Goal: Task Accomplishment & Management: Use online tool/utility

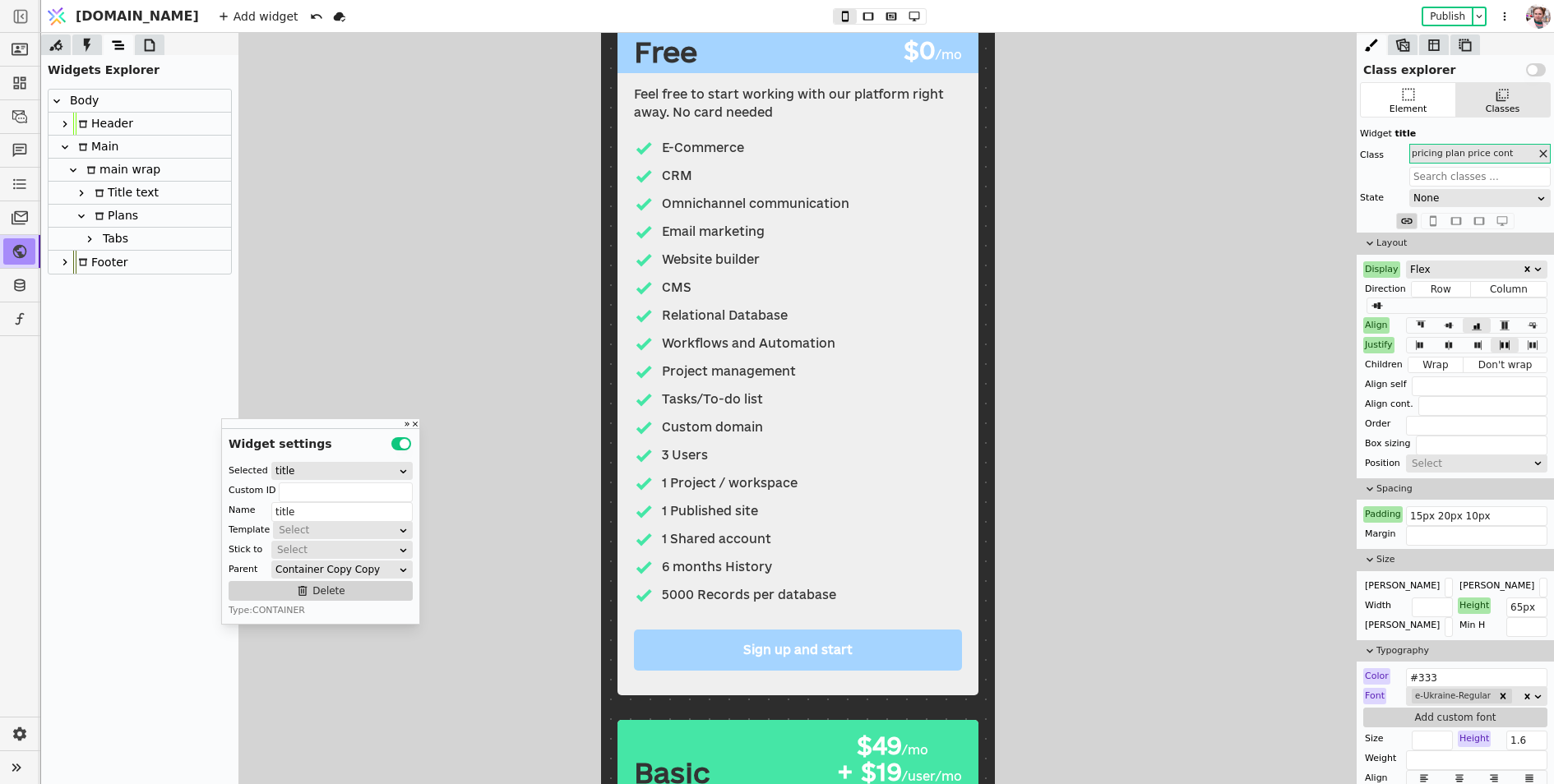
scroll to position [320, 0]
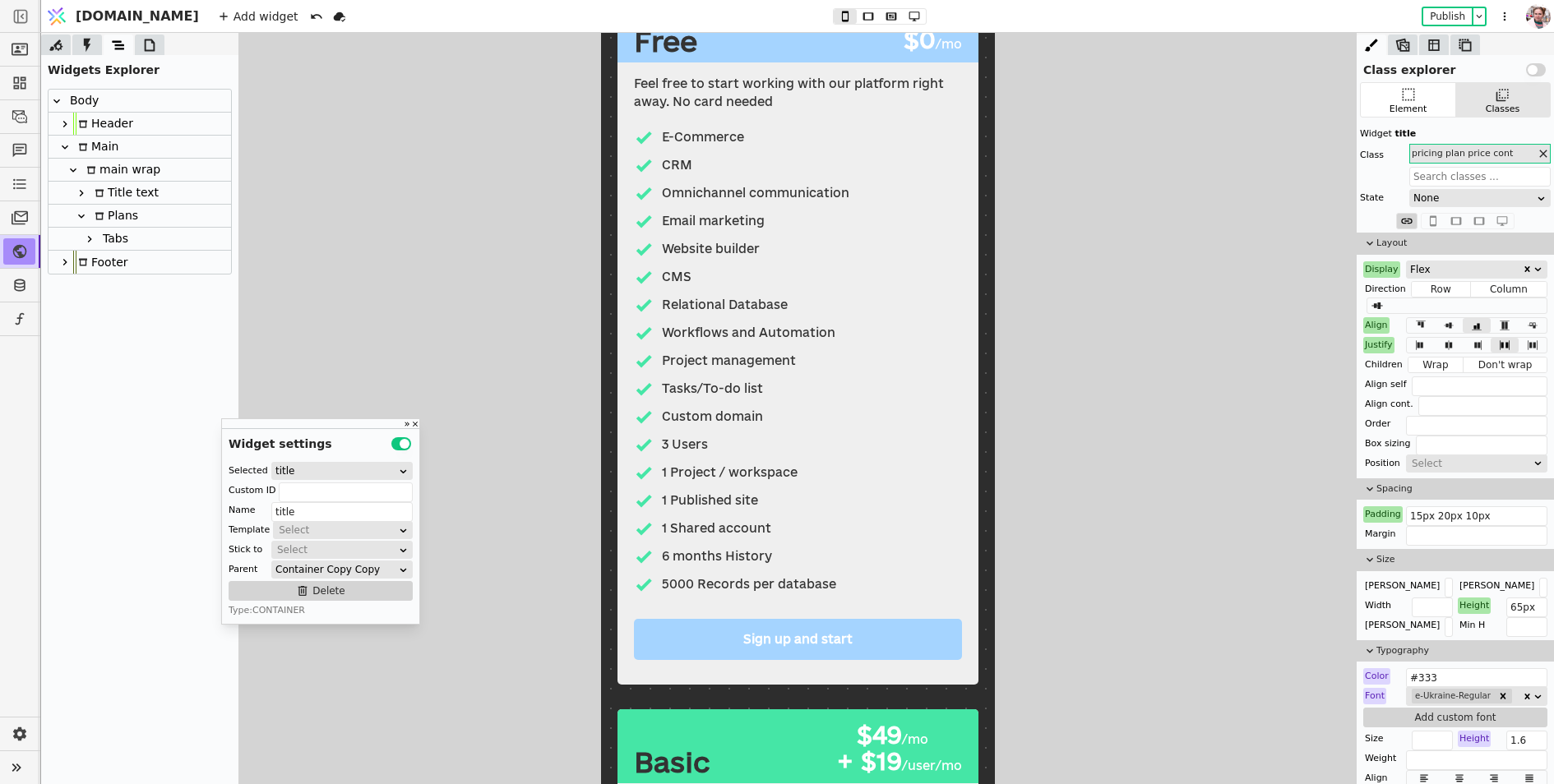
click at [693, 590] on div "5000 Records per database" at bounding box center [748, 584] width 174 height 18
type input "Text"
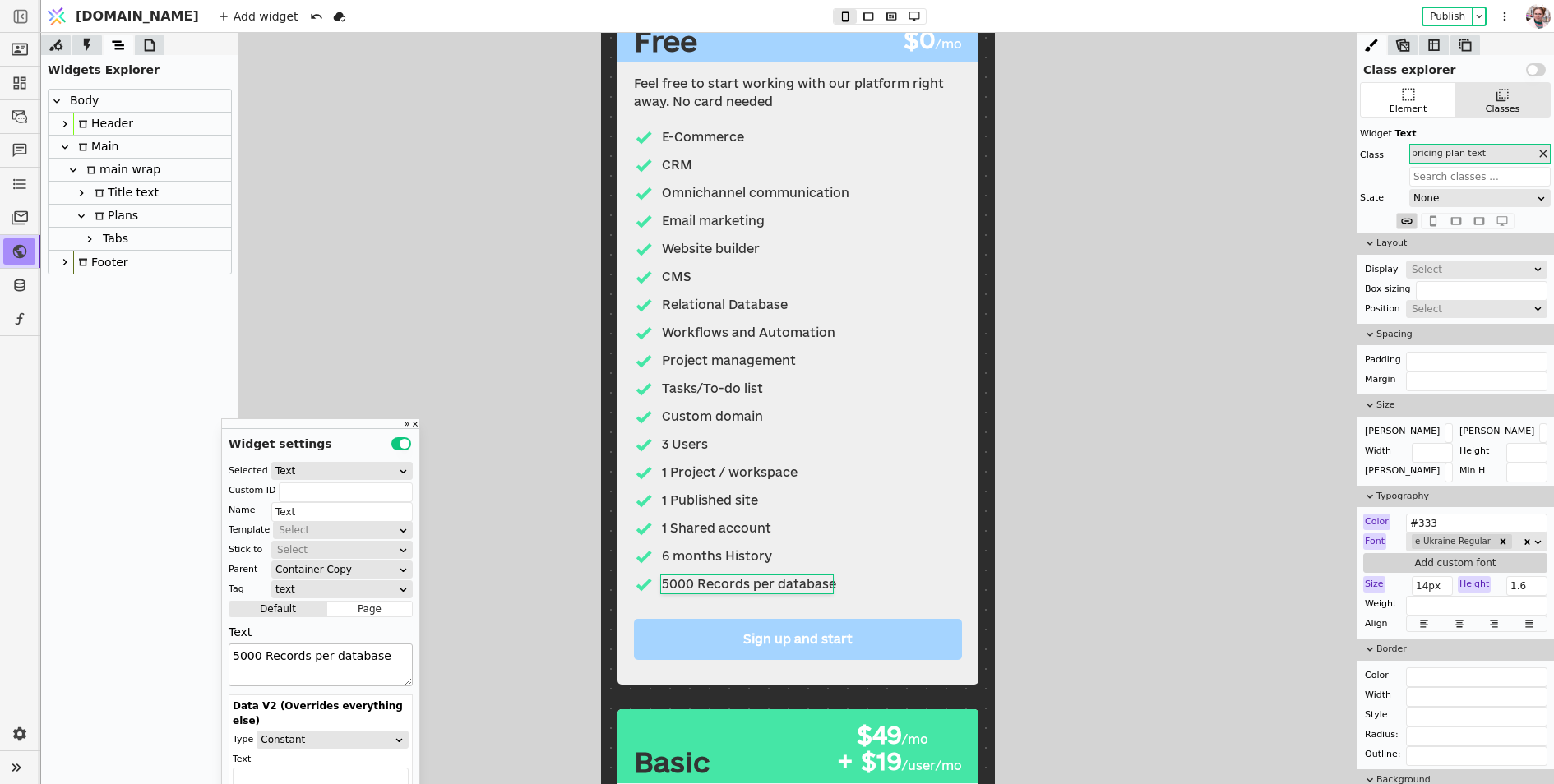
click at [239, 660] on textarea "5000 Records per database" at bounding box center [321, 665] width 185 height 43
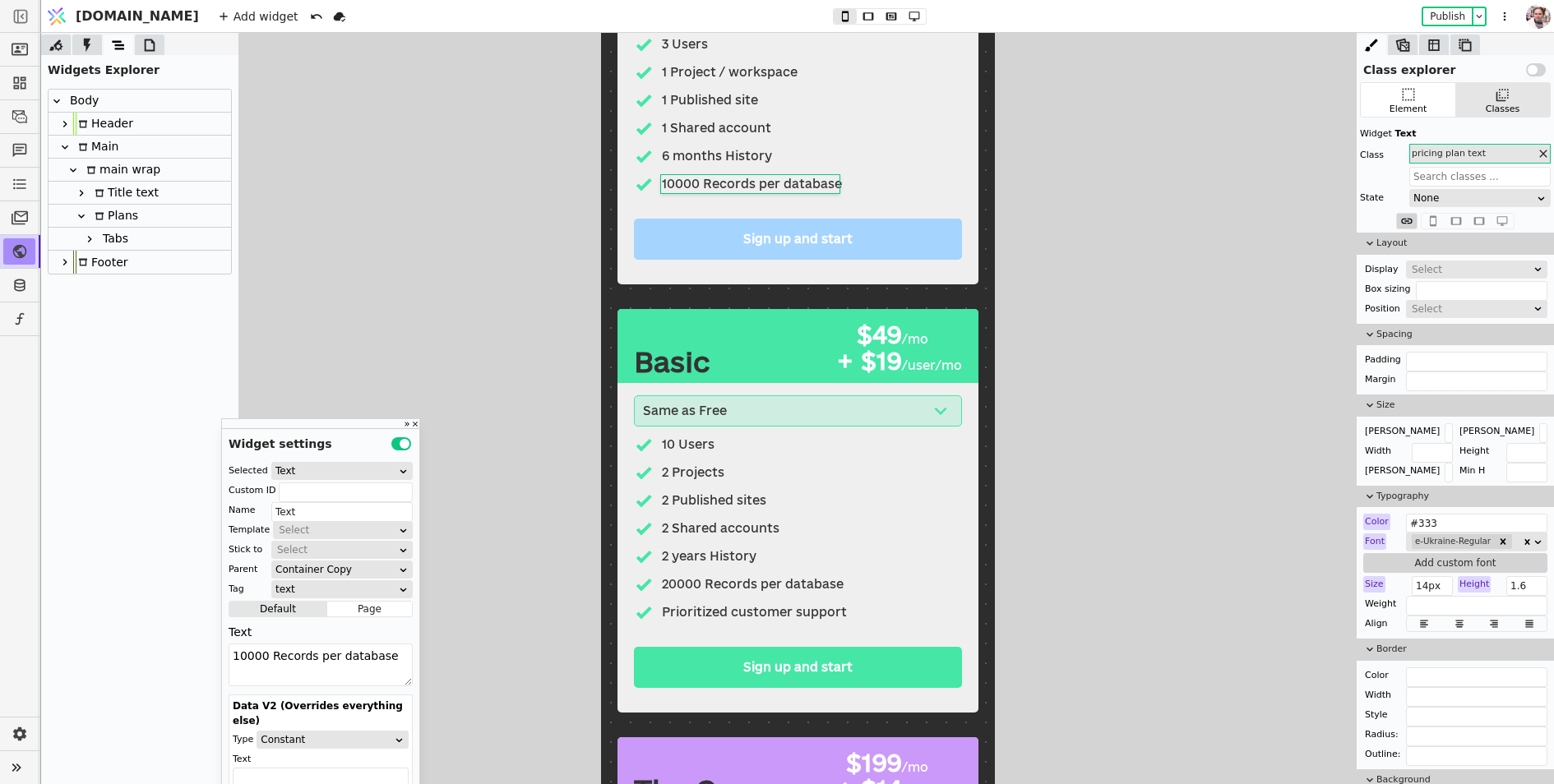
scroll to position [754, 0]
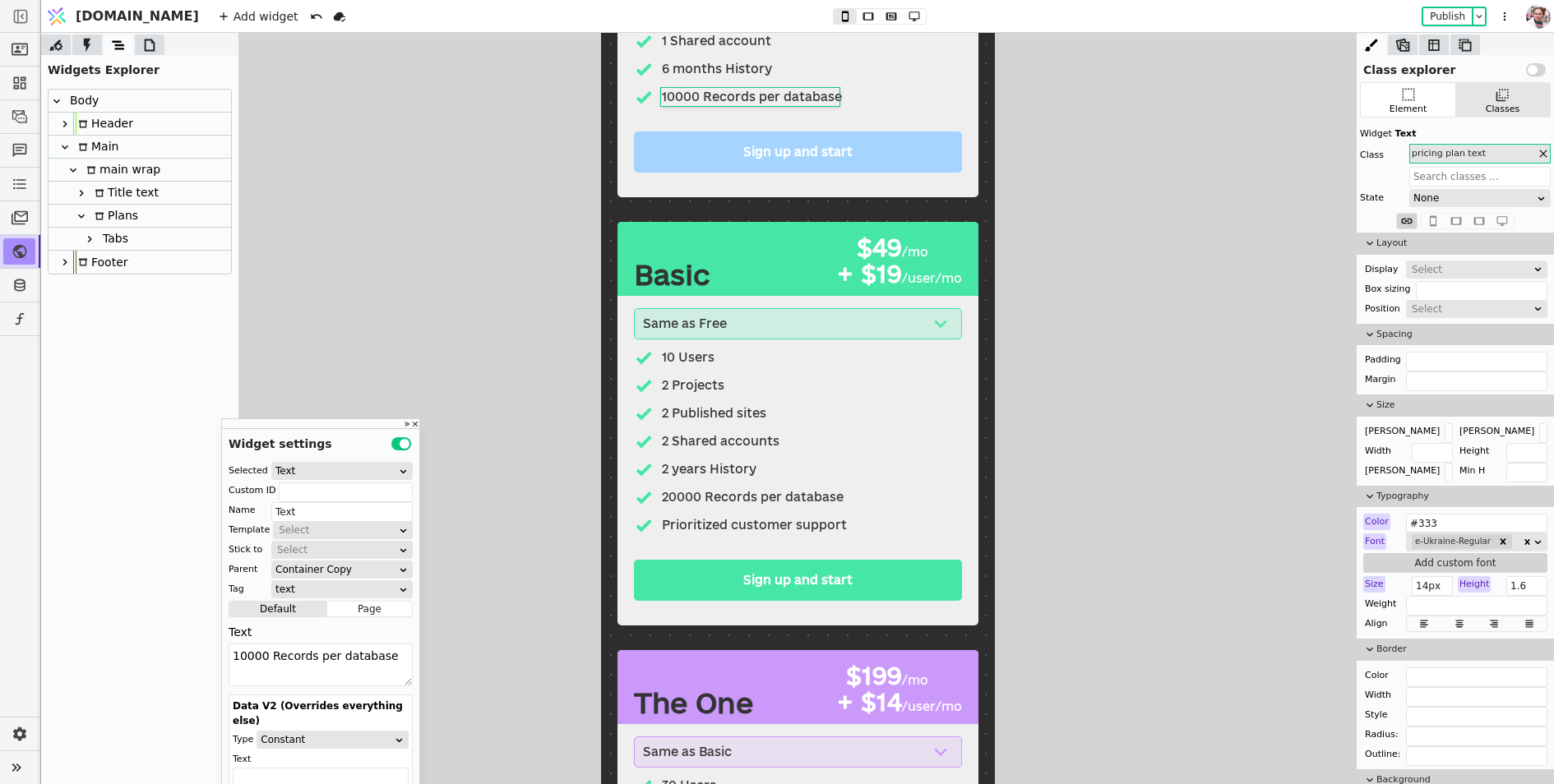
type textarea "10000 Records per database"
click at [627, 349] on div "Same as Free E-Commerce CRM Omnichannel communication Email marketing Website b…" at bounding box center [797, 460] width 361 height 330
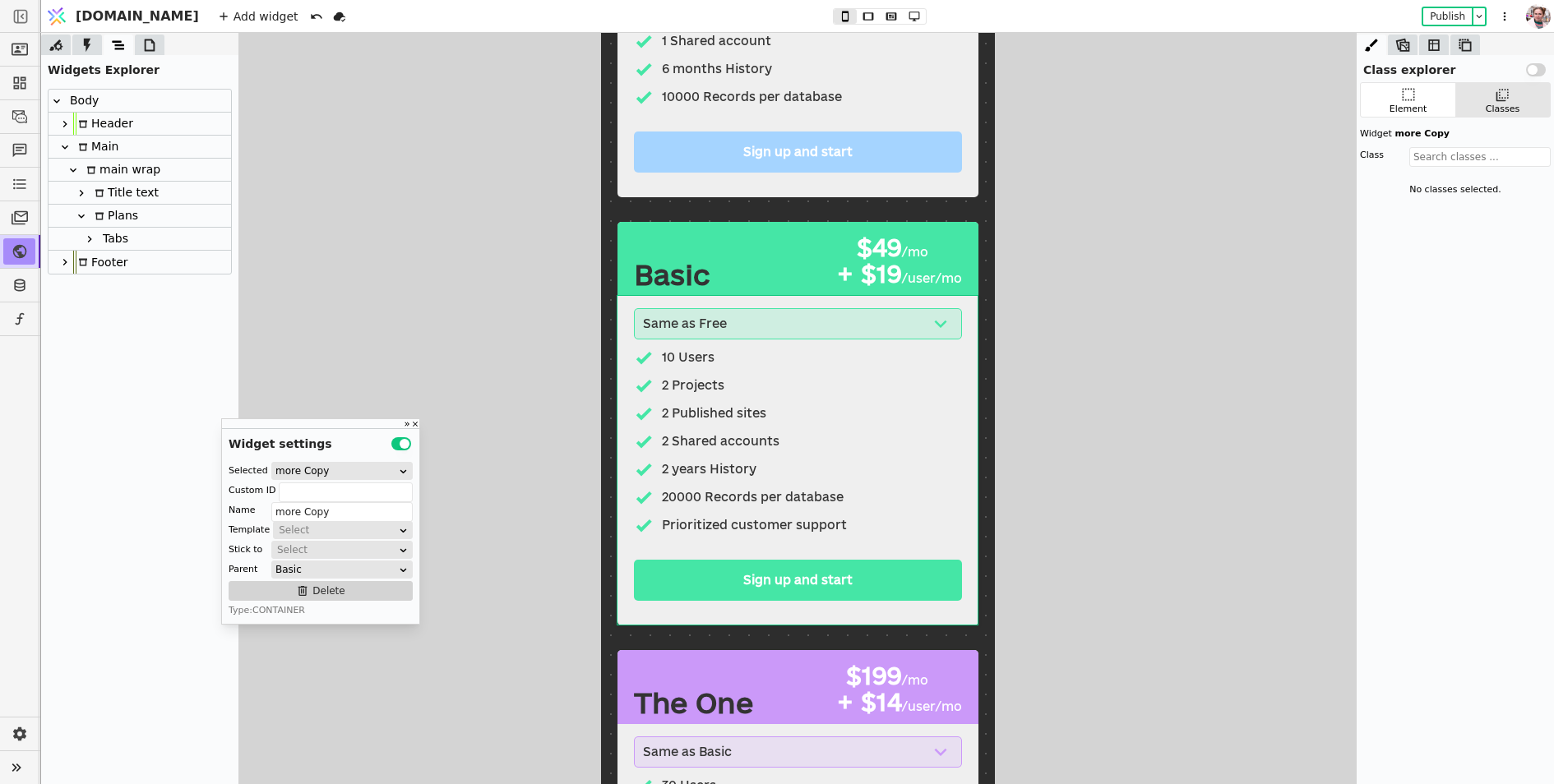
click at [626, 241] on div "Basic $49 /mo + $19 /user/mo" at bounding box center [797, 258] width 361 height 74
type input "title"
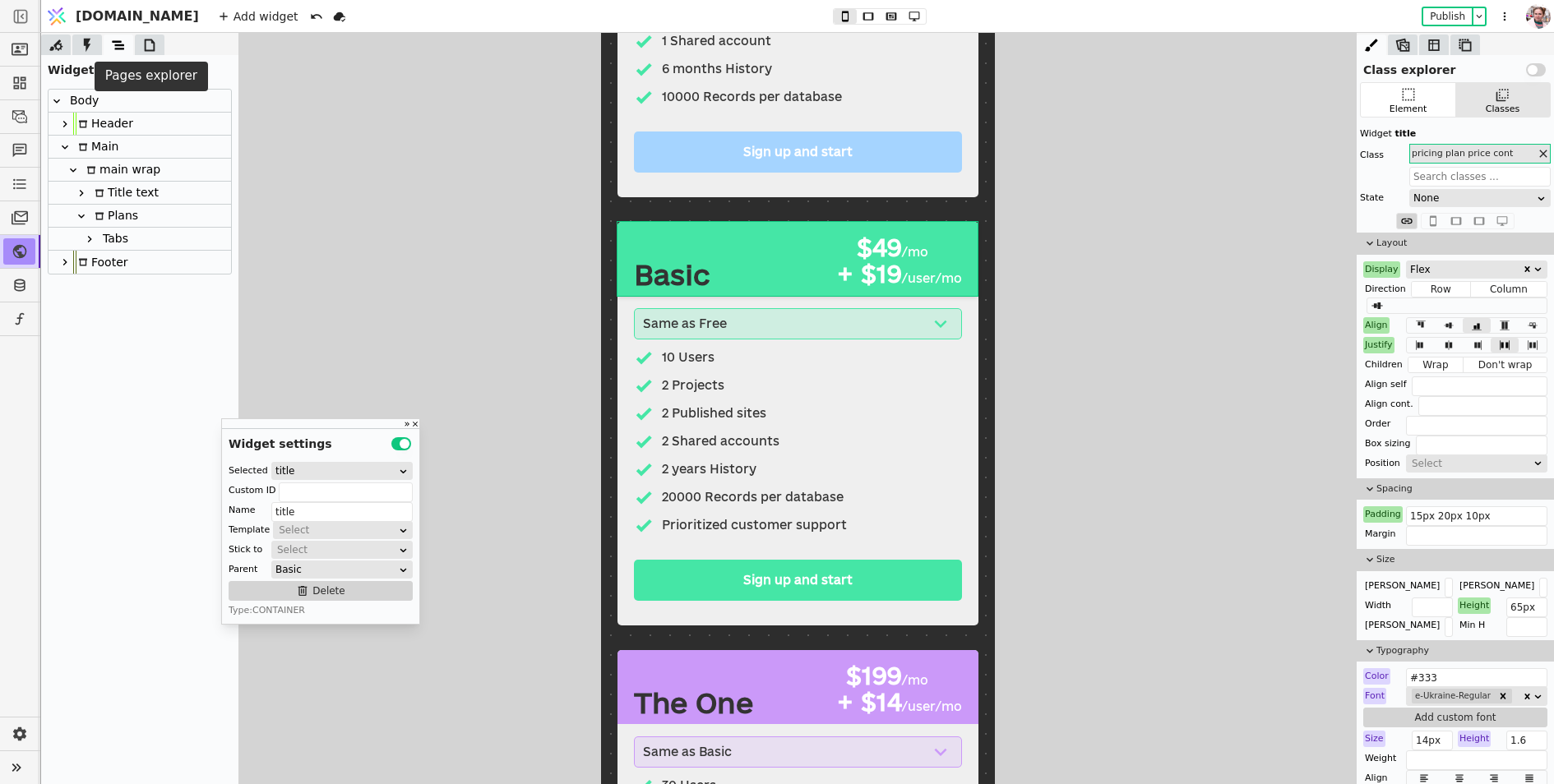
click at [156, 49] on icon at bounding box center [149, 45] width 17 height 17
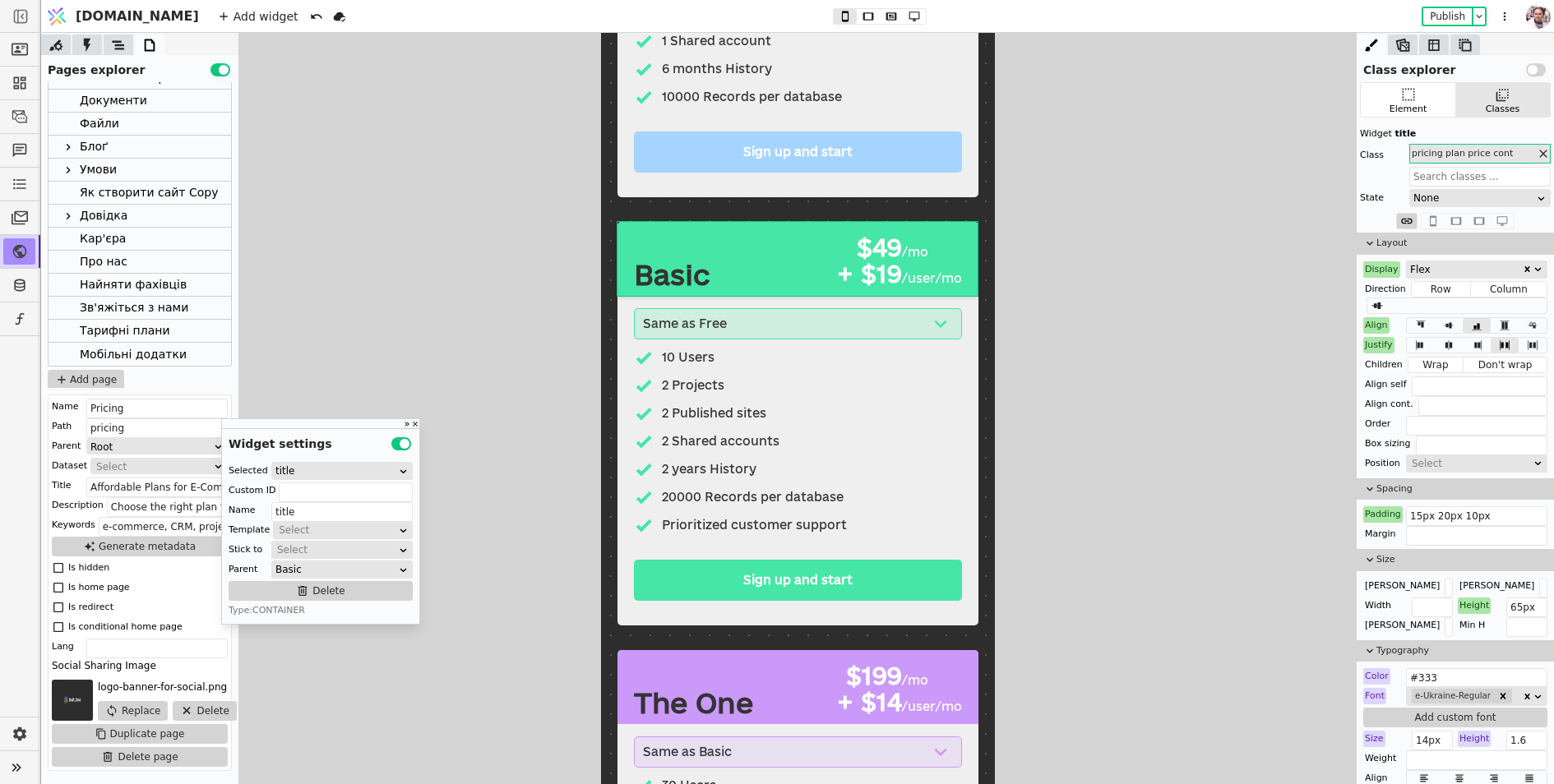
click at [112, 329] on div "Тарифні плани" at bounding box center [125, 331] width 91 height 23
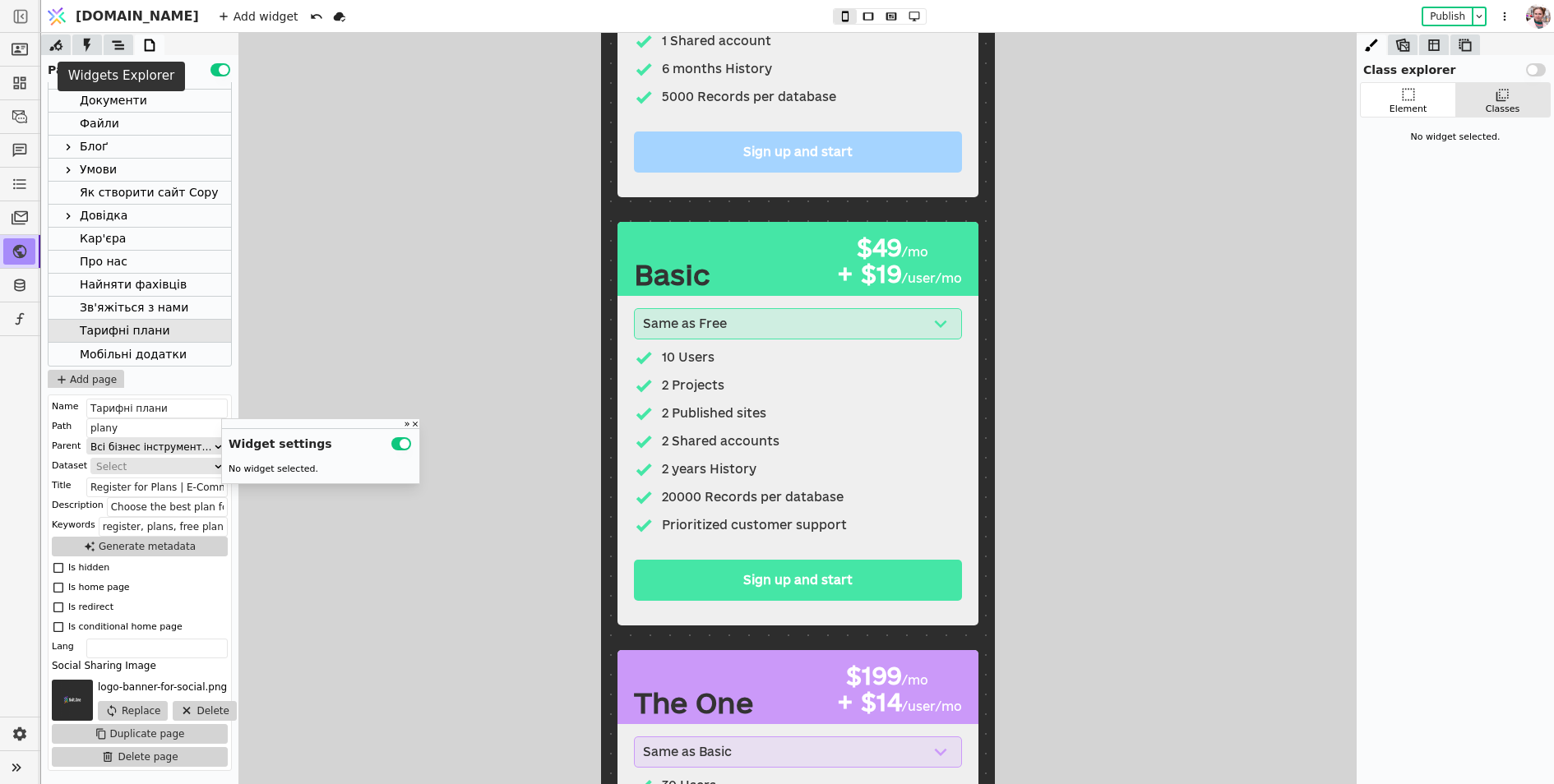
click at [115, 45] on icon at bounding box center [118, 44] width 12 height 9
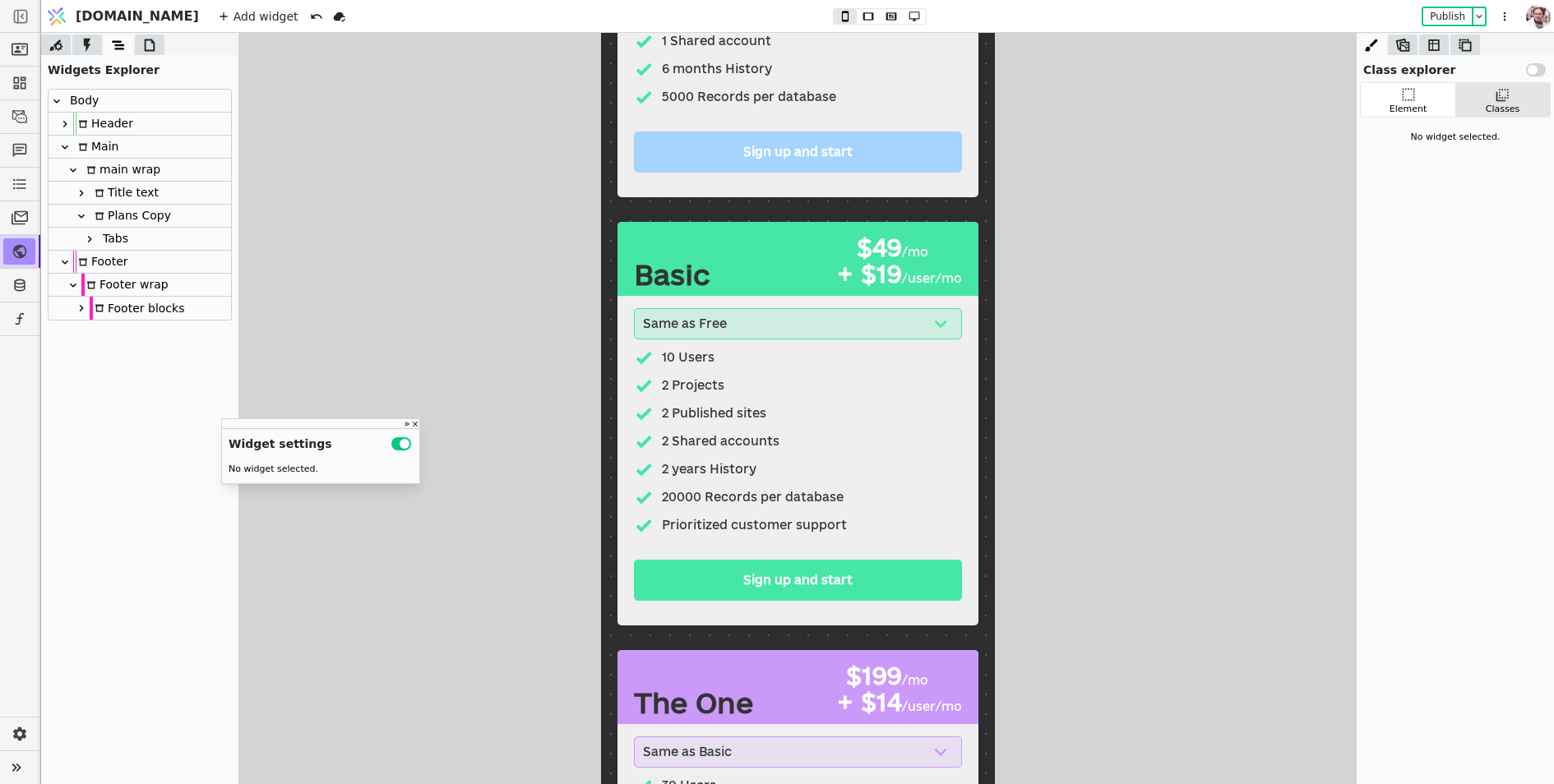
click at [88, 236] on icon at bounding box center [90, 239] width 4 height 7
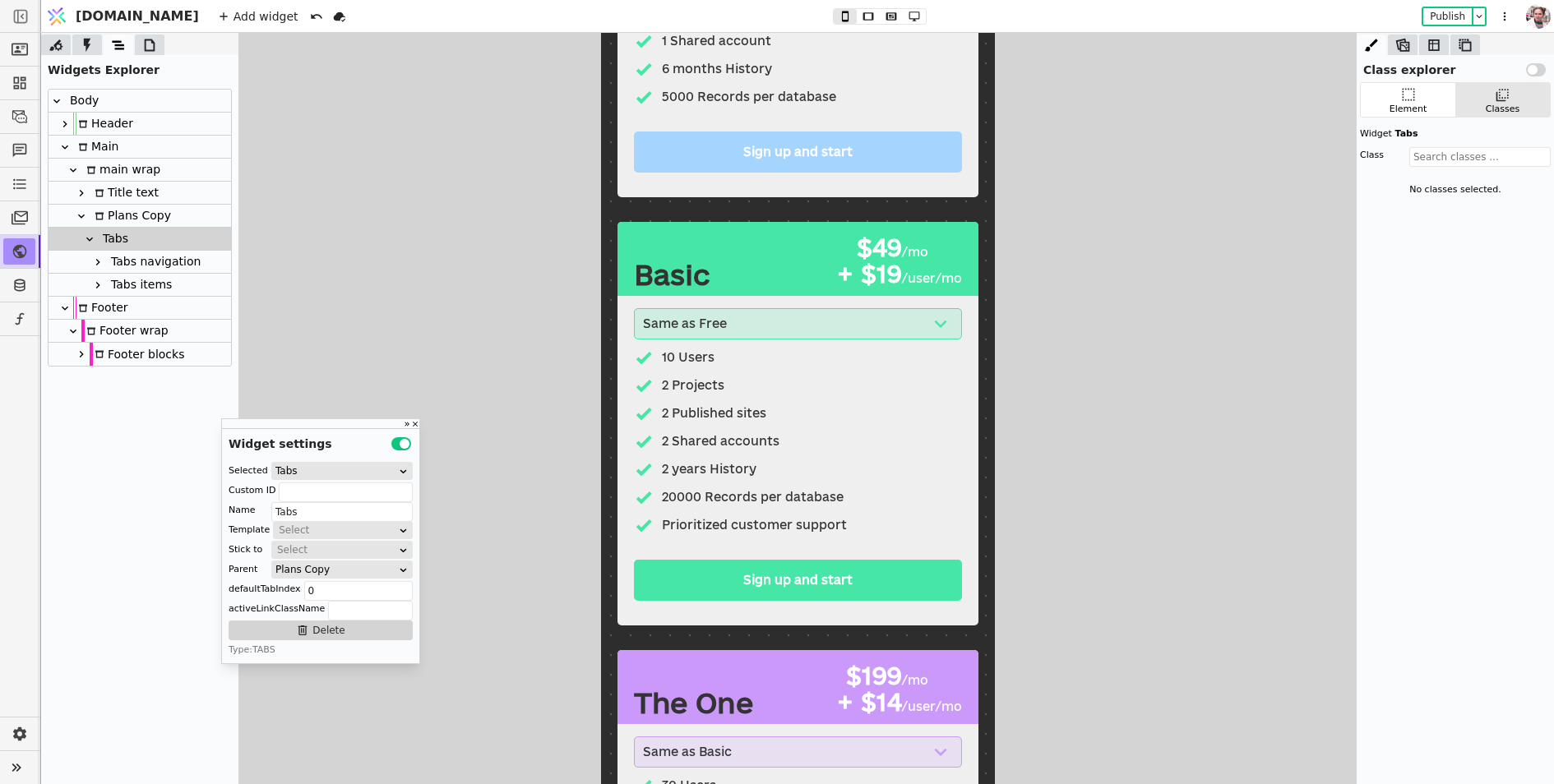
click at [97, 280] on icon at bounding box center [98, 285] width 13 height 13
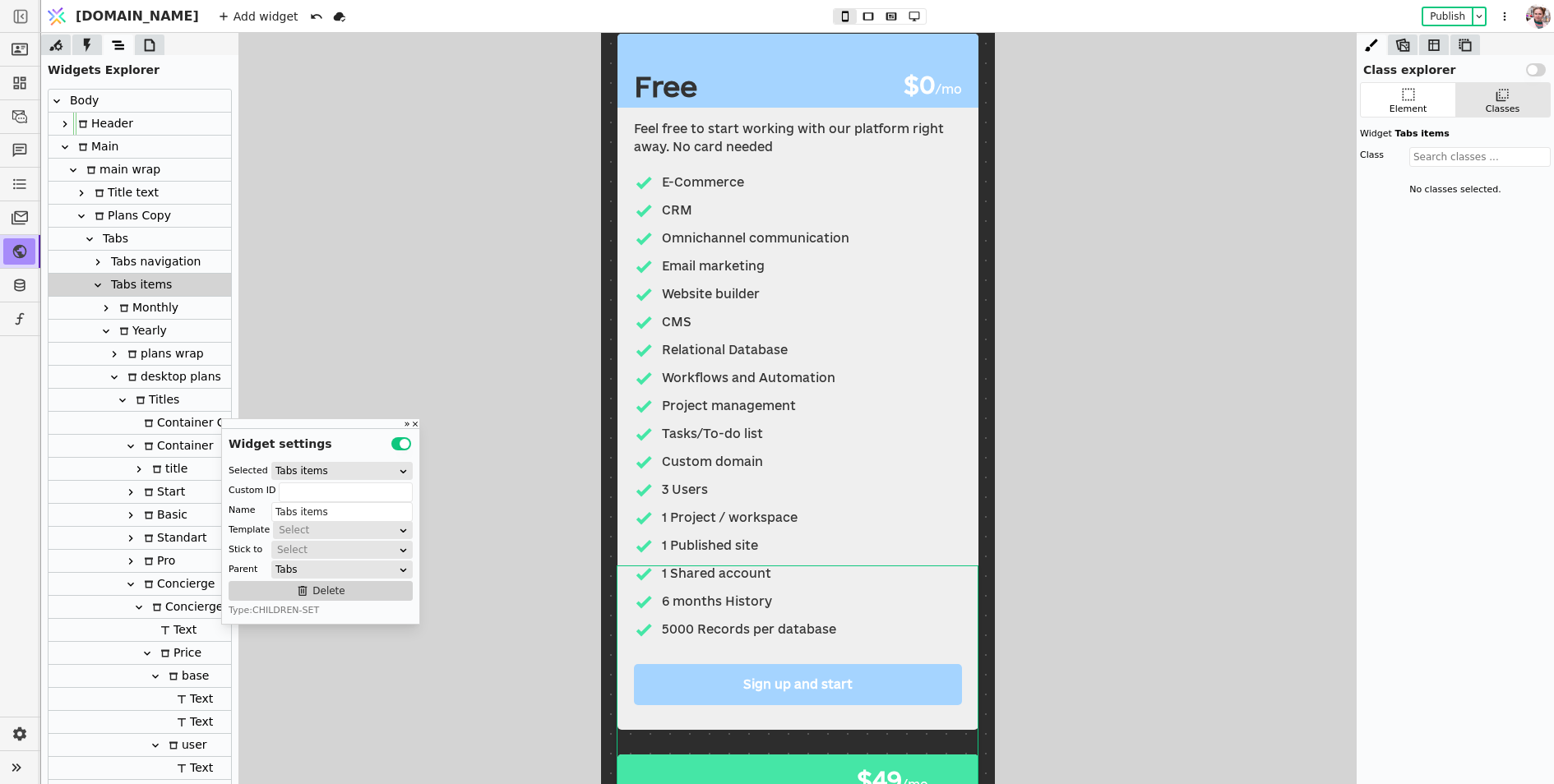
click at [110, 305] on icon at bounding box center [105, 308] width 13 height 13
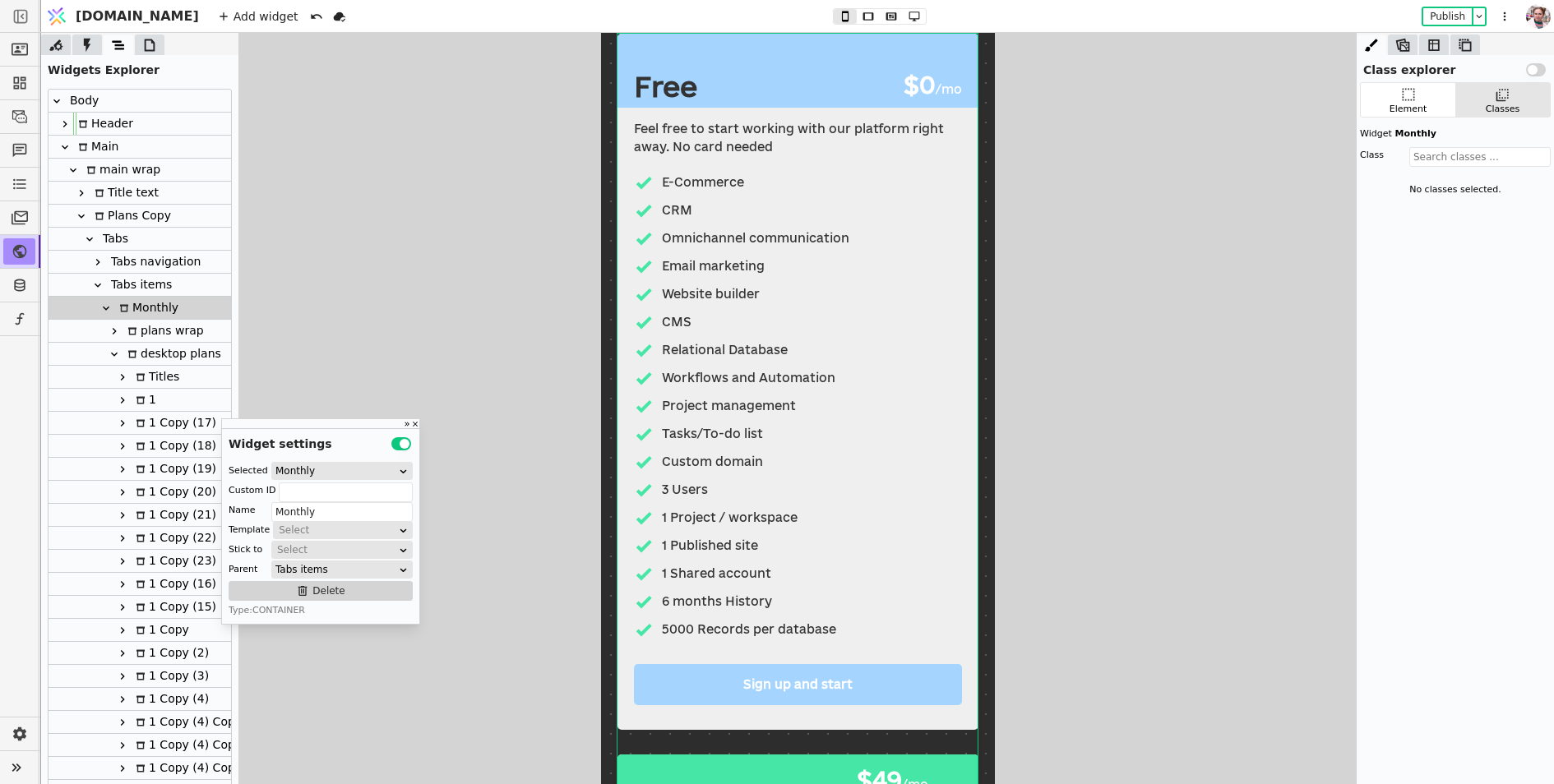
click at [114, 352] on icon at bounding box center [114, 354] width 13 height 13
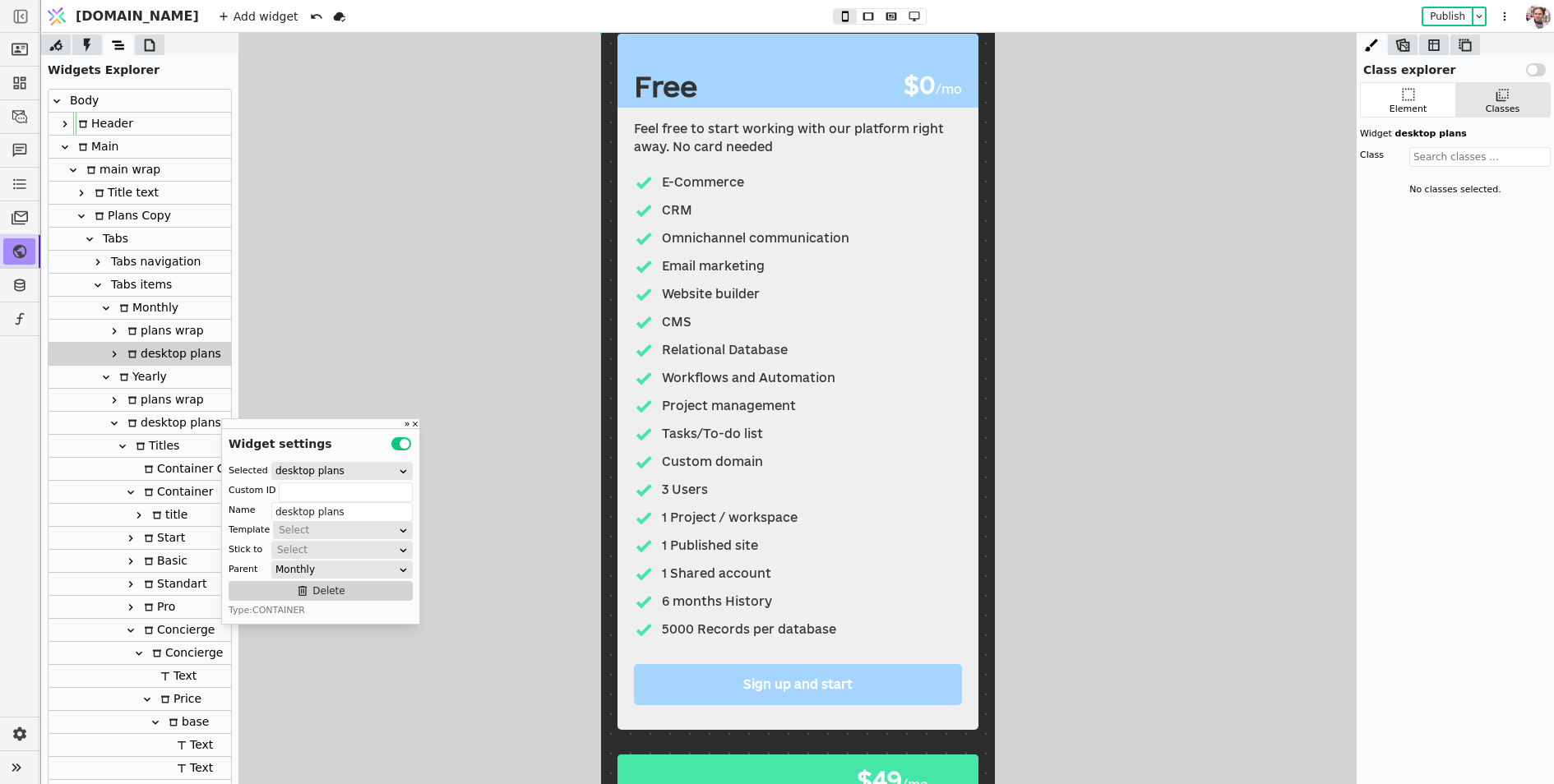
click at [120, 323] on div at bounding box center [114, 331] width 17 height 20
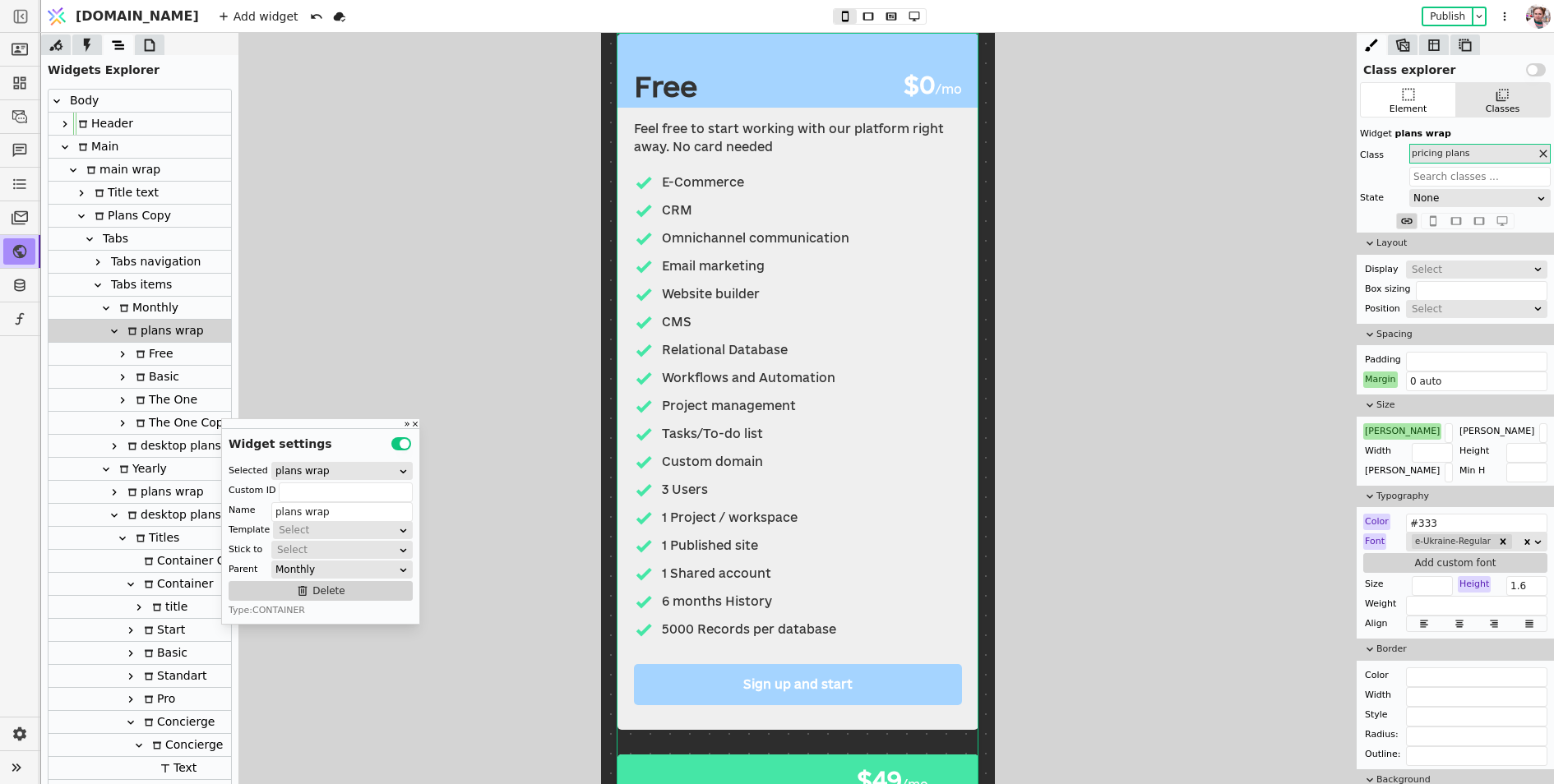
click at [156, 358] on div "Free" at bounding box center [151, 354] width 43 height 23
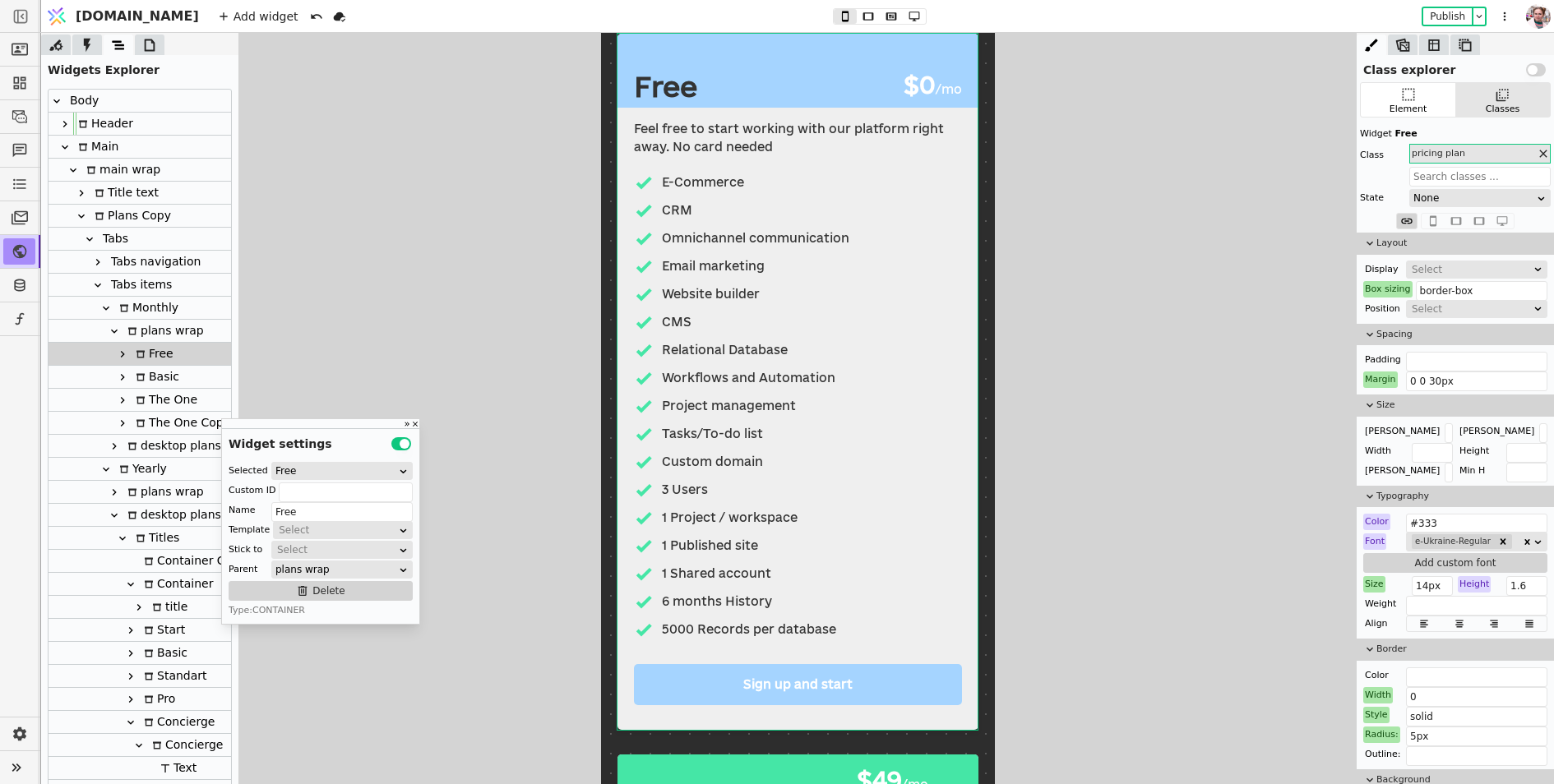
click at [158, 379] on div "Basic" at bounding box center [155, 377] width 49 height 23
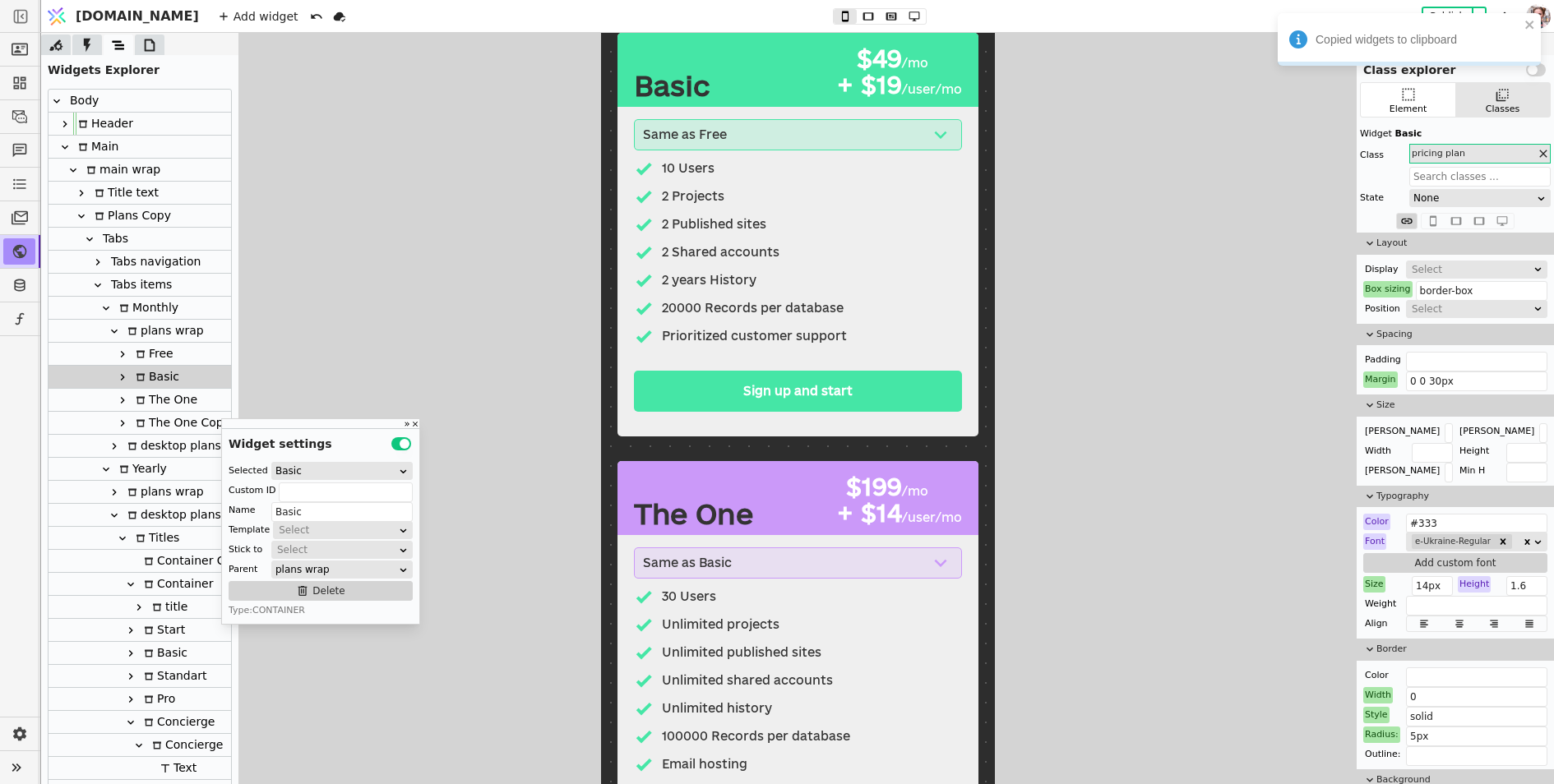
click at [158, 332] on div "plans wrap" at bounding box center [164, 331] width 82 height 23
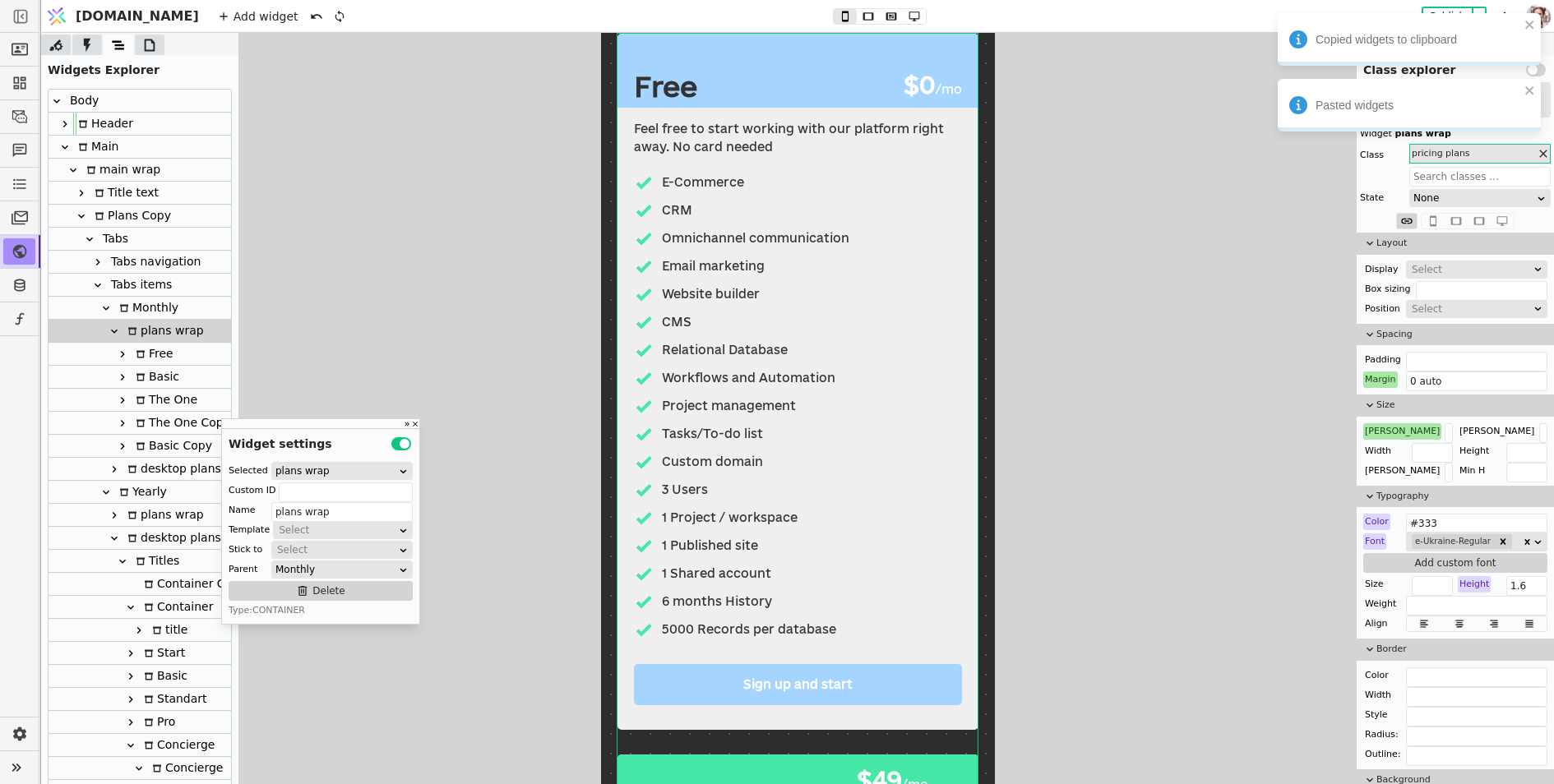
click at [166, 436] on div "Basic Copy" at bounding box center [172, 446] width 82 height 23
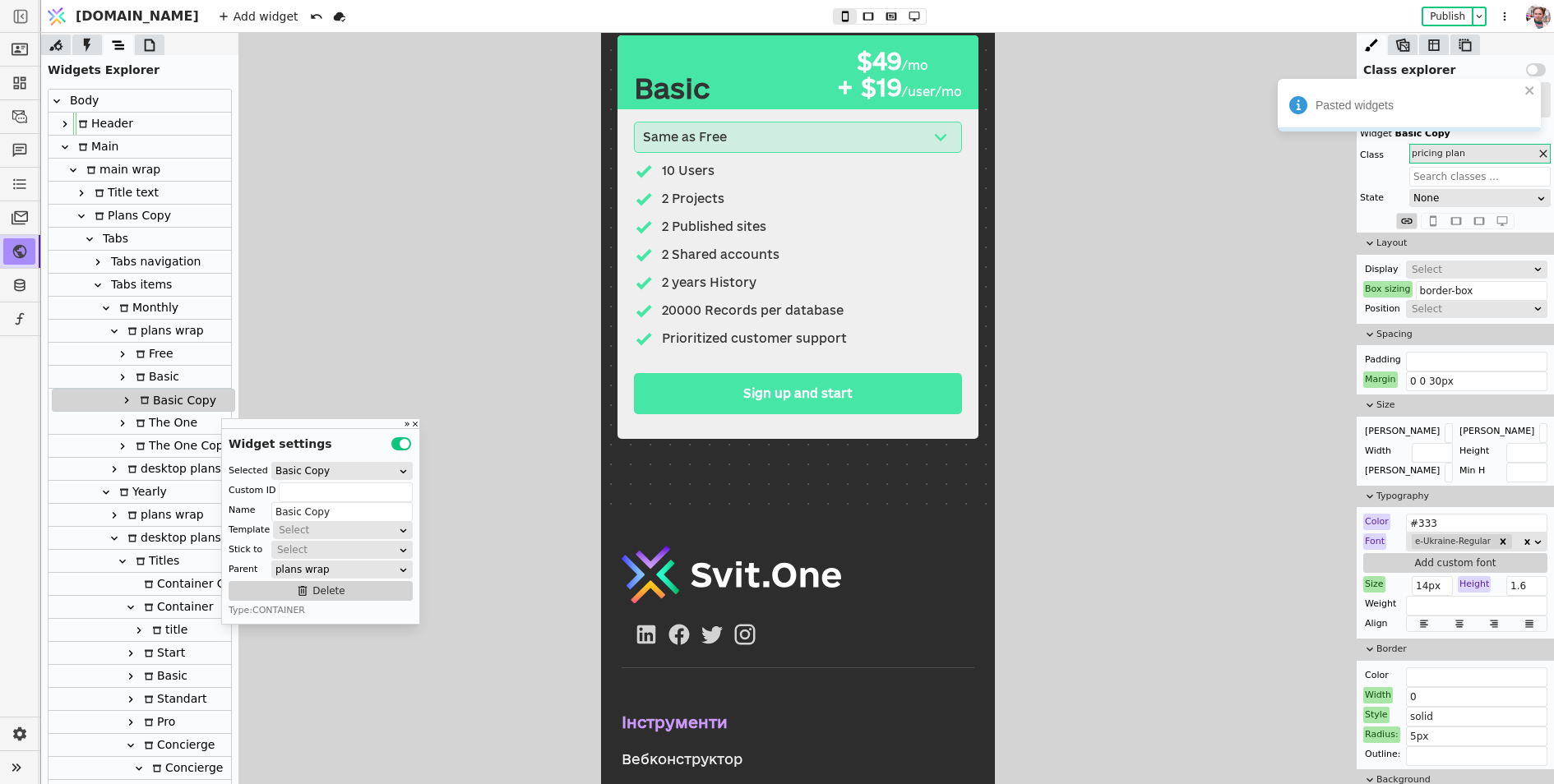
drag, startPoint x: 166, startPoint y: 444, endPoint x: 170, endPoint y: 394, distance: 50.2
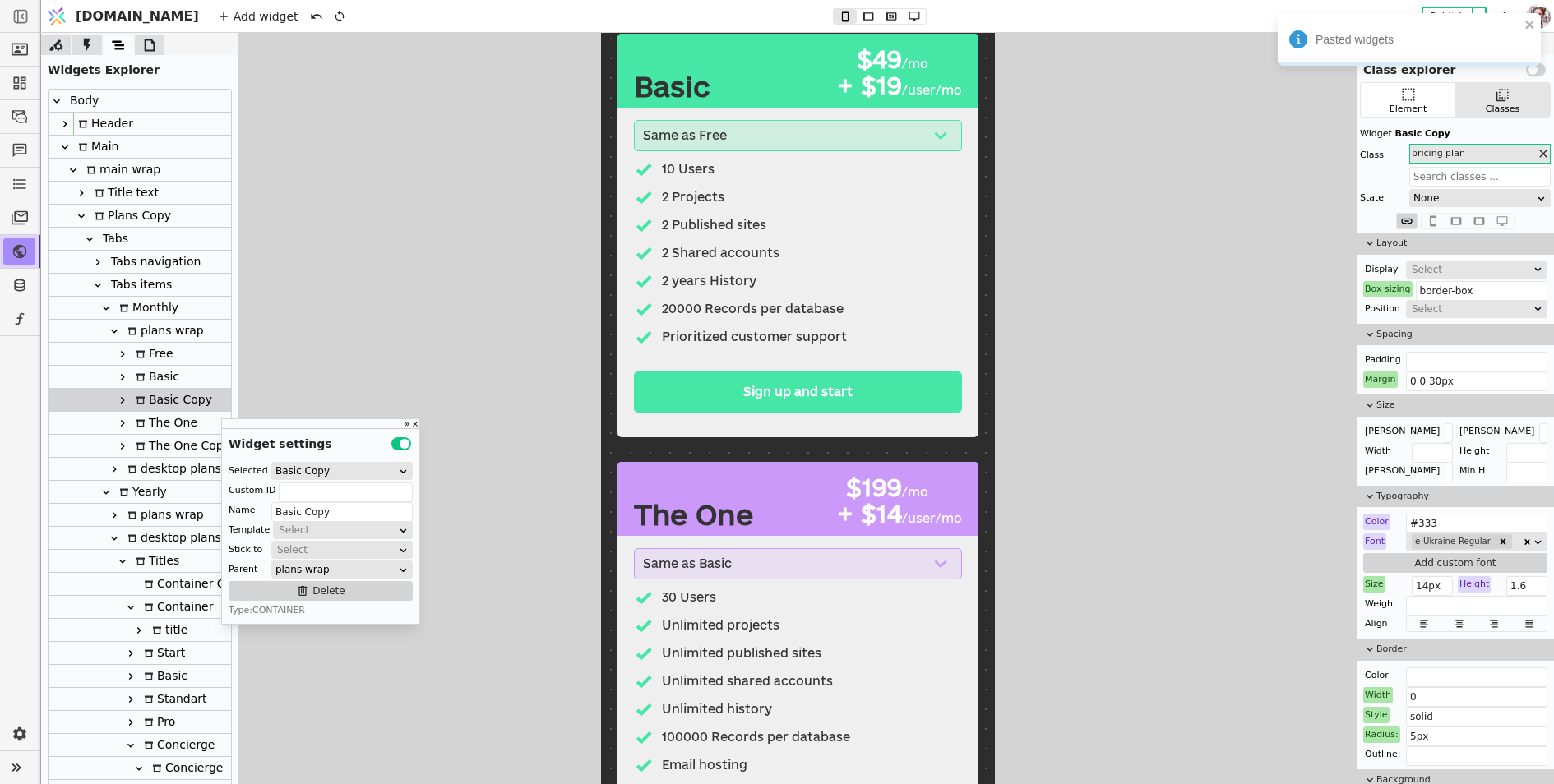
click at [170, 394] on div "Basic Copy" at bounding box center [172, 400] width 82 height 23
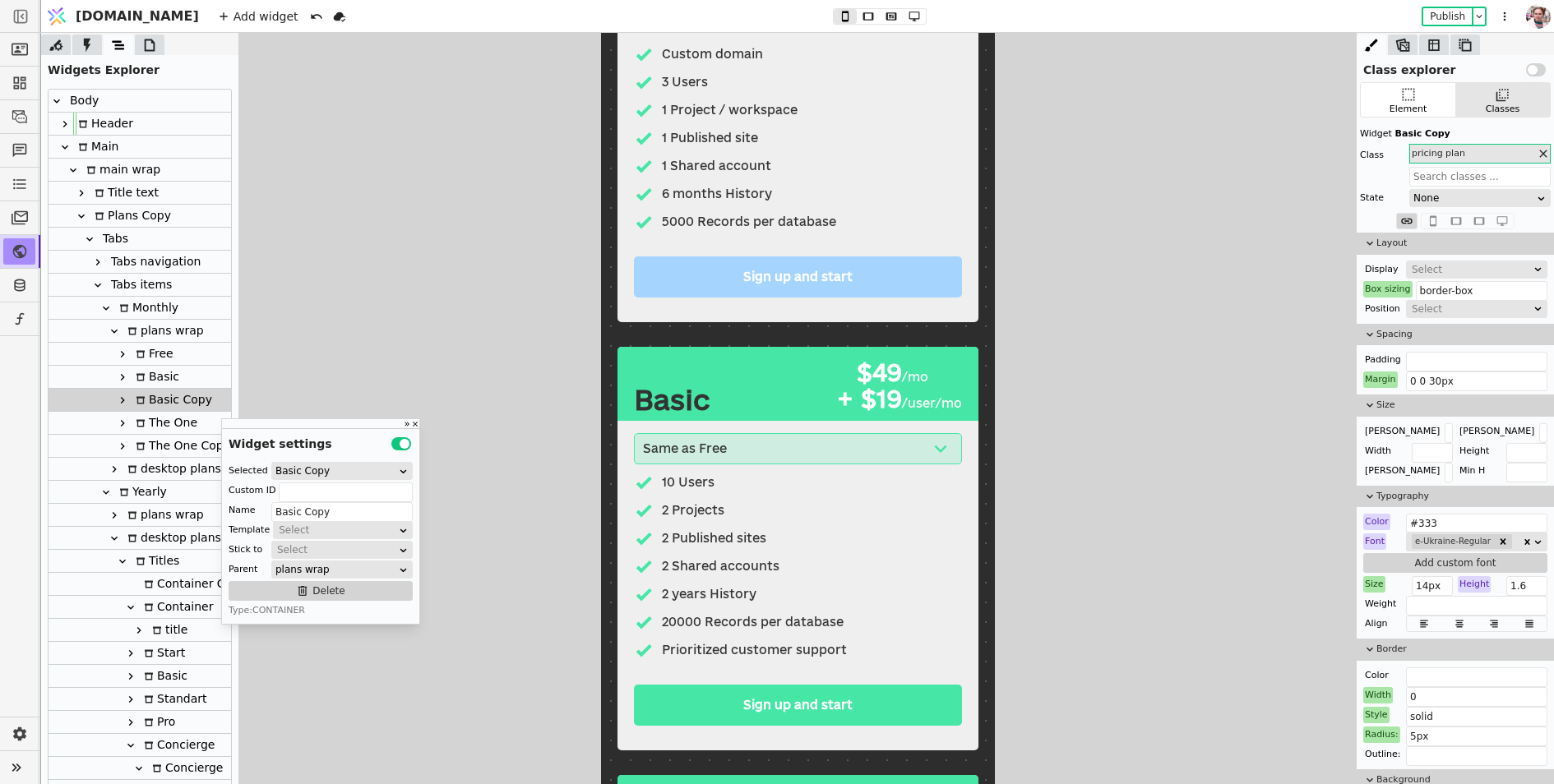
click at [668, 393] on div "Basic" at bounding box center [670, 399] width 76 height 26
type input "Text"
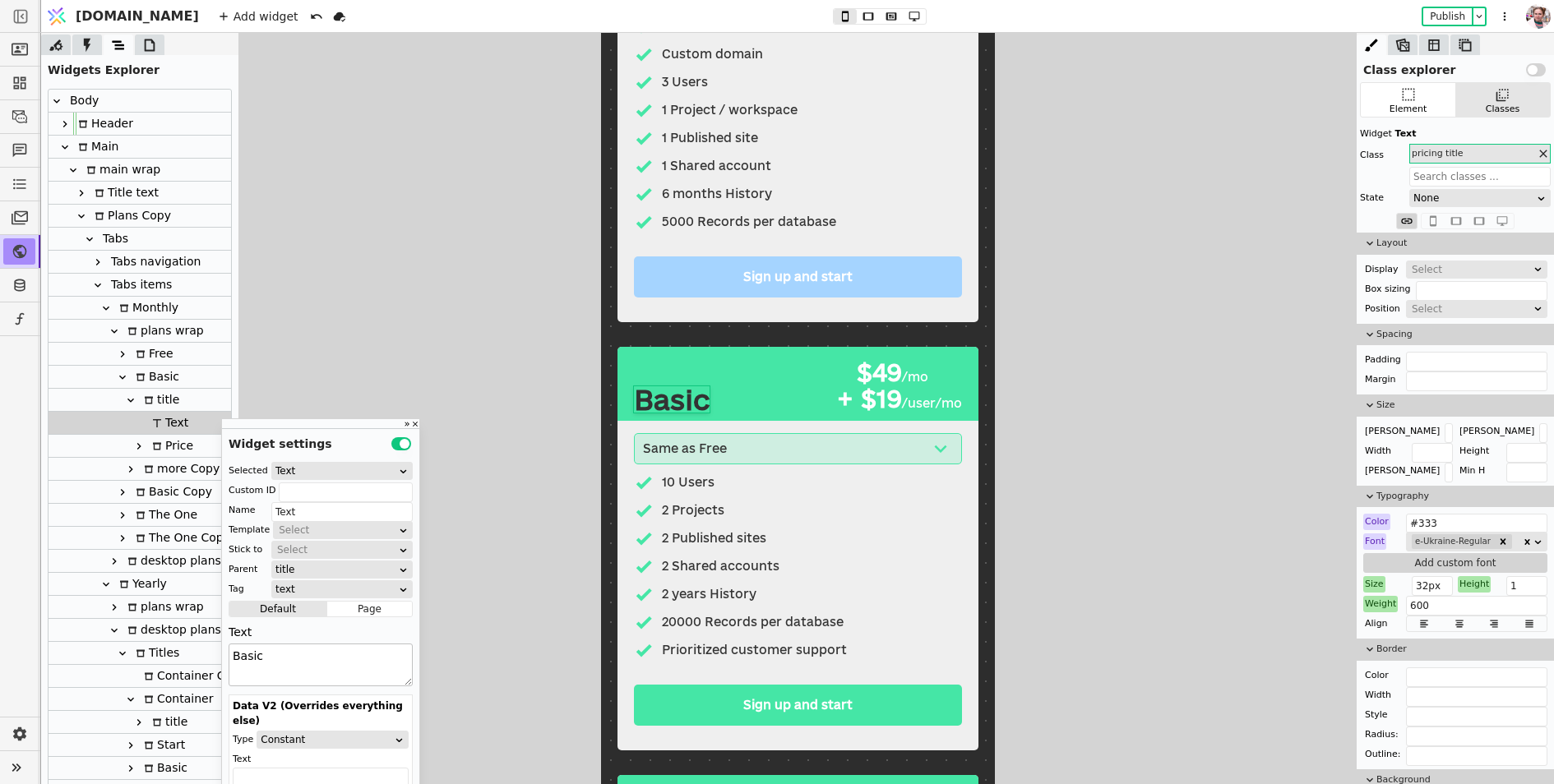
click at [304, 658] on textarea "Basic" at bounding box center [321, 665] width 185 height 43
type textarea "Start"
click at [898, 370] on div "$49" at bounding box center [864, 372] width 74 height 25
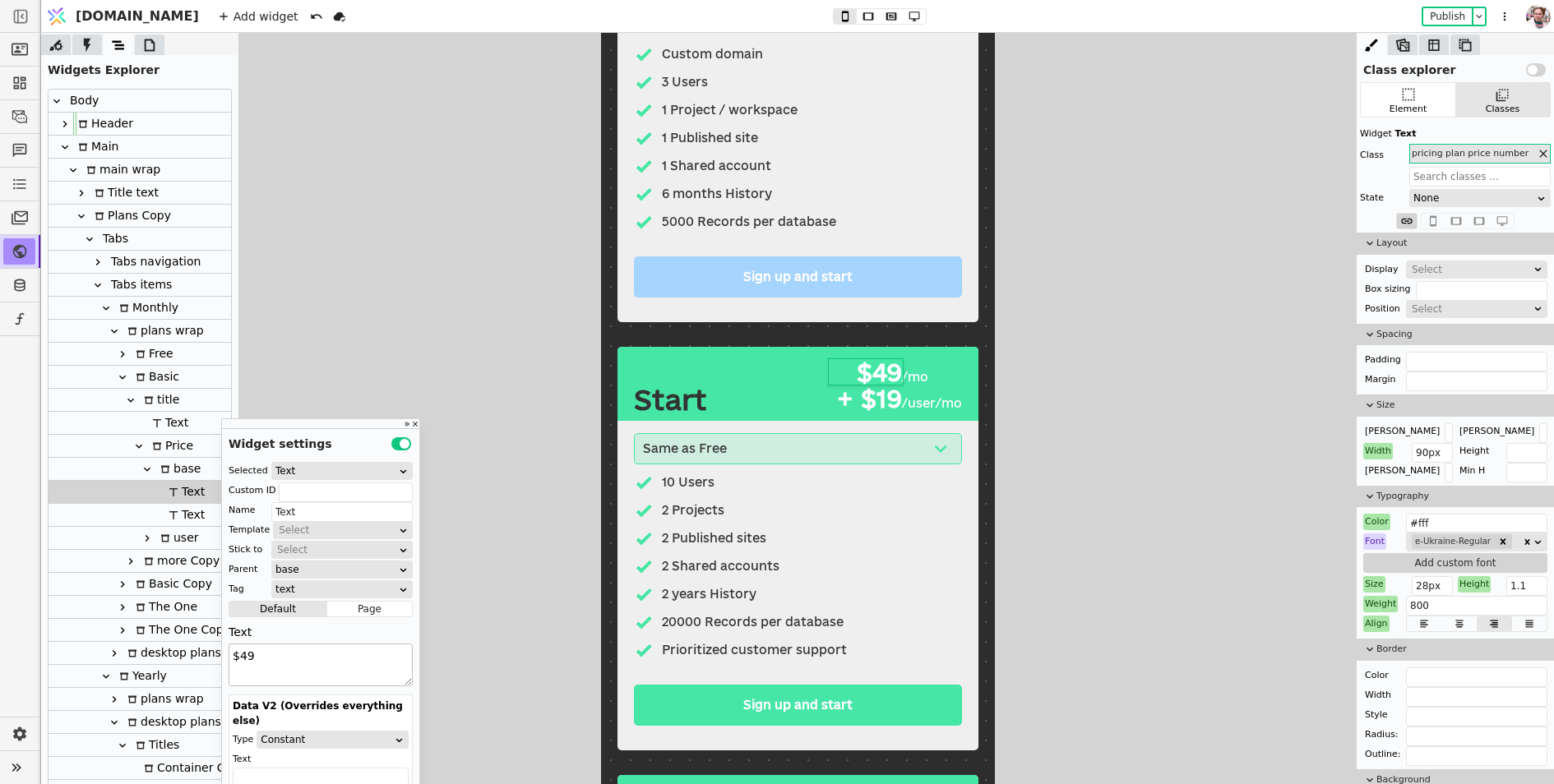
click at [319, 660] on textarea "$49" at bounding box center [321, 665] width 185 height 43
type textarea "$0"
click at [889, 399] on p "+ $19" at bounding box center [864, 399] width 74 height 25
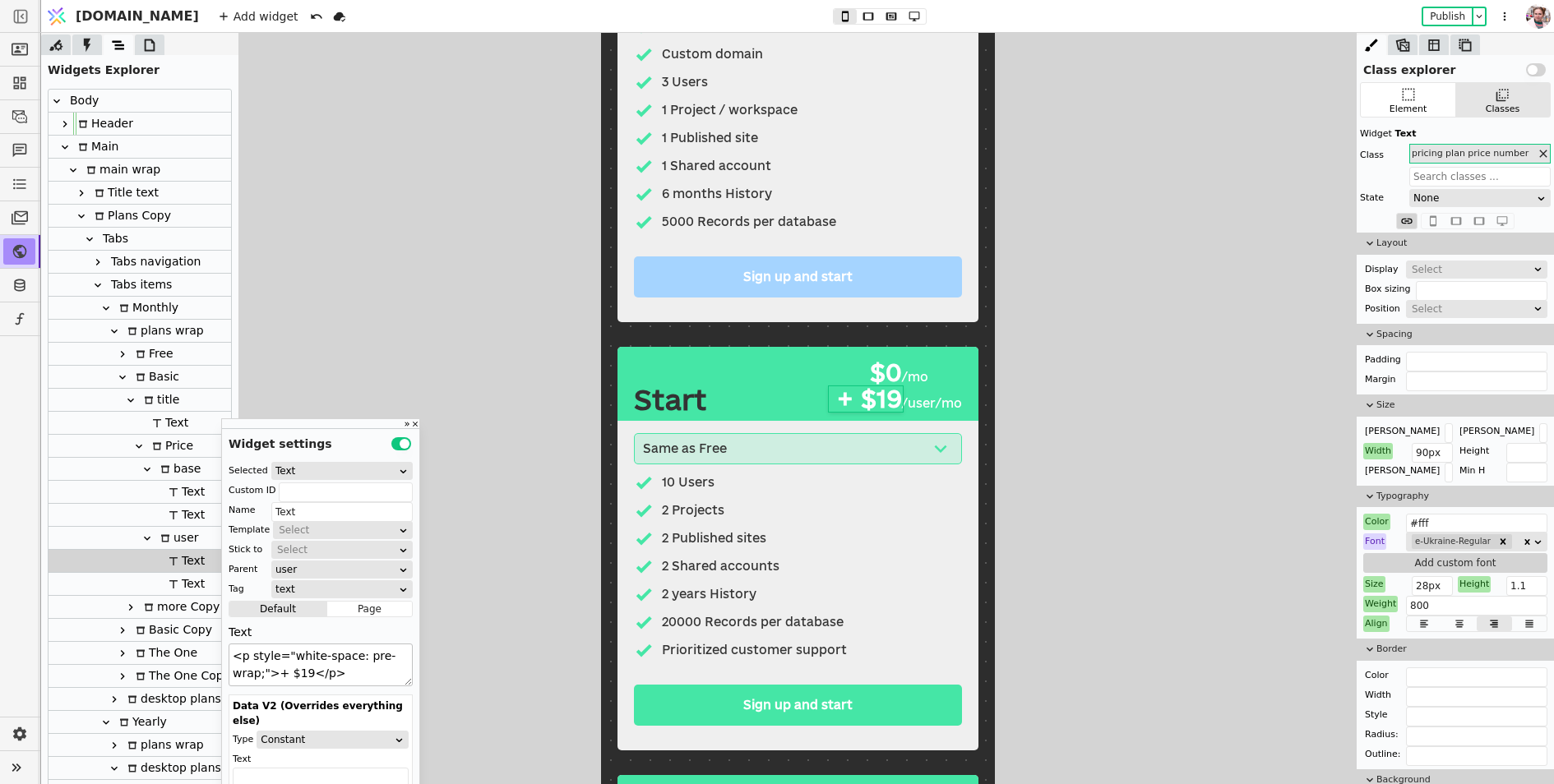
click at [306, 676] on textarea "<p style="white-space: pre-wrap;">+ $19</p>" at bounding box center [321, 665] width 185 height 43
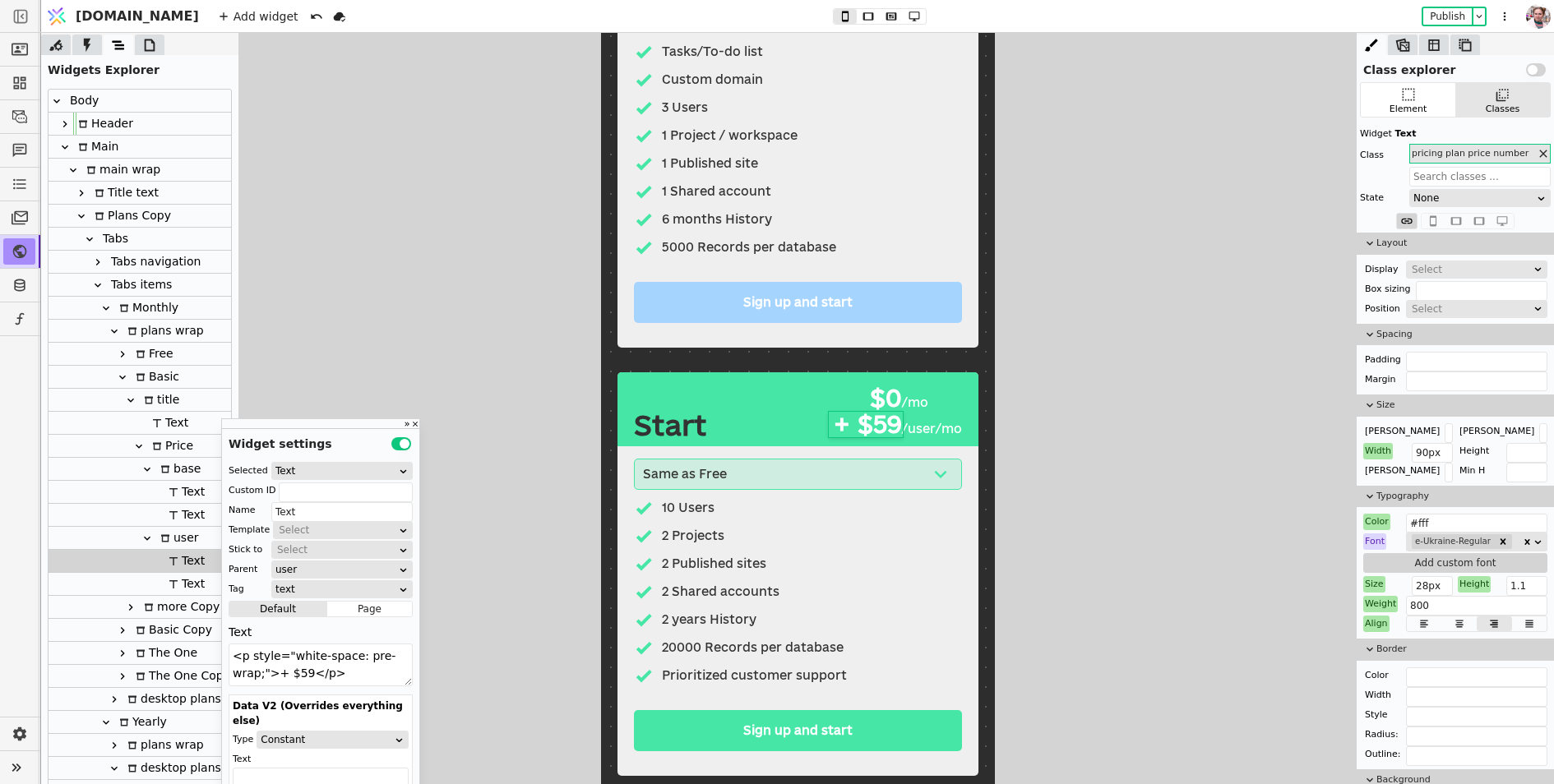
type textarea "<p style="white-space: pre-wrap;">+ $59</p>"
click at [683, 512] on div "10 Users" at bounding box center [687, 507] width 52 height 18
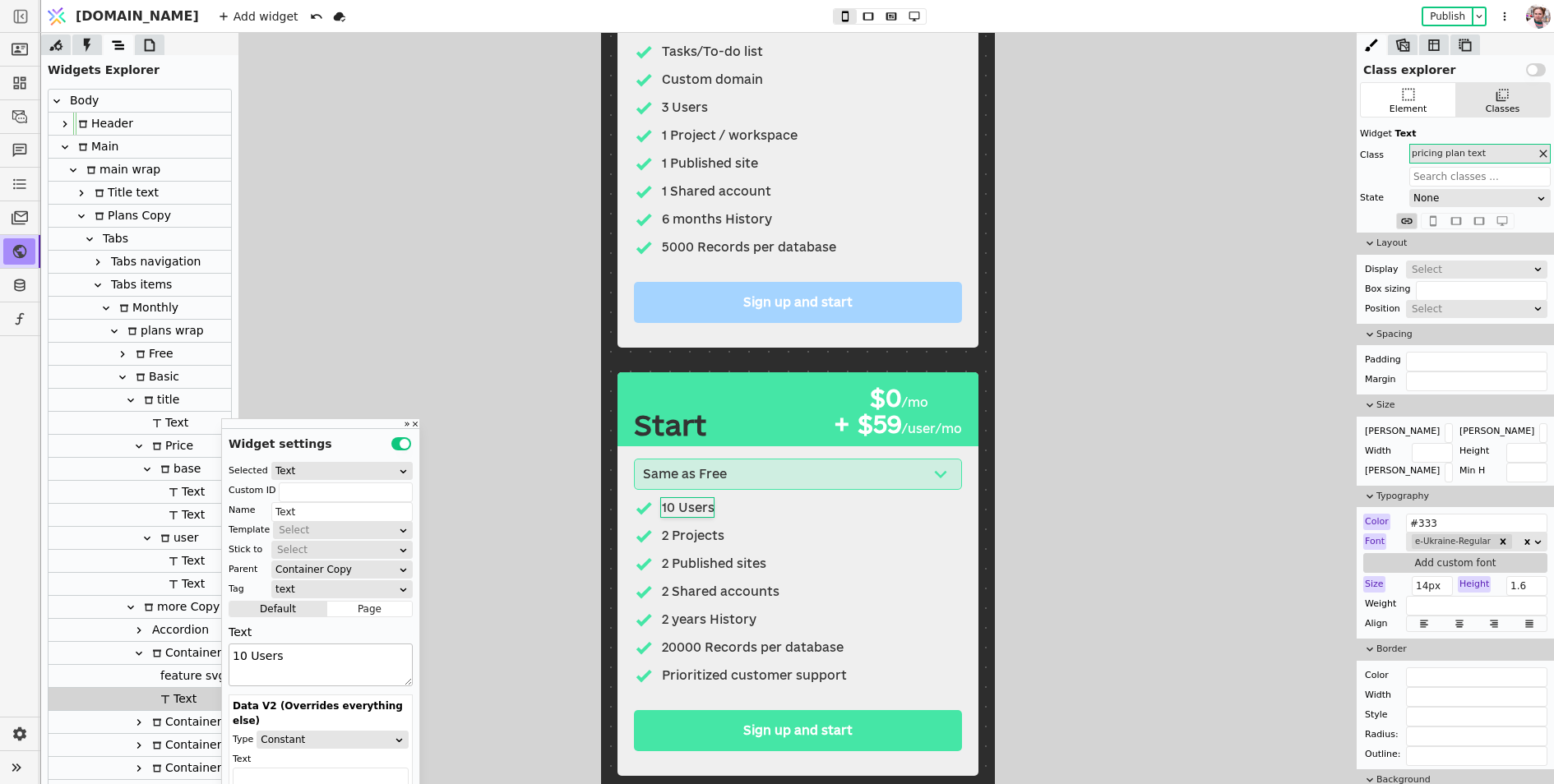
drag, startPoint x: 244, startPoint y: 660, endPoint x: 231, endPoint y: 659, distance: 13.0
click at [231, 659] on textarea "10 Users" at bounding box center [321, 665] width 185 height 43
type textarea "5 Users"
click at [687, 648] on p "20000 Records per database" at bounding box center [751, 647] width 182 height 18
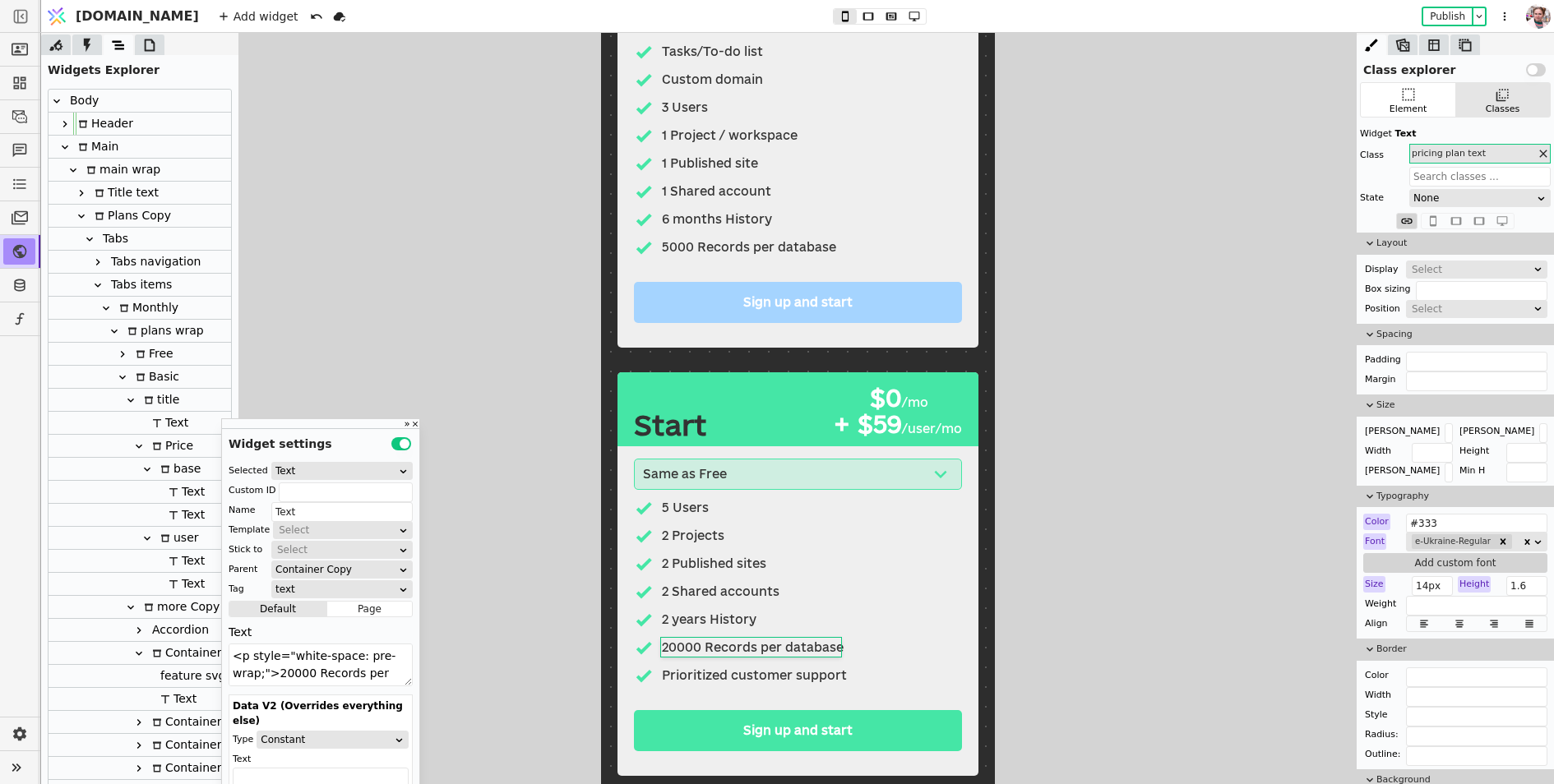
scroll to position [23, 0]
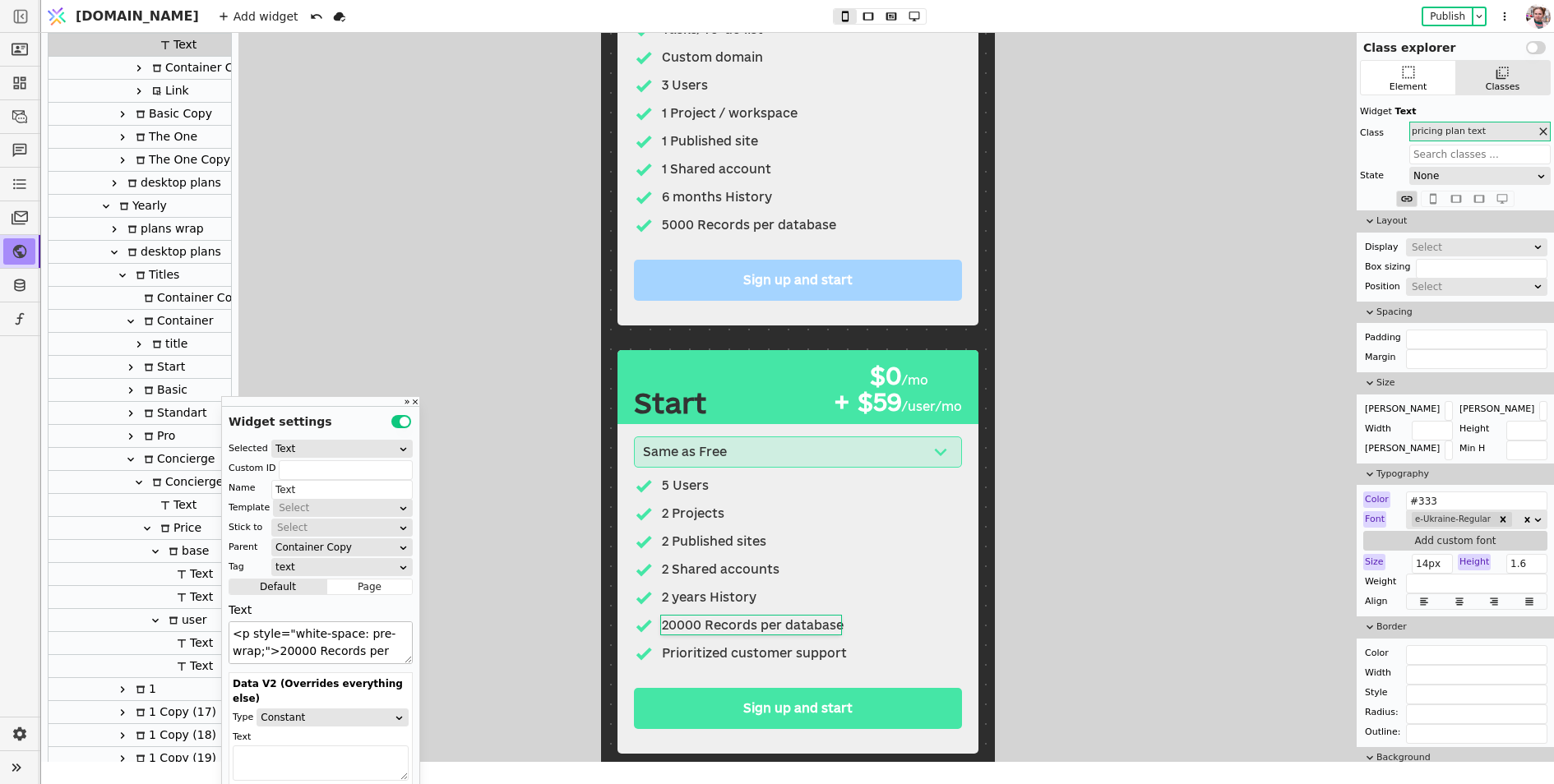
click at [287, 650] on textarea "<p style="white-space: pre-wrap;">20000 Records per database</p>" at bounding box center [321, 642] width 185 height 43
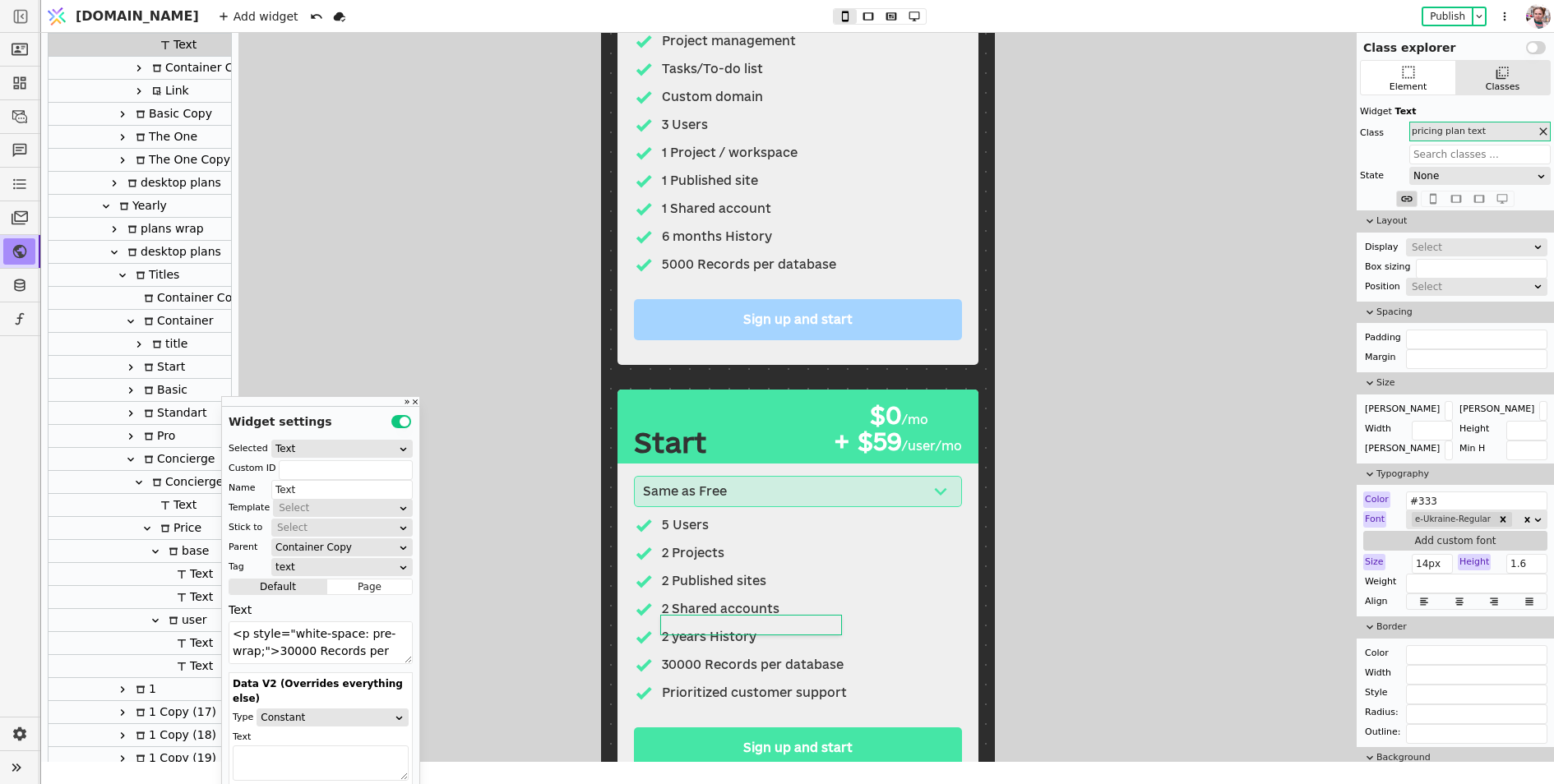
scroll to position [615, 0]
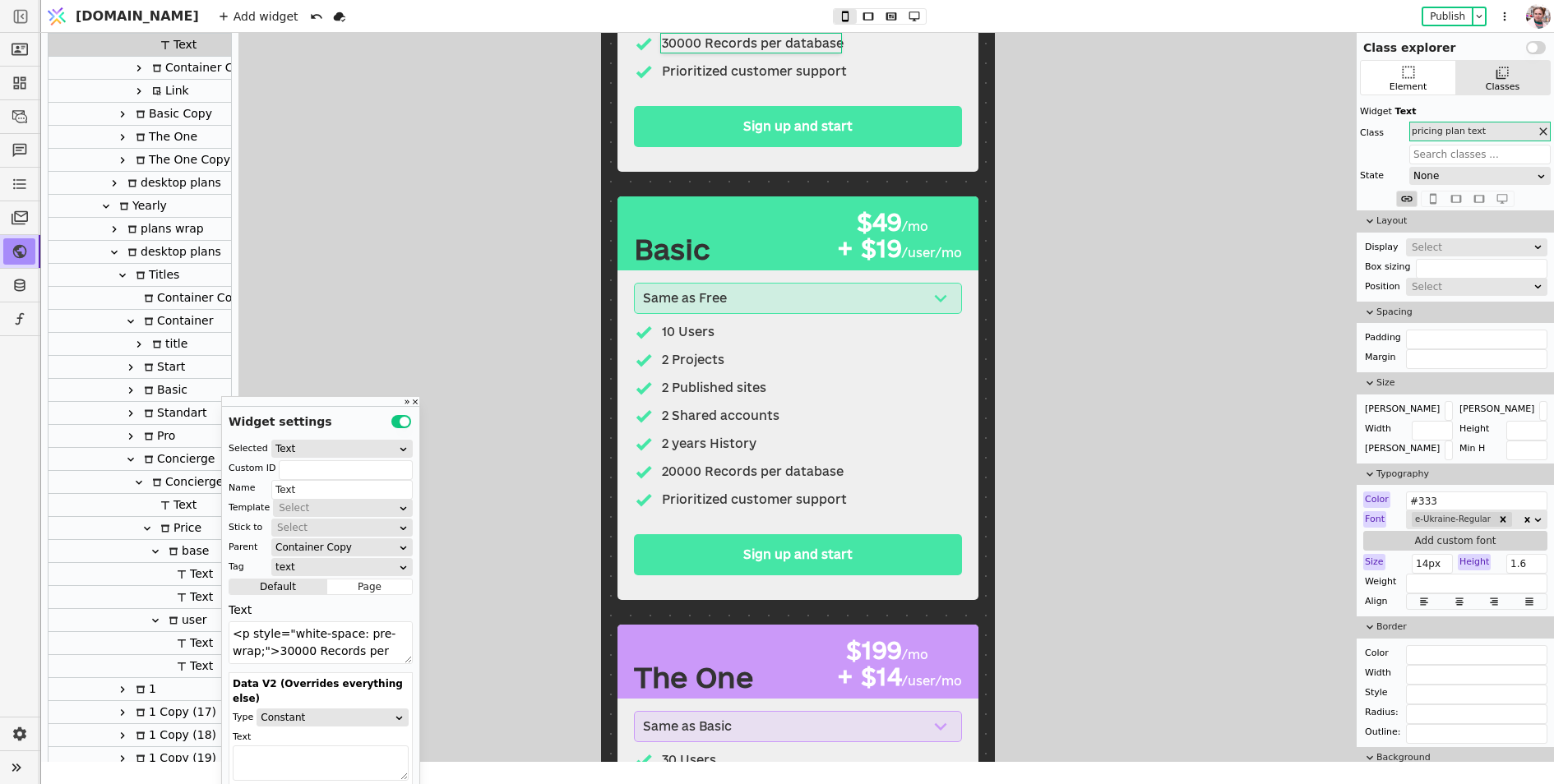
type textarea "<p style="white-space: pre-wrap;">30000 Records per database</p>"
click at [892, 217] on div "$49" at bounding box center [864, 222] width 74 height 25
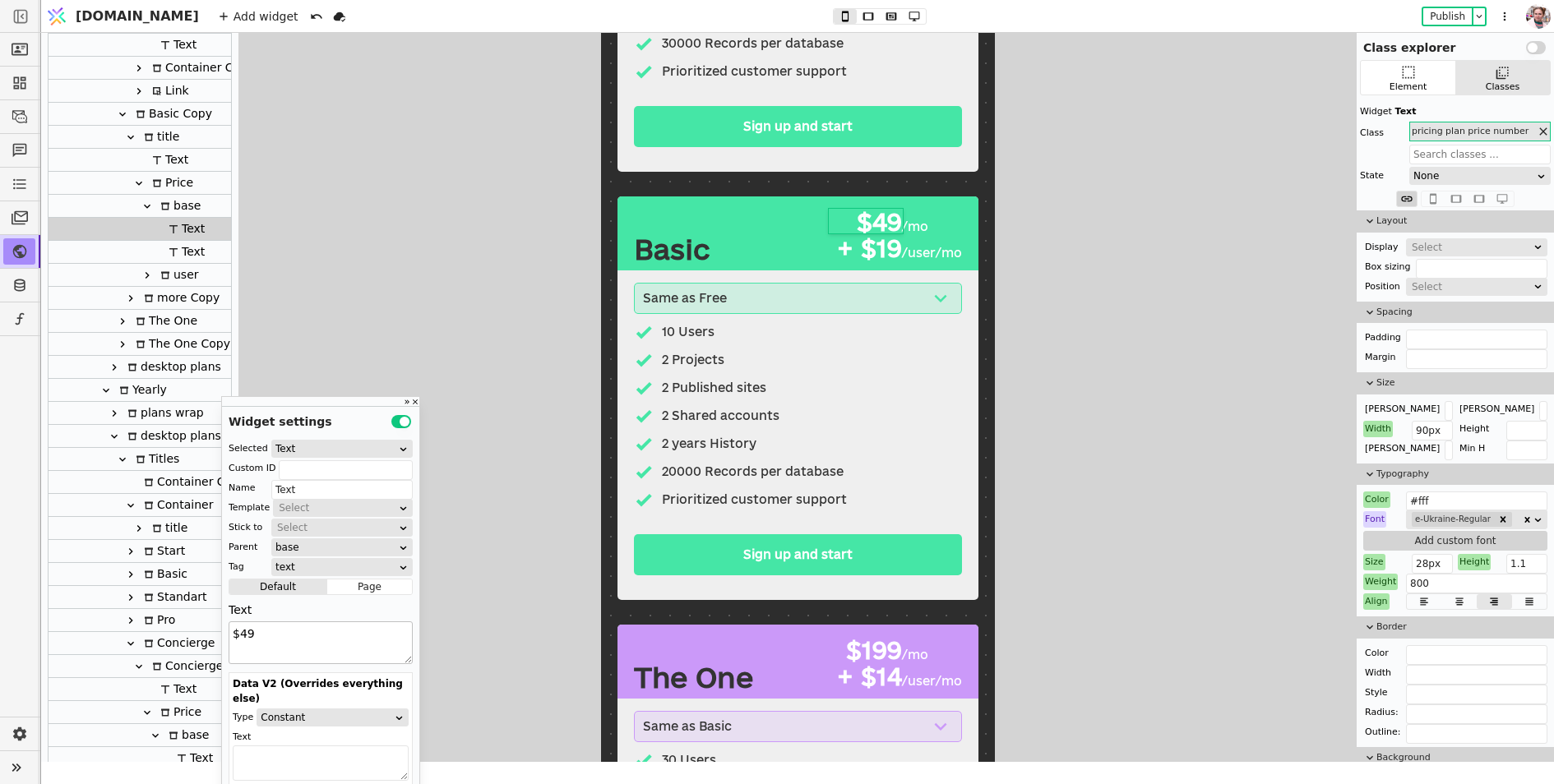
click at [246, 630] on textarea "$49" at bounding box center [321, 642] width 185 height 43
type textarea "$59"
click at [879, 247] on p "+ $19" at bounding box center [864, 248] width 74 height 25
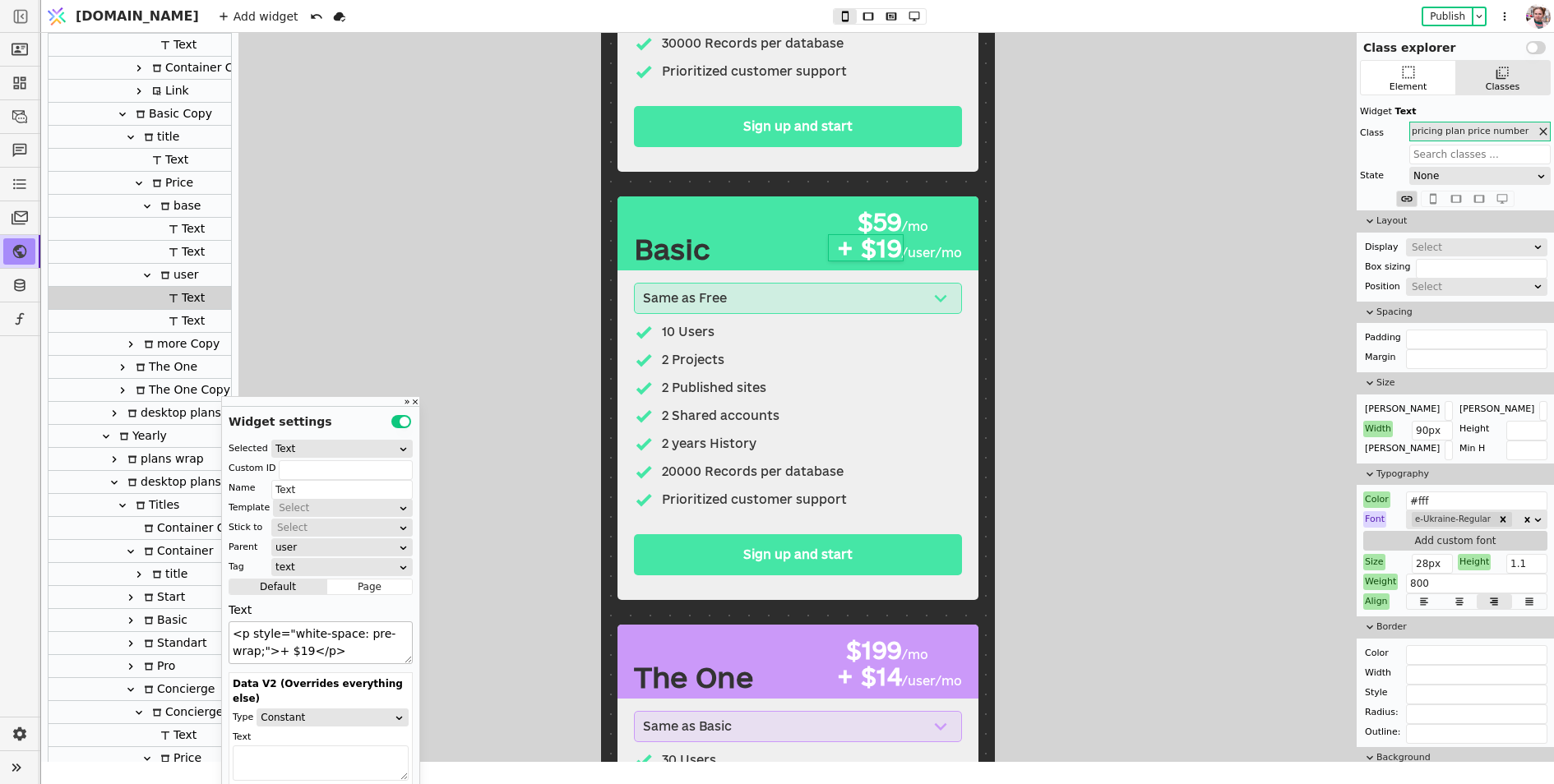
click at [299, 649] on textarea "<p style="white-space: pre-wrap;">+ $19</p>" at bounding box center [321, 642] width 185 height 43
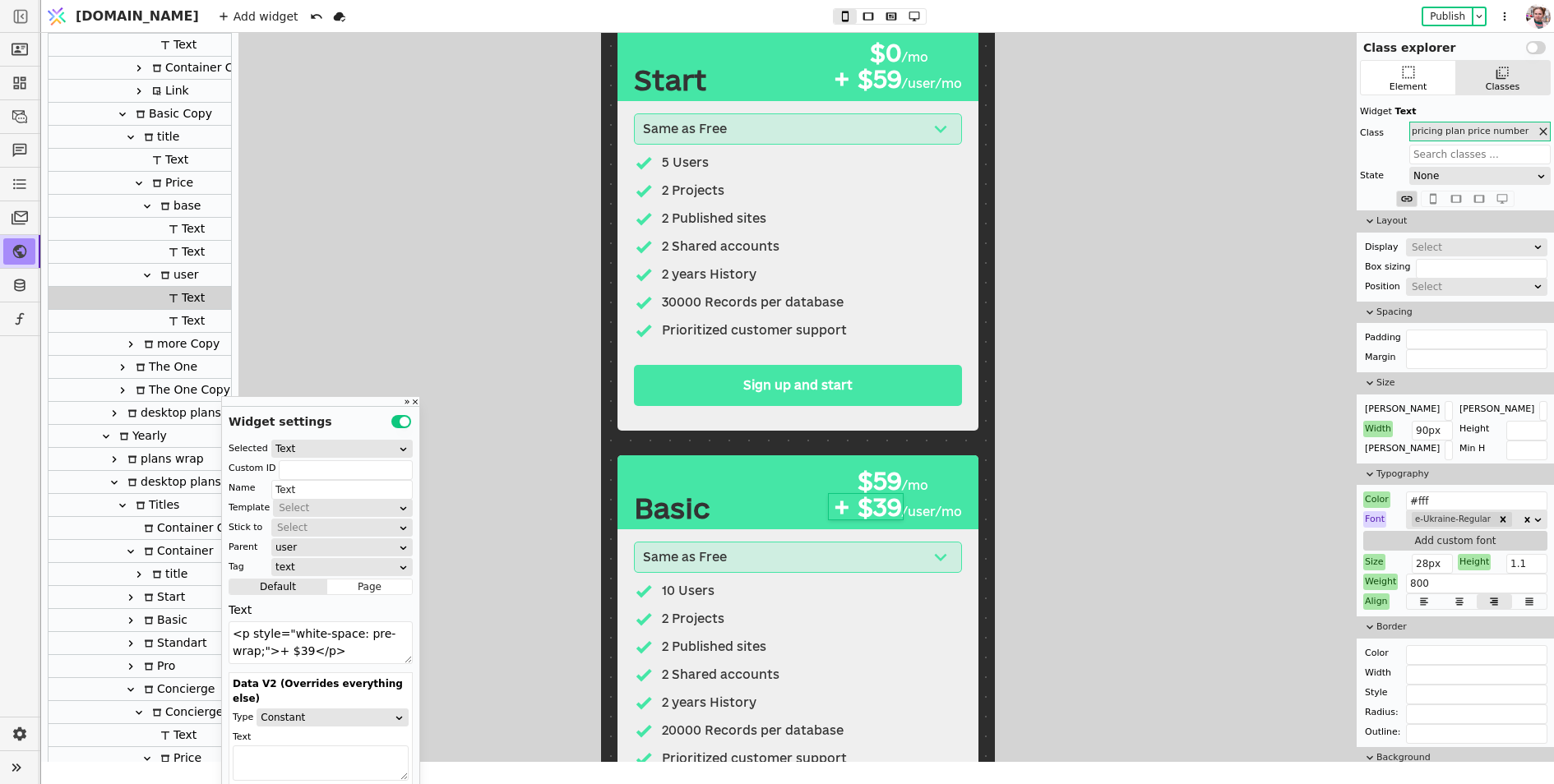
type textarea "<p style="white-space: pre-wrap;">+ $39</p>"
click at [704, 553] on div "Same as Free" at bounding box center [684, 557] width 84 height 18
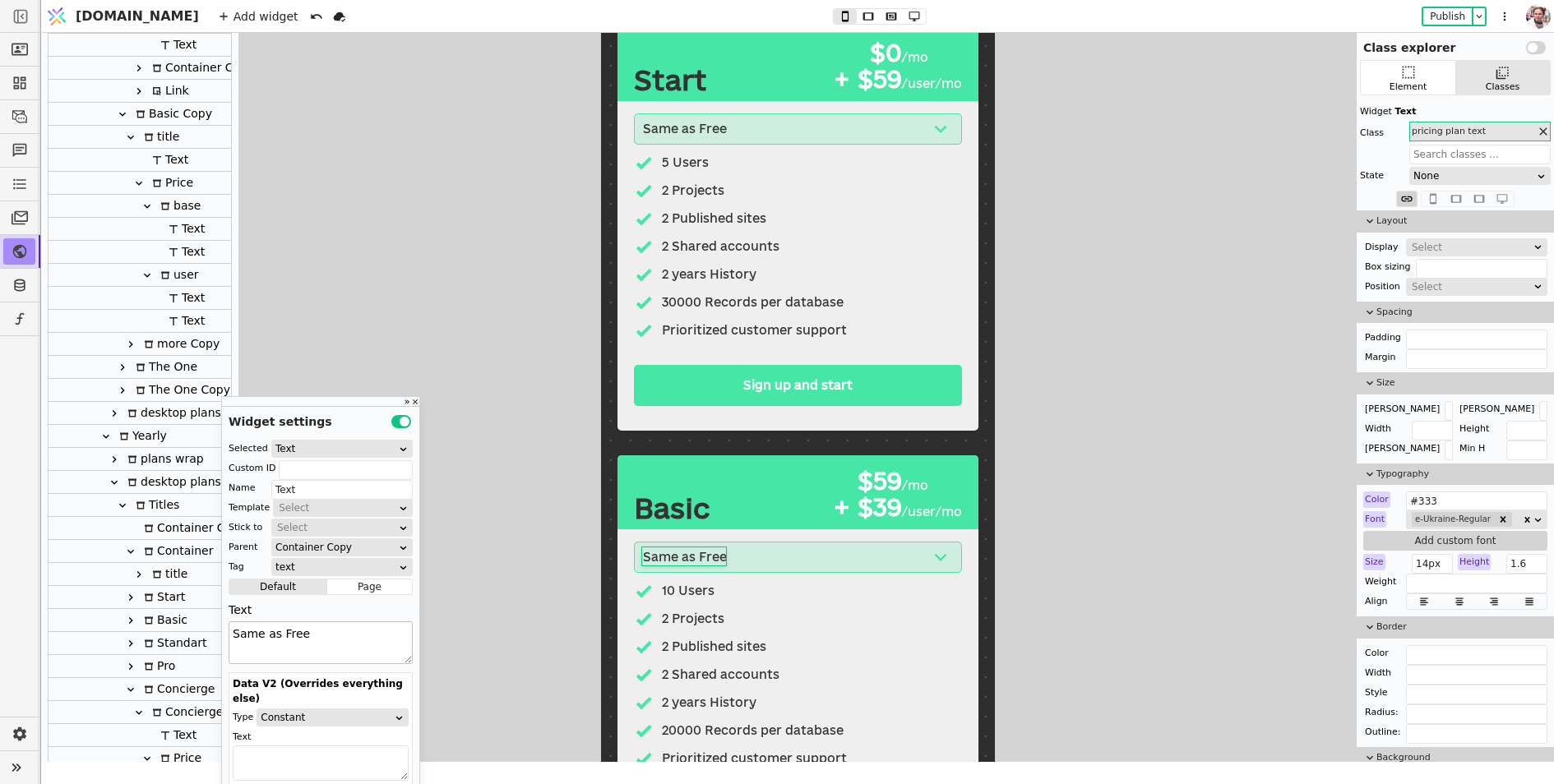
click at [305, 635] on textarea "Same as Free" at bounding box center [321, 642] width 185 height 43
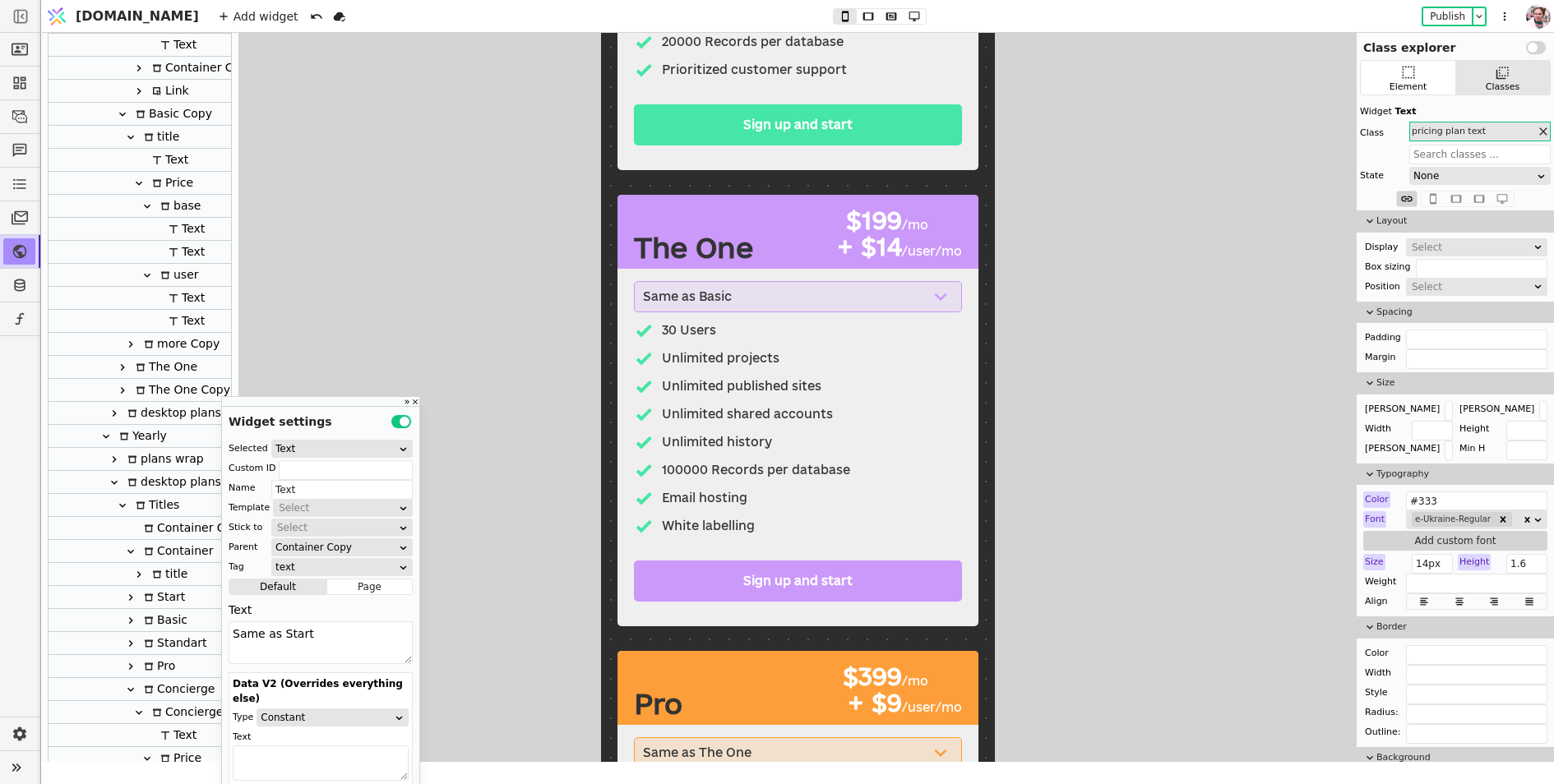
type textarea "Same as Start"
click at [789, 499] on div "Email hosting" at bounding box center [797, 498] width 328 height 20
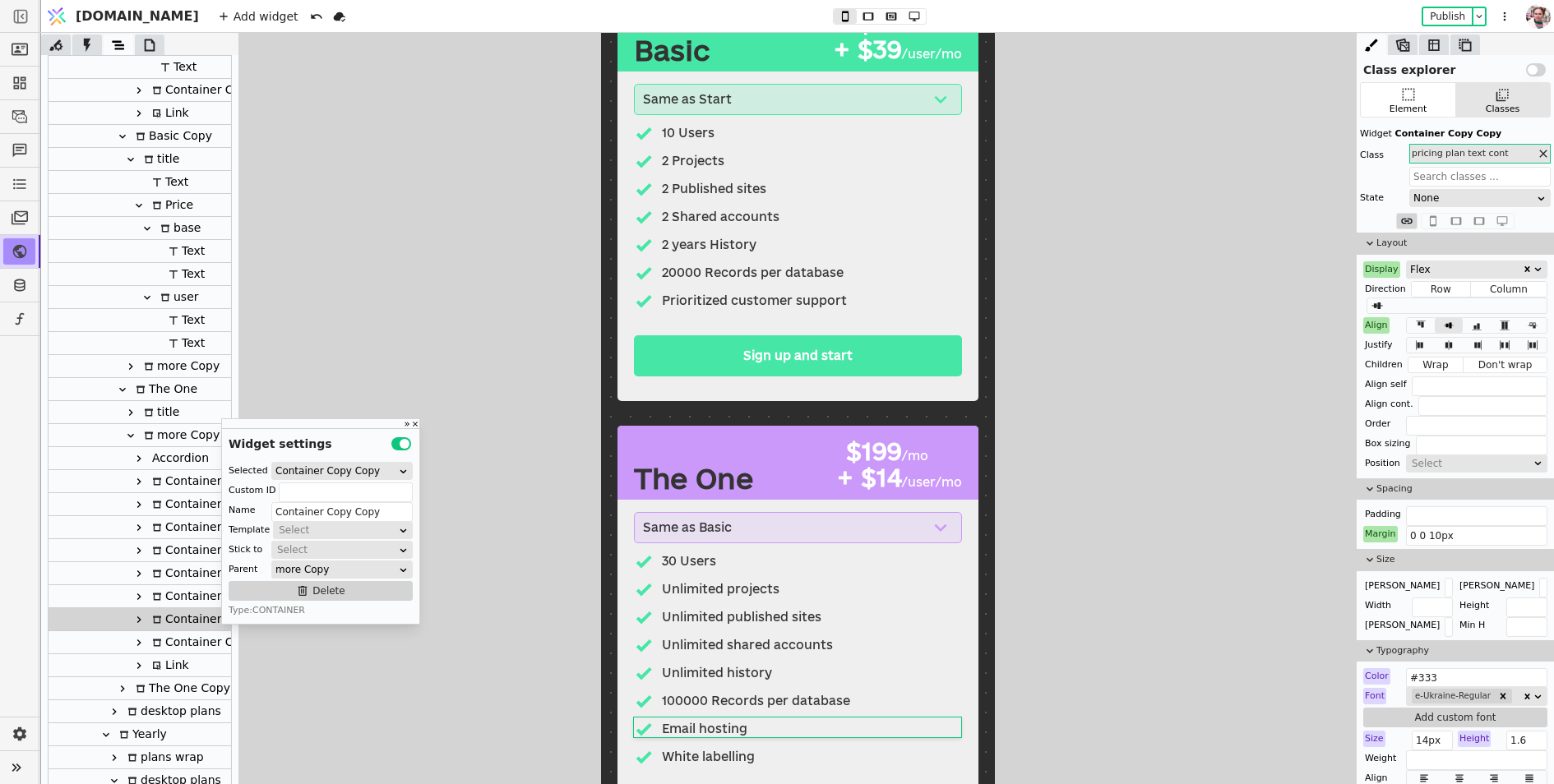
click at [866, 254] on div "Same as Start E-Commerce CRM Omnichannel communication Email marketing Website …" at bounding box center [797, 236] width 361 height 330
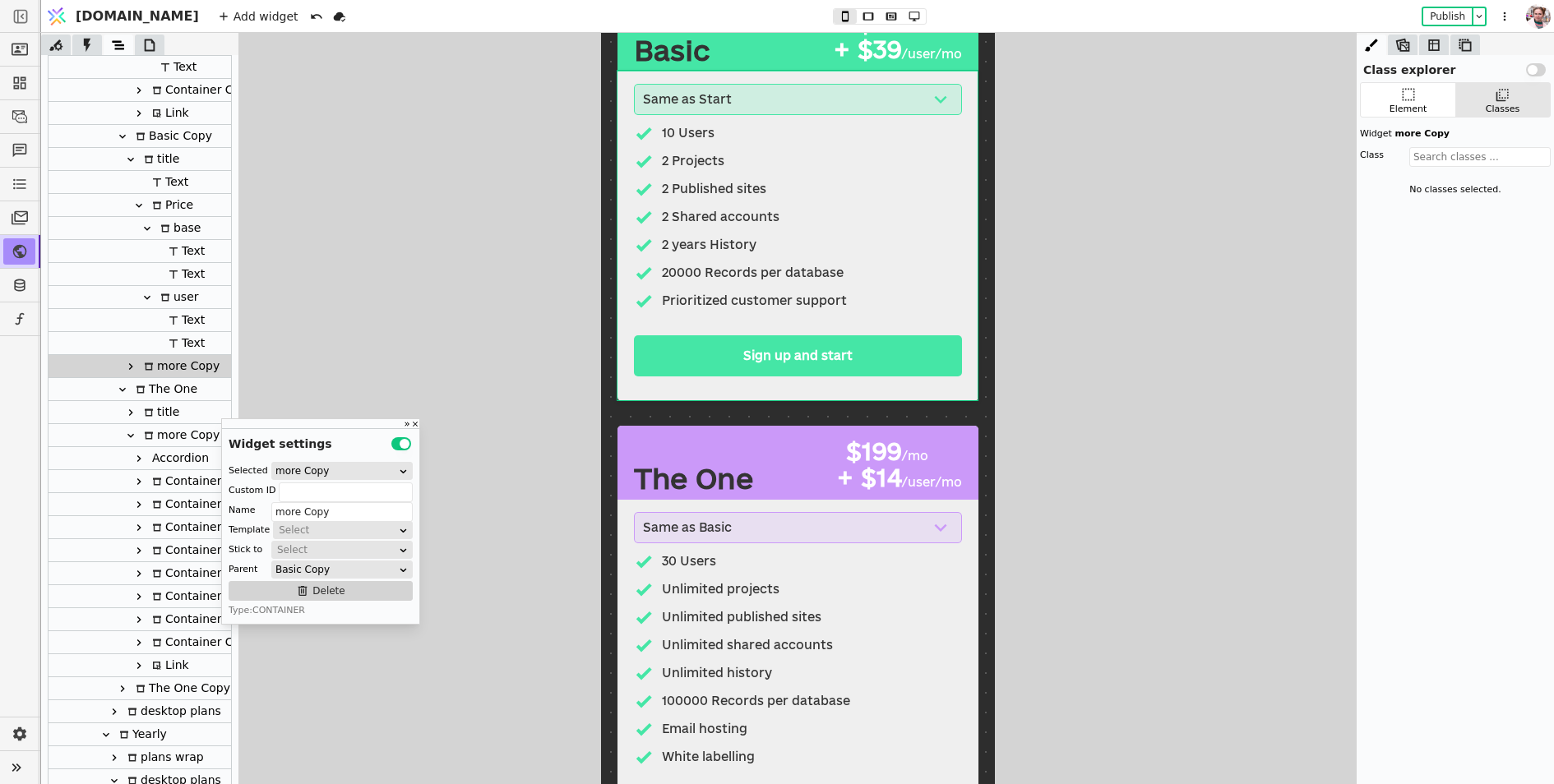
click at [157, 430] on div "more Copy" at bounding box center [179, 435] width 81 height 23
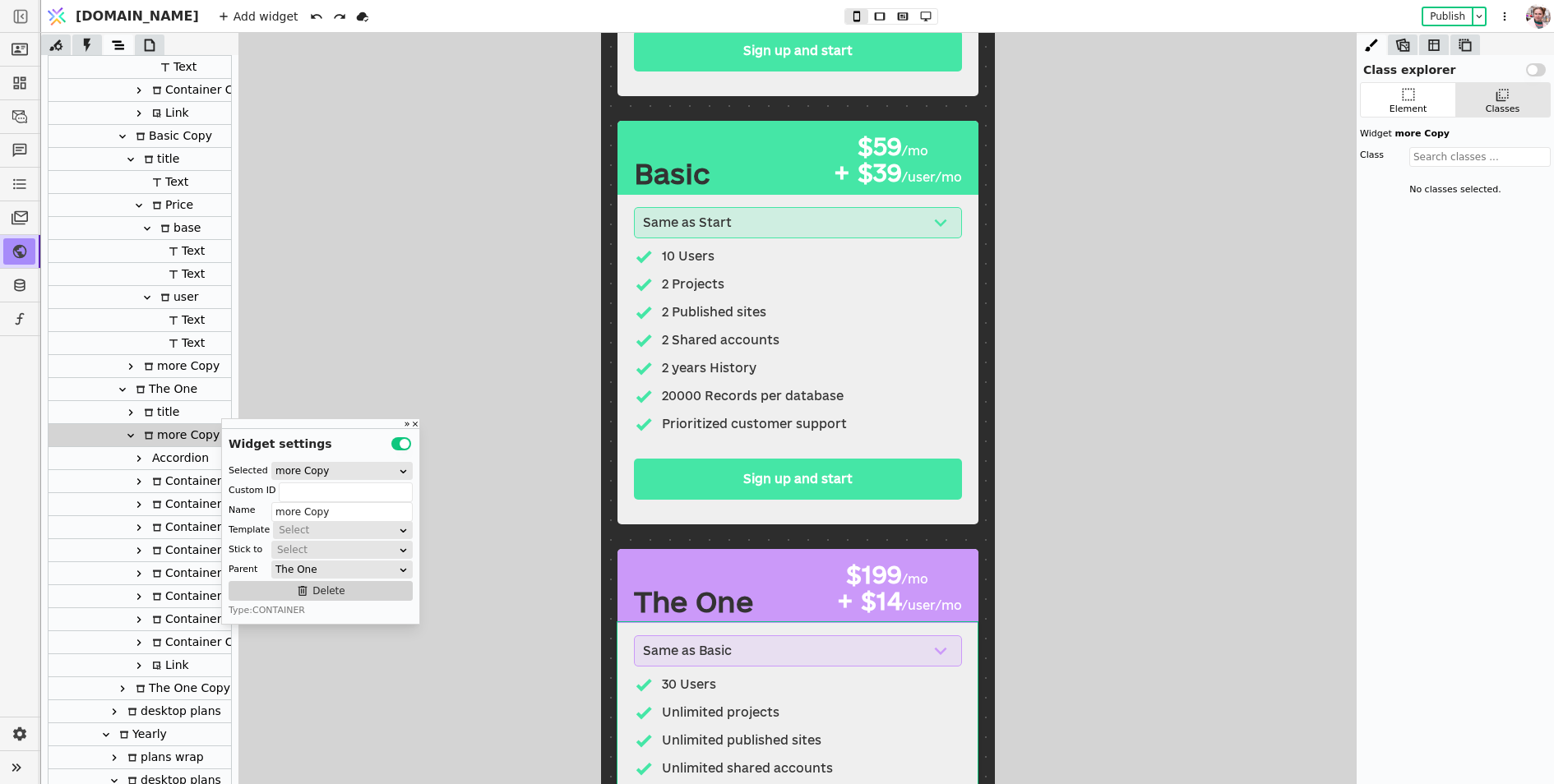
click at [160, 138] on div "Basic Copy" at bounding box center [172, 137] width 82 height 23
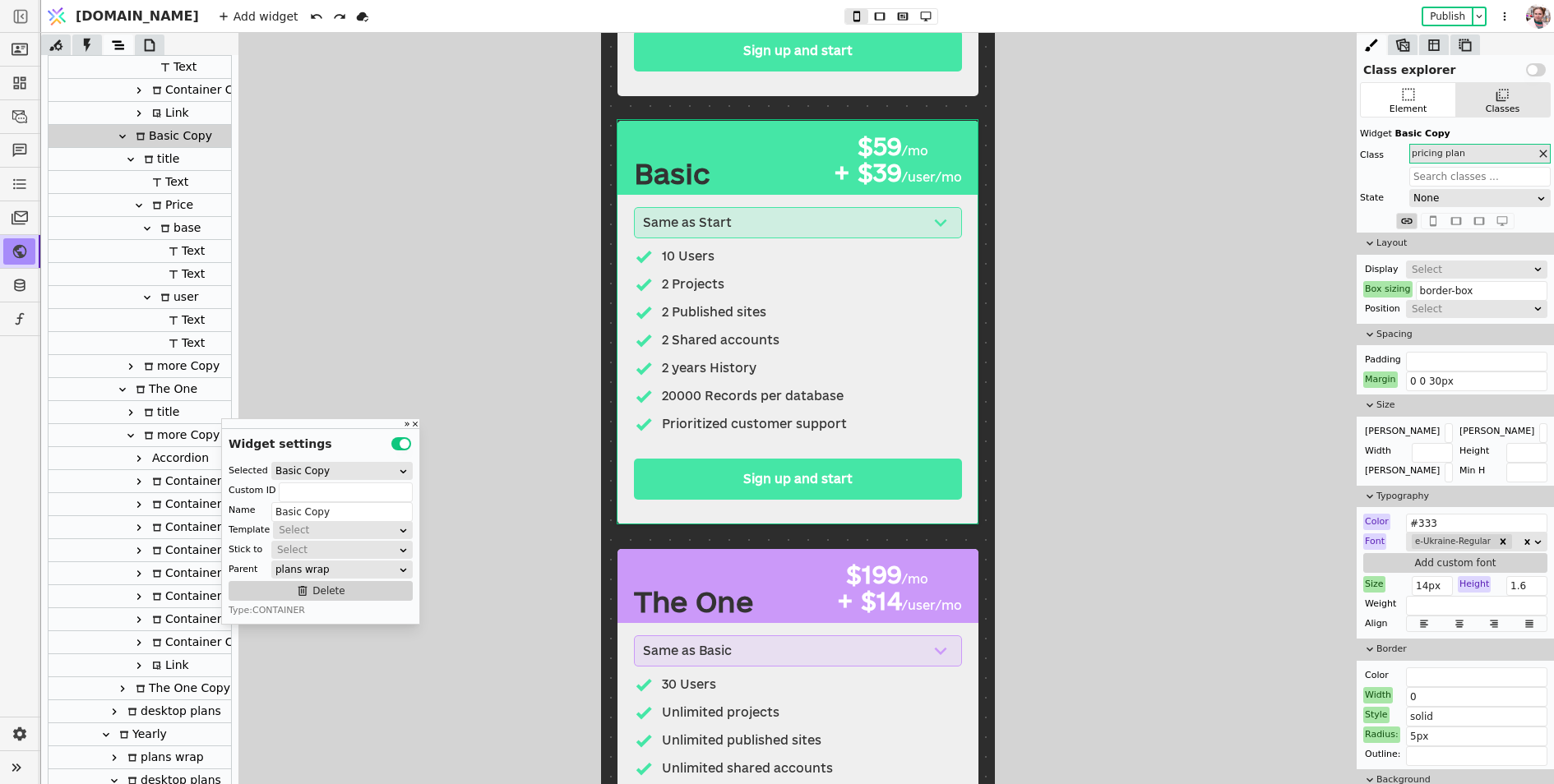
click at [131, 364] on icon at bounding box center [131, 366] width 13 height 13
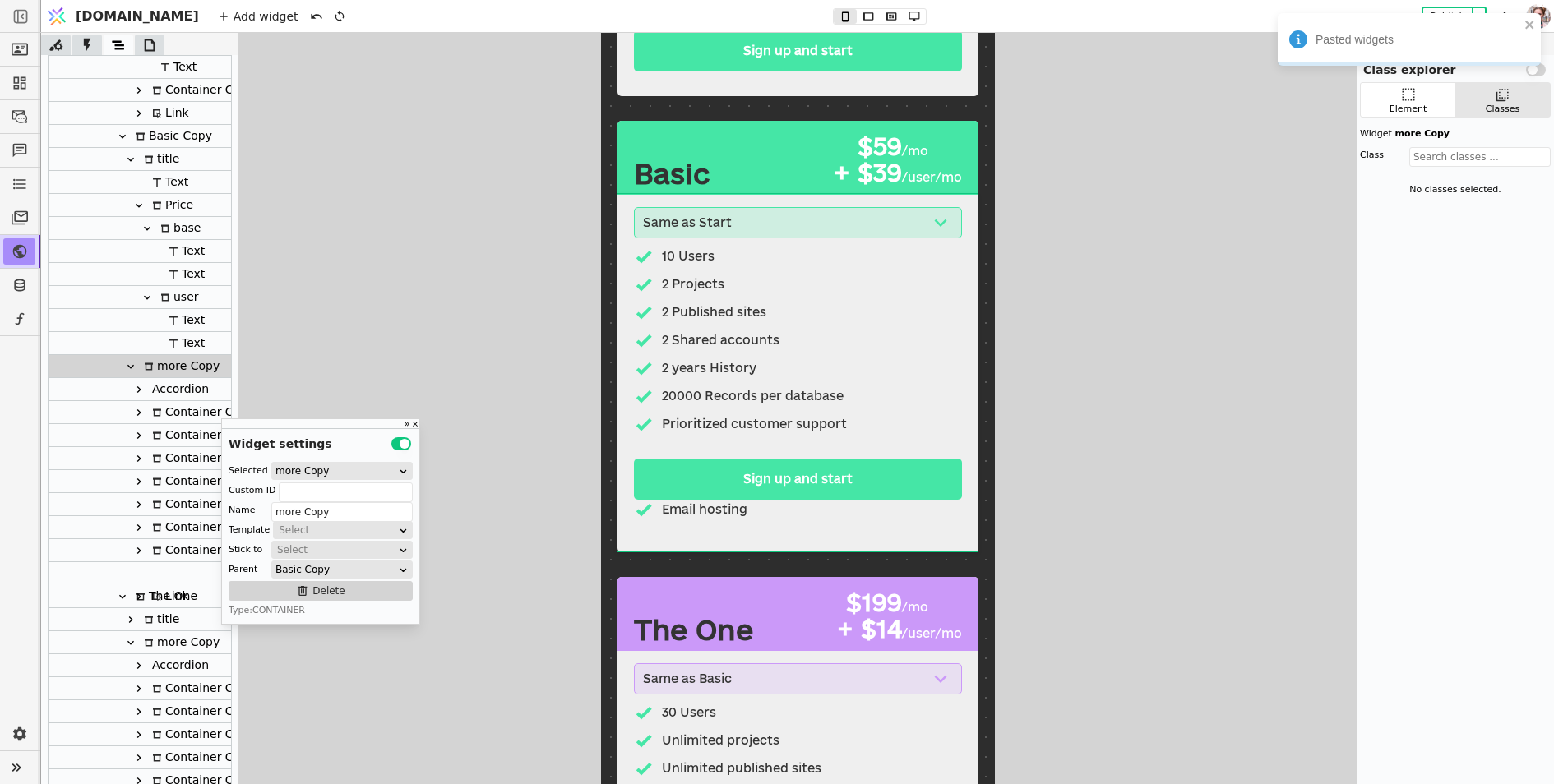
drag, startPoint x: 166, startPoint y: 591, endPoint x: 168, endPoint y: 566, distance: 25.1
click at [168, 566] on div "Body Header Main main wrap Title text Plans Copy Tabs Tabs navigation Tabs item…" at bounding box center [140, 734] width 183 height 2877
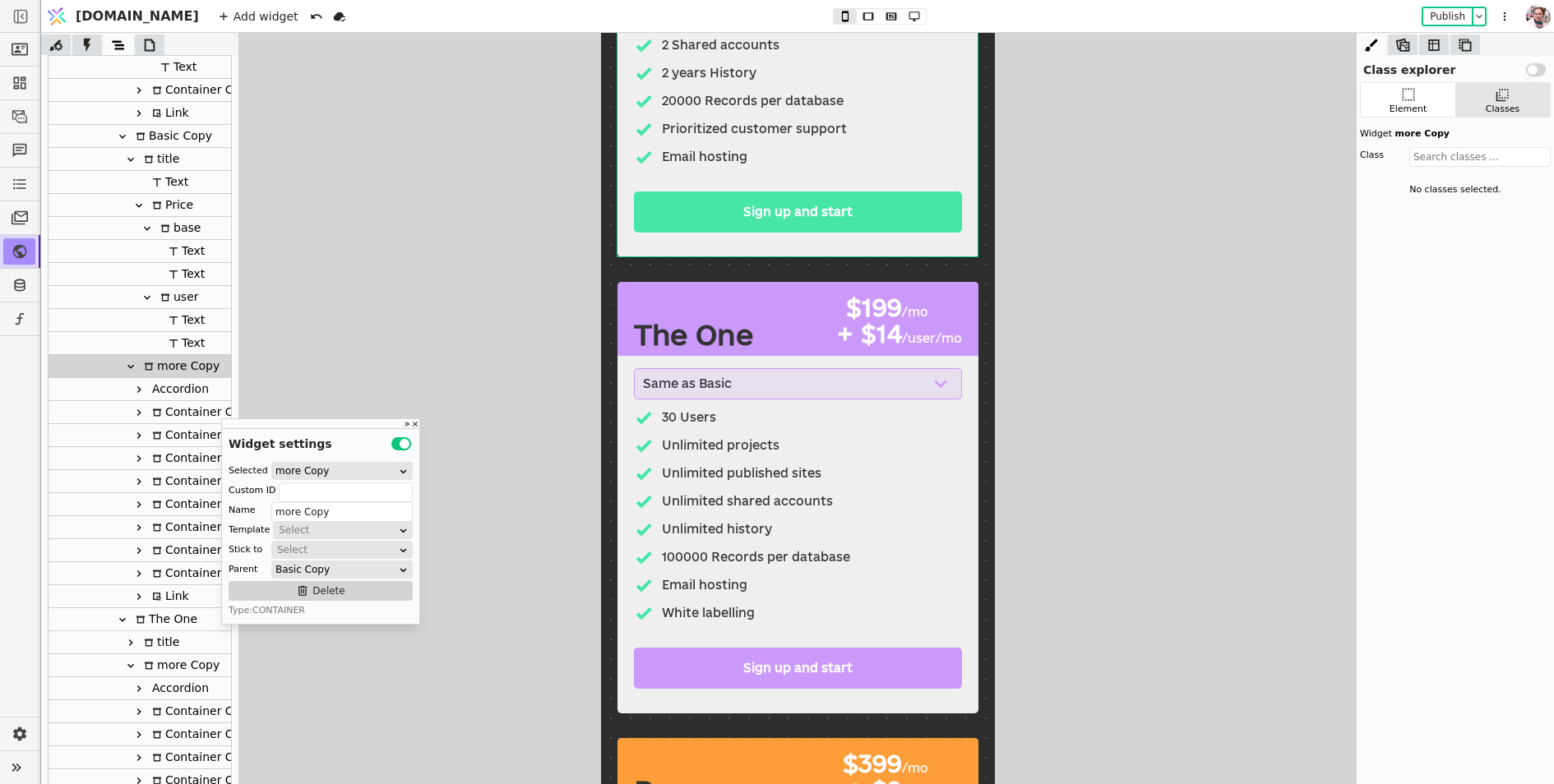
click at [777, 606] on div "White labelling" at bounding box center [797, 613] width 328 height 20
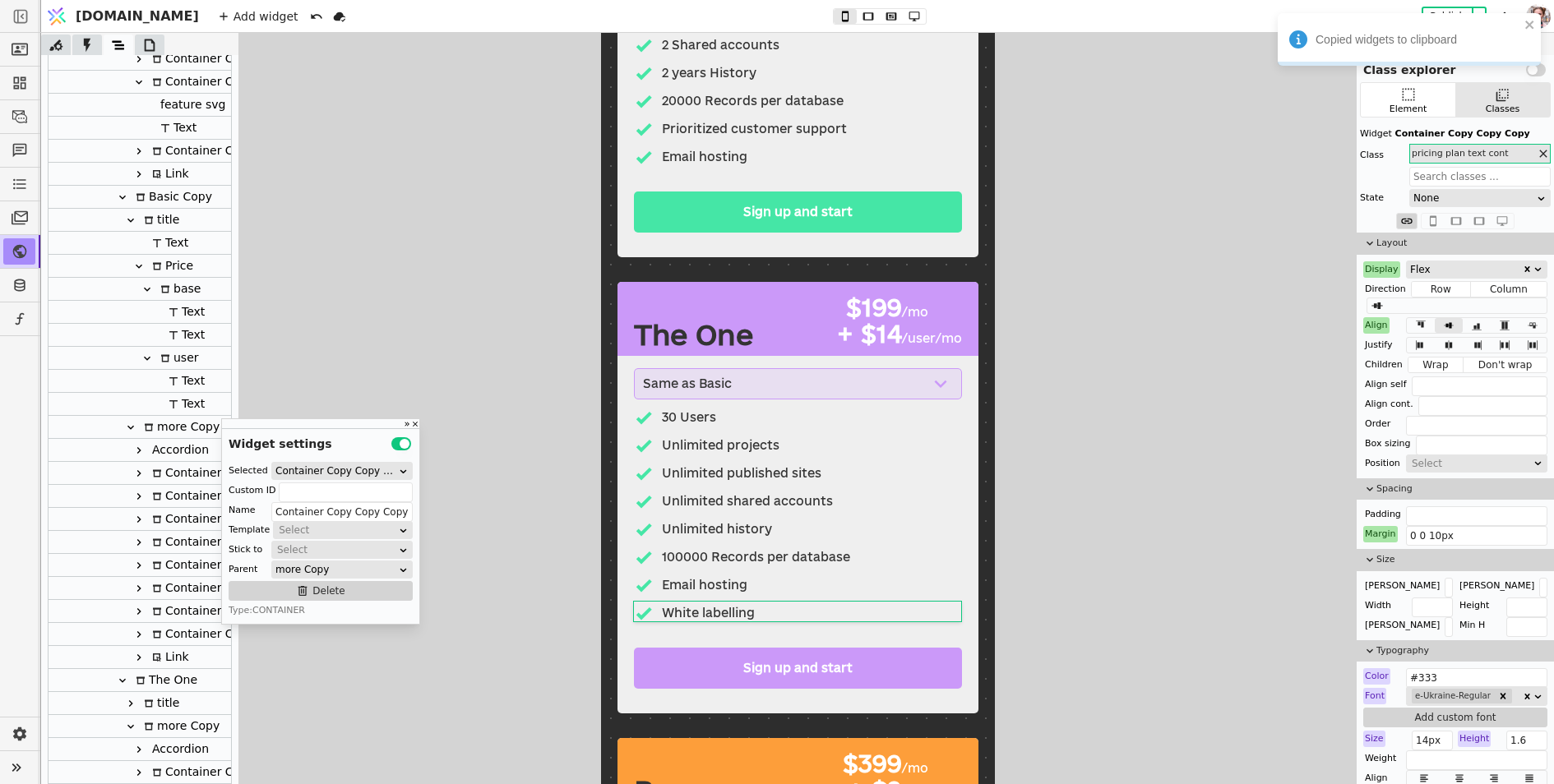
click at [177, 526] on div "Container Copy" at bounding box center [200, 519] width 107 height 23
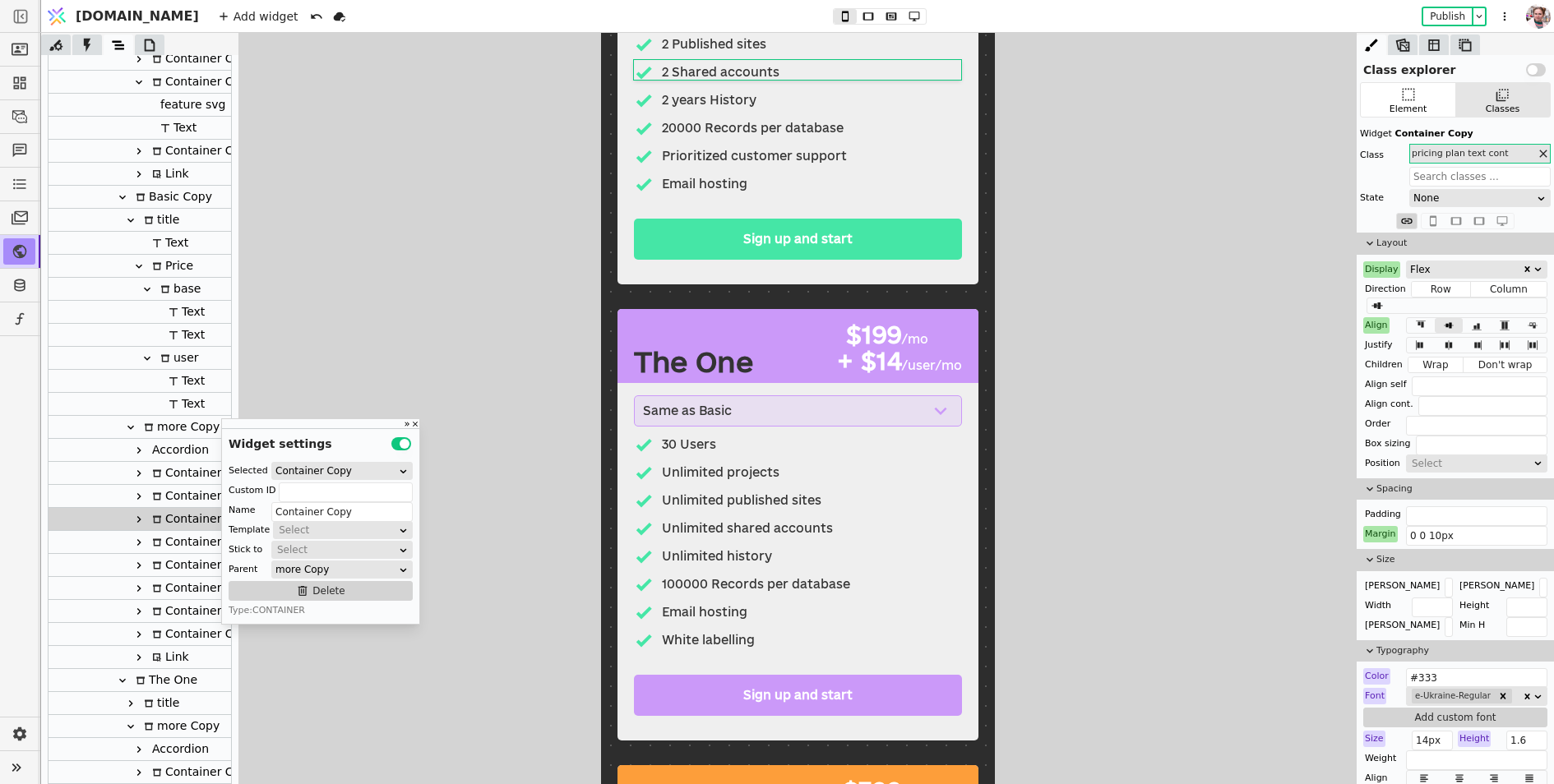
click at [172, 430] on div "more Copy" at bounding box center [179, 427] width 81 height 23
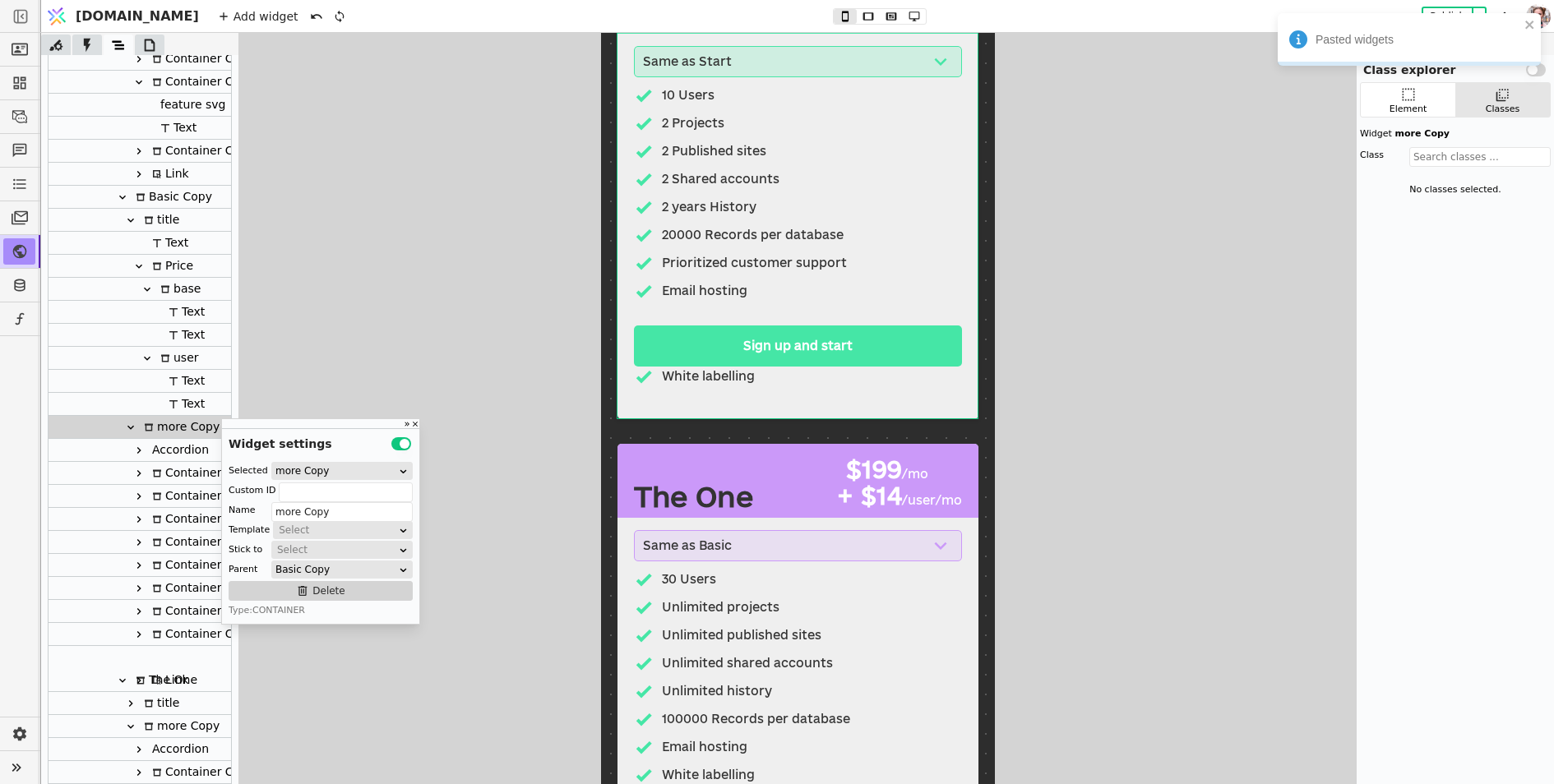
drag, startPoint x: 172, startPoint y: 684, endPoint x: 173, endPoint y: 655, distance: 29.0
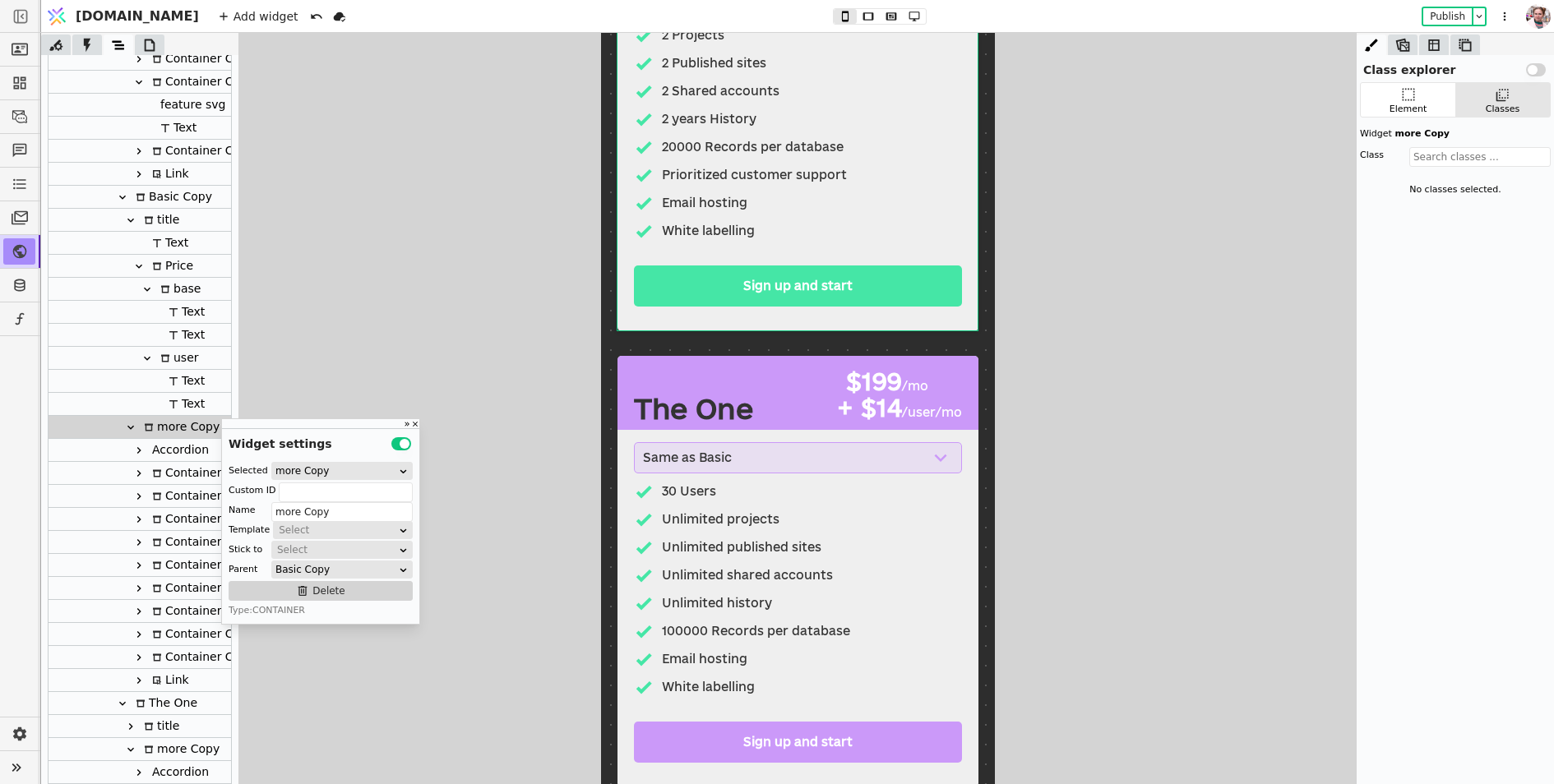
click at [771, 659] on div "Email hosting" at bounding box center [797, 659] width 328 height 20
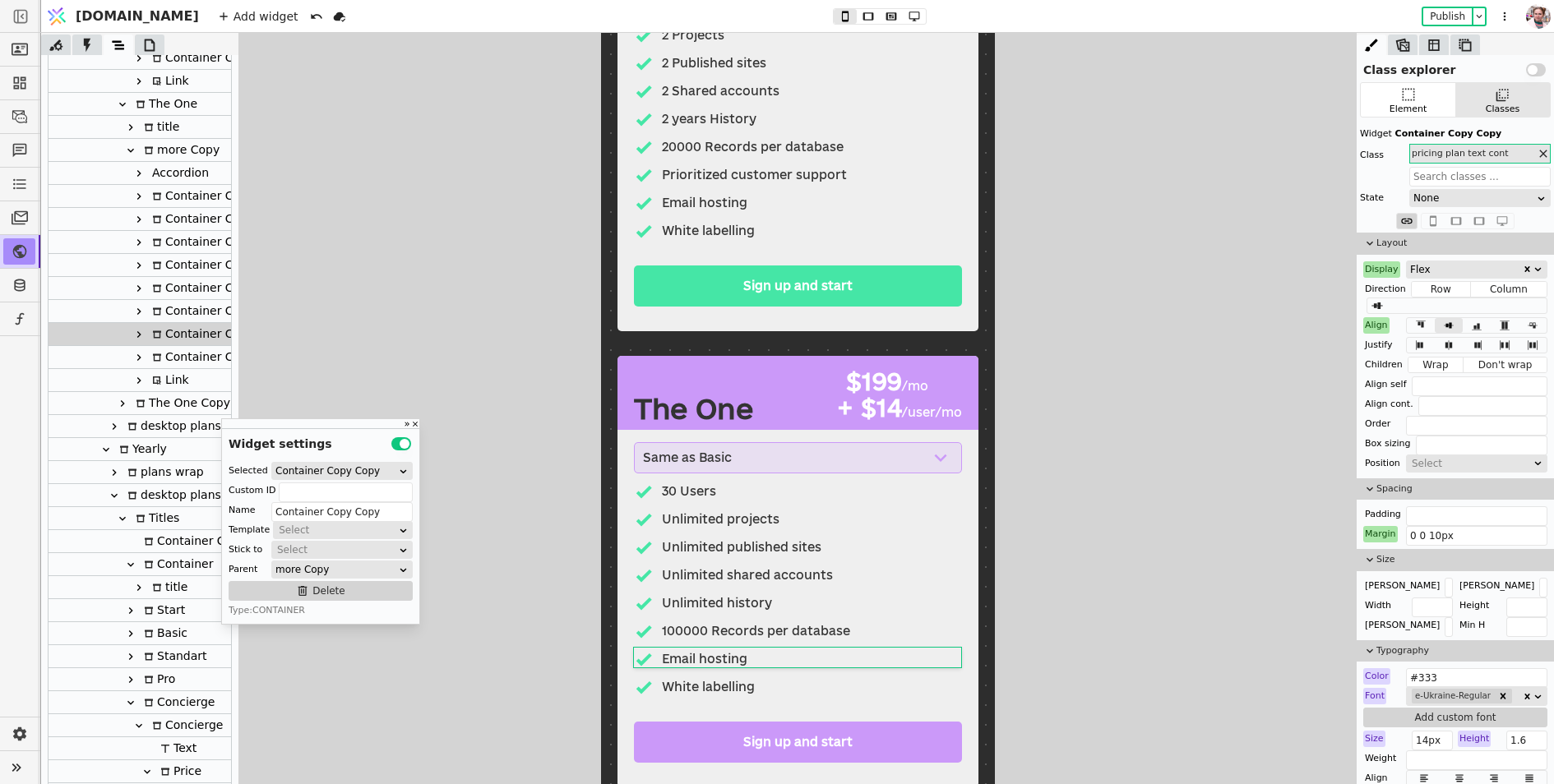
click at [141, 171] on icon at bounding box center [138, 173] width 13 height 13
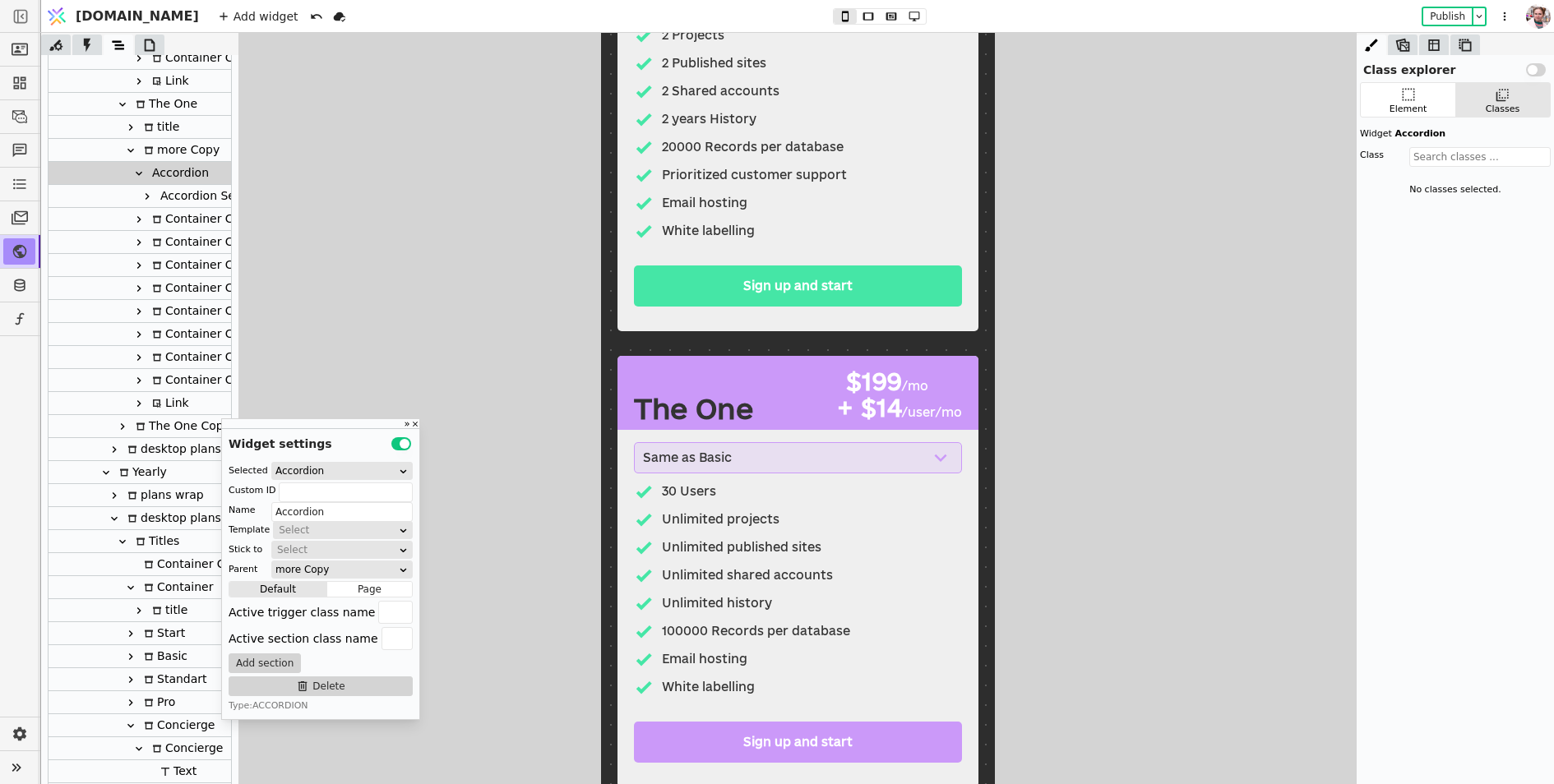
click at [146, 193] on icon at bounding box center [147, 197] width 4 height 7
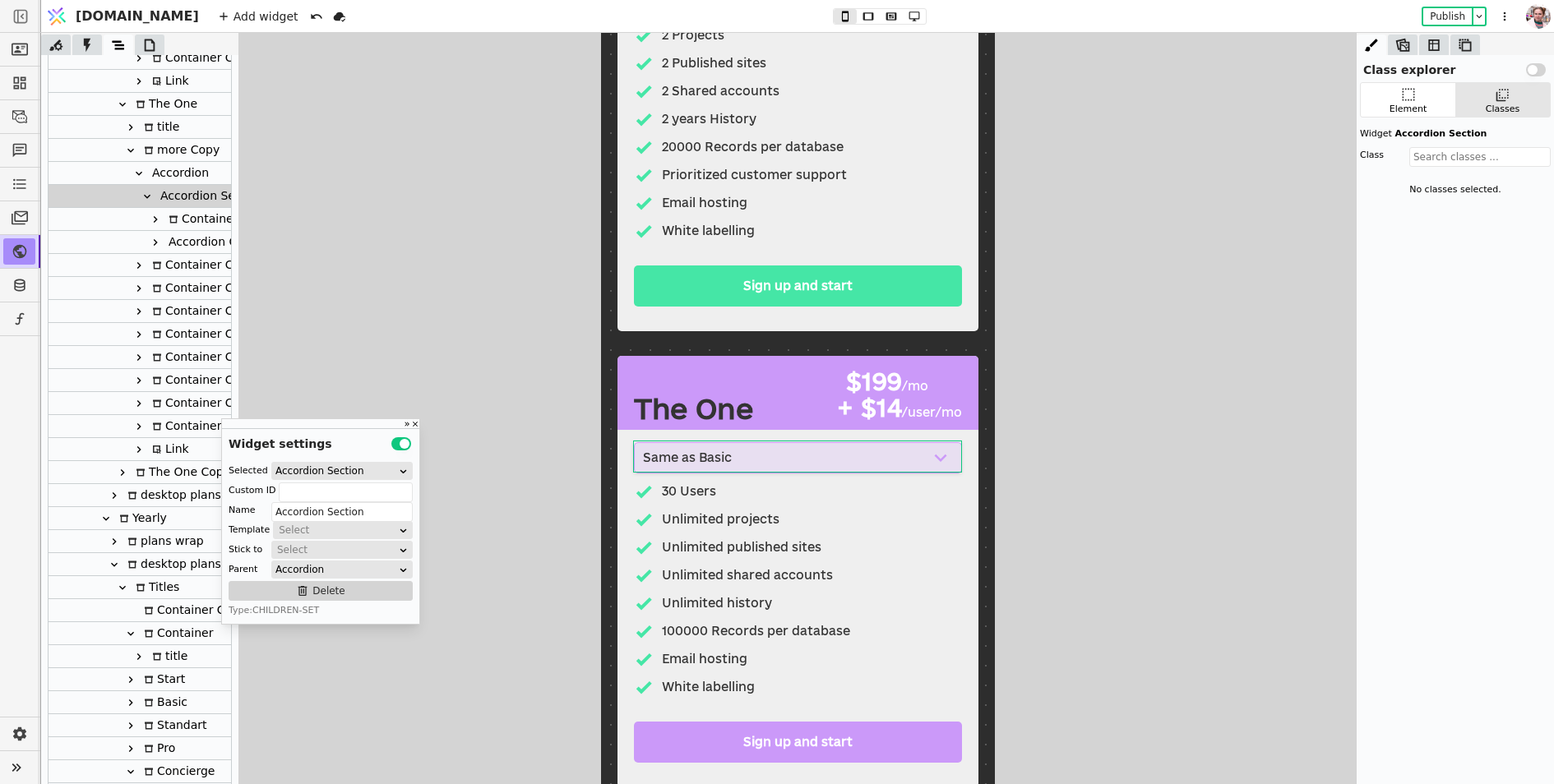
click at [153, 218] on icon at bounding box center [155, 219] width 13 height 13
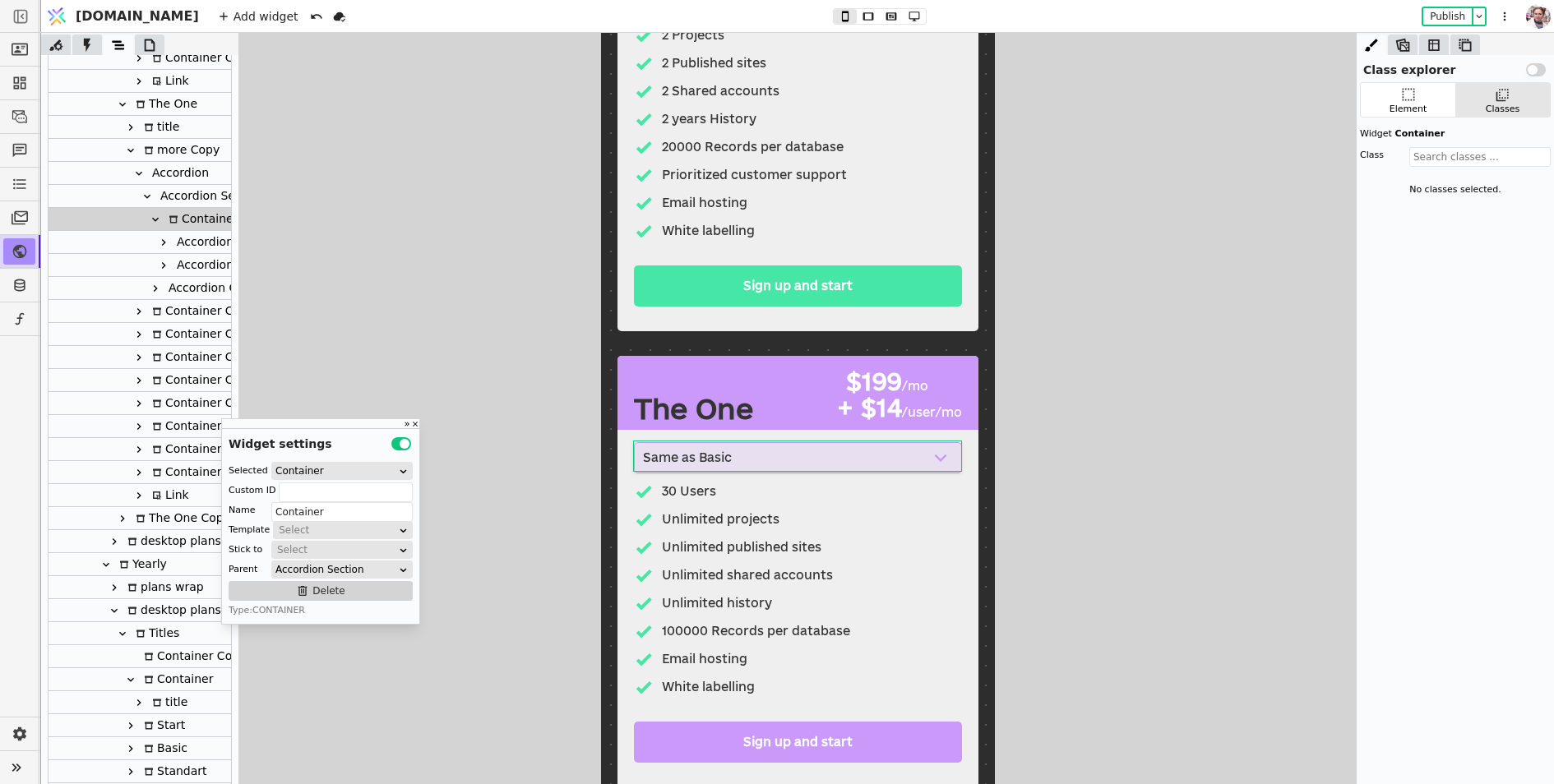
click at [156, 291] on icon at bounding box center [155, 288] width 13 height 13
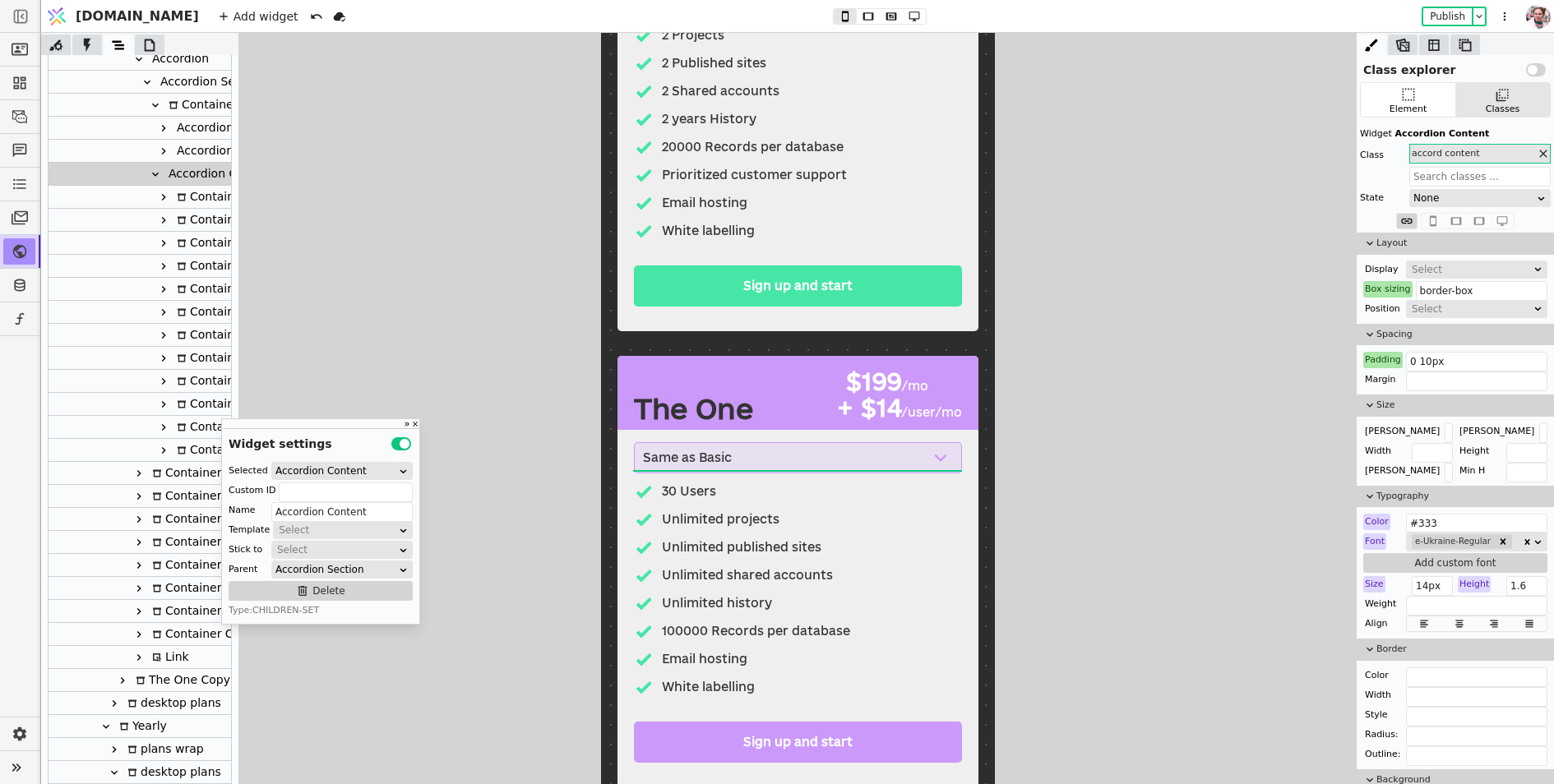
click at [175, 635] on div "Container Copy Copy Copy" at bounding box center [233, 634] width 172 height 23
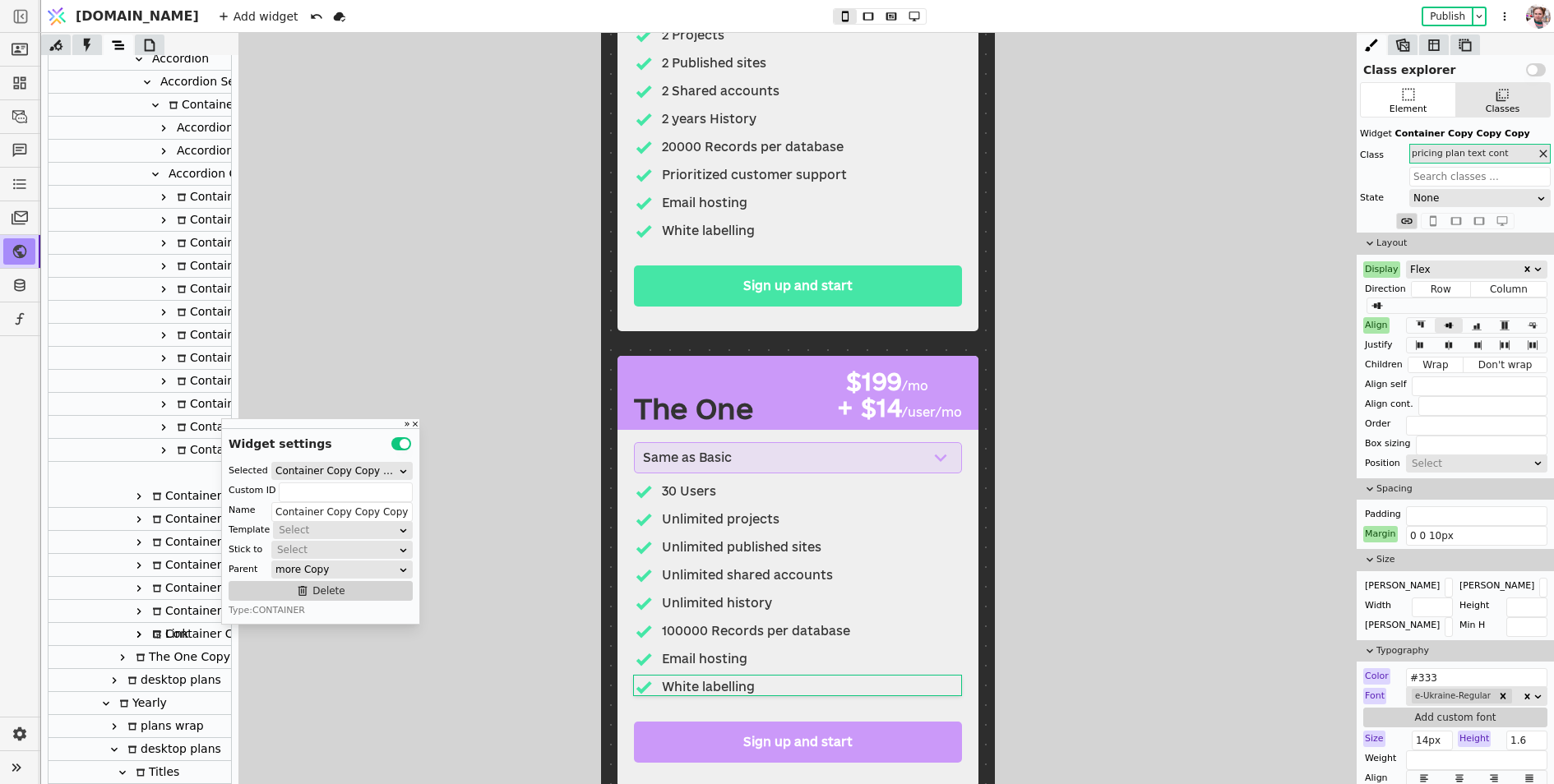
drag, startPoint x: 178, startPoint y: 635, endPoint x: 198, endPoint y: 470, distance: 166.2
click at [198, 470] on div "Body Header Main main wrap Title text Plans Copy Tabs Tabs navigation Tabs item…" at bounding box center [140, 290] width 183 height 3291
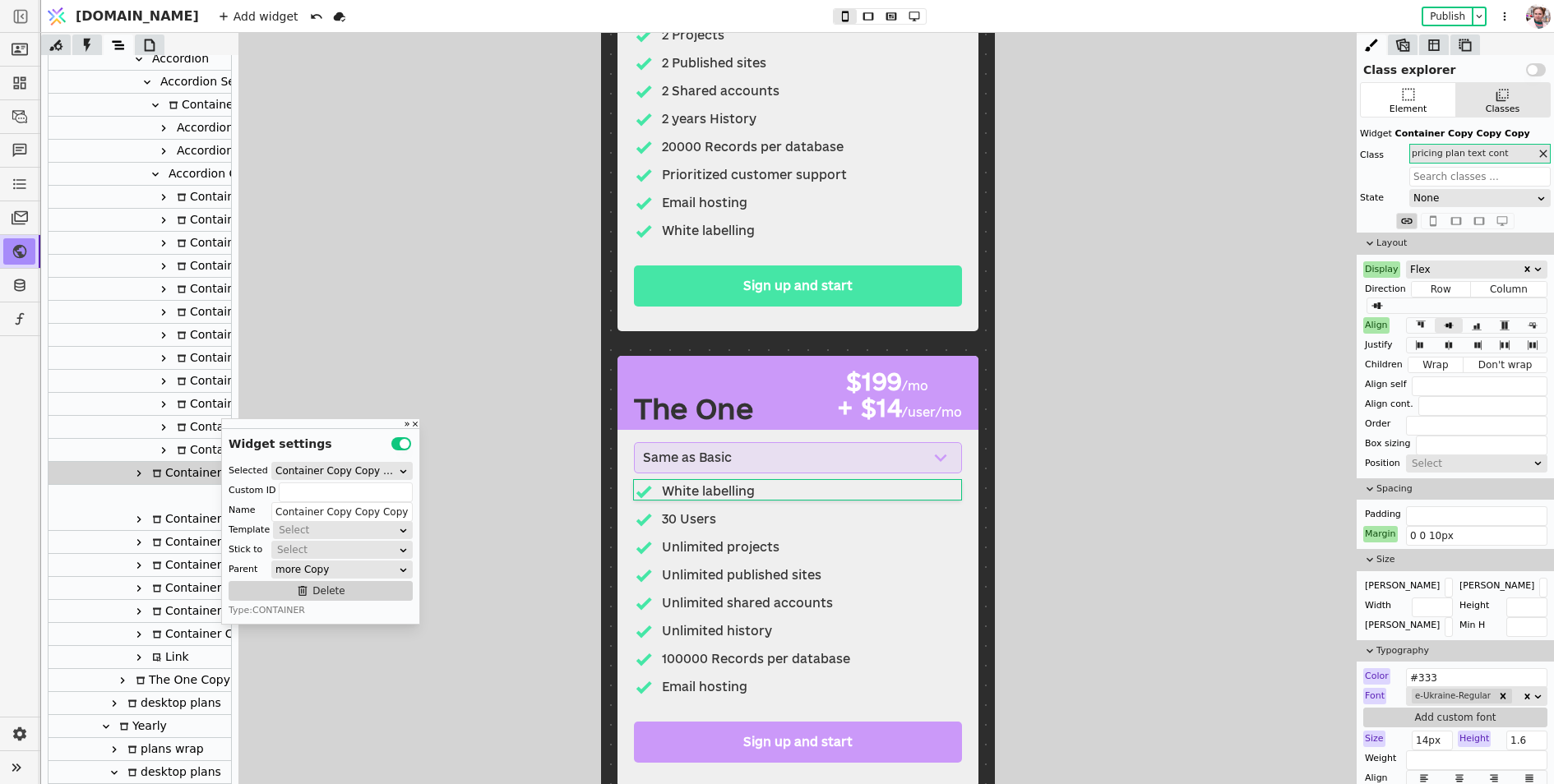
drag, startPoint x: 179, startPoint y: 633, endPoint x: 200, endPoint y: 494, distance: 140.6
click at [200, 494] on div "Body Header Main main wrap Title text Plans Copy Tabs Tabs navigation Tabs item…" at bounding box center [140, 290] width 183 height 3291
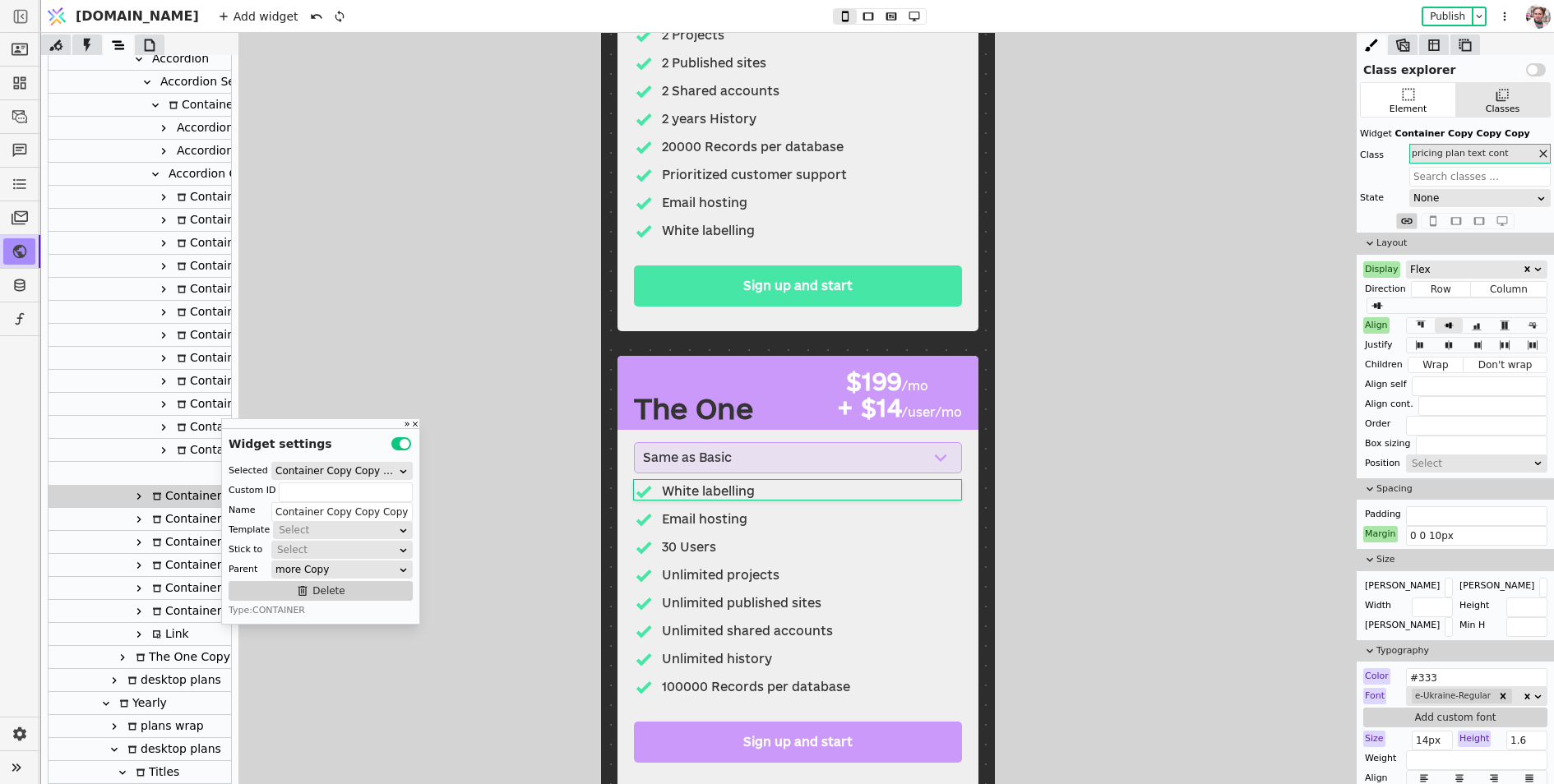
drag, startPoint x: 170, startPoint y: 497, endPoint x: 198, endPoint y: 473, distance: 36.9
click at [198, 473] on div "Body Header Main main wrap Title text Plans Copy Tabs Tabs navigation Tabs item…" at bounding box center [140, 290] width 183 height 3291
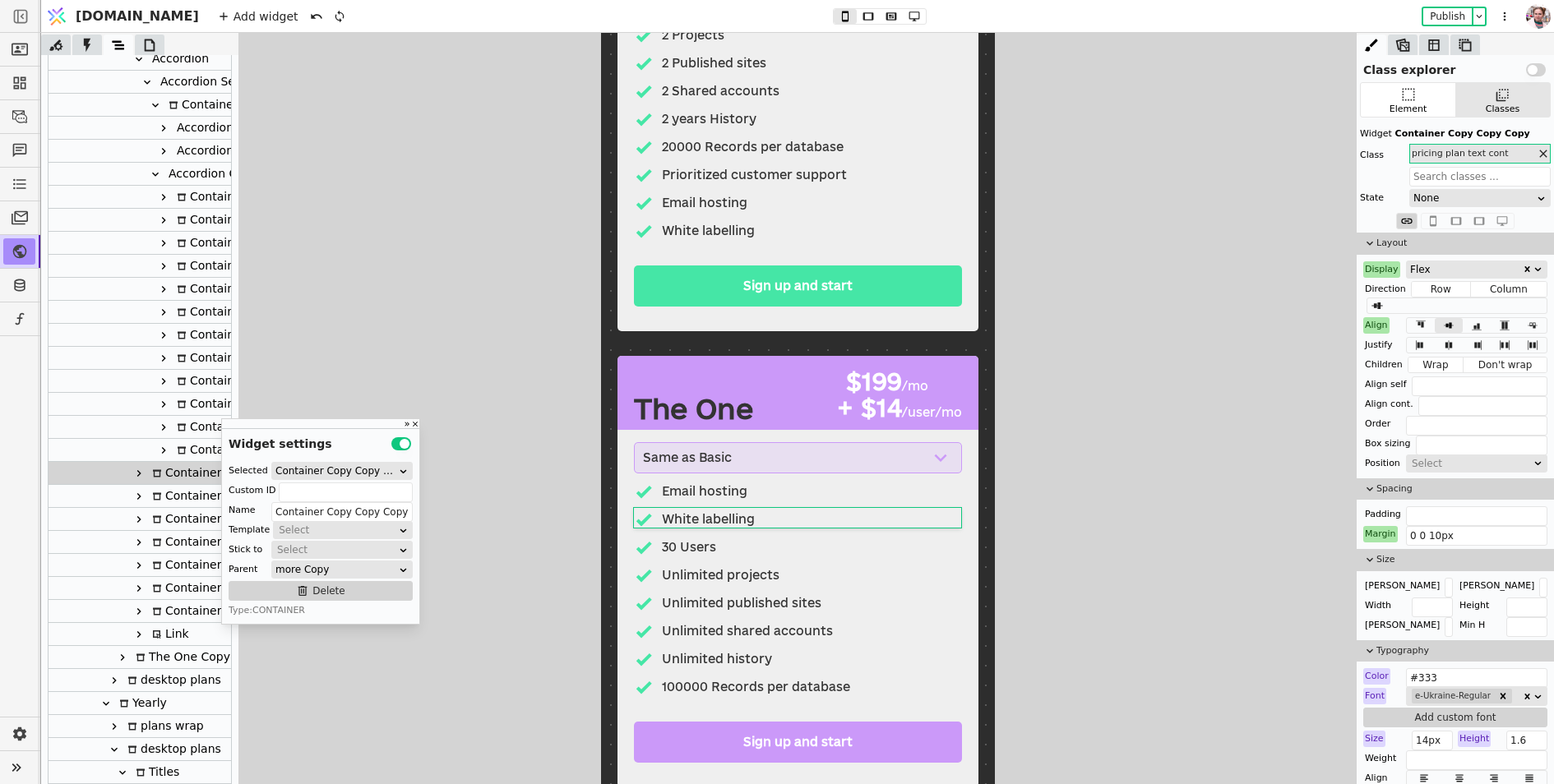
drag, startPoint x: 170, startPoint y: 475, endPoint x: 201, endPoint y: 474, distance: 31.0
click at [201, 474] on div "Body Header Main main wrap Title text Plans Copy Tabs Tabs navigation Tabs item…" at bounding box center [140, 290] width 183 height 3291
drag, startPoint x: 201, startPoint y: 474, endPoint x: 207, endPoint y: 446, distance: 28.6
click at [207, 446] on div "Body Header Main main wrap Title text Plans Copy Tabs Tabs navigation Tabs item…" at bounding box center [140, 290] width 183 height 3291
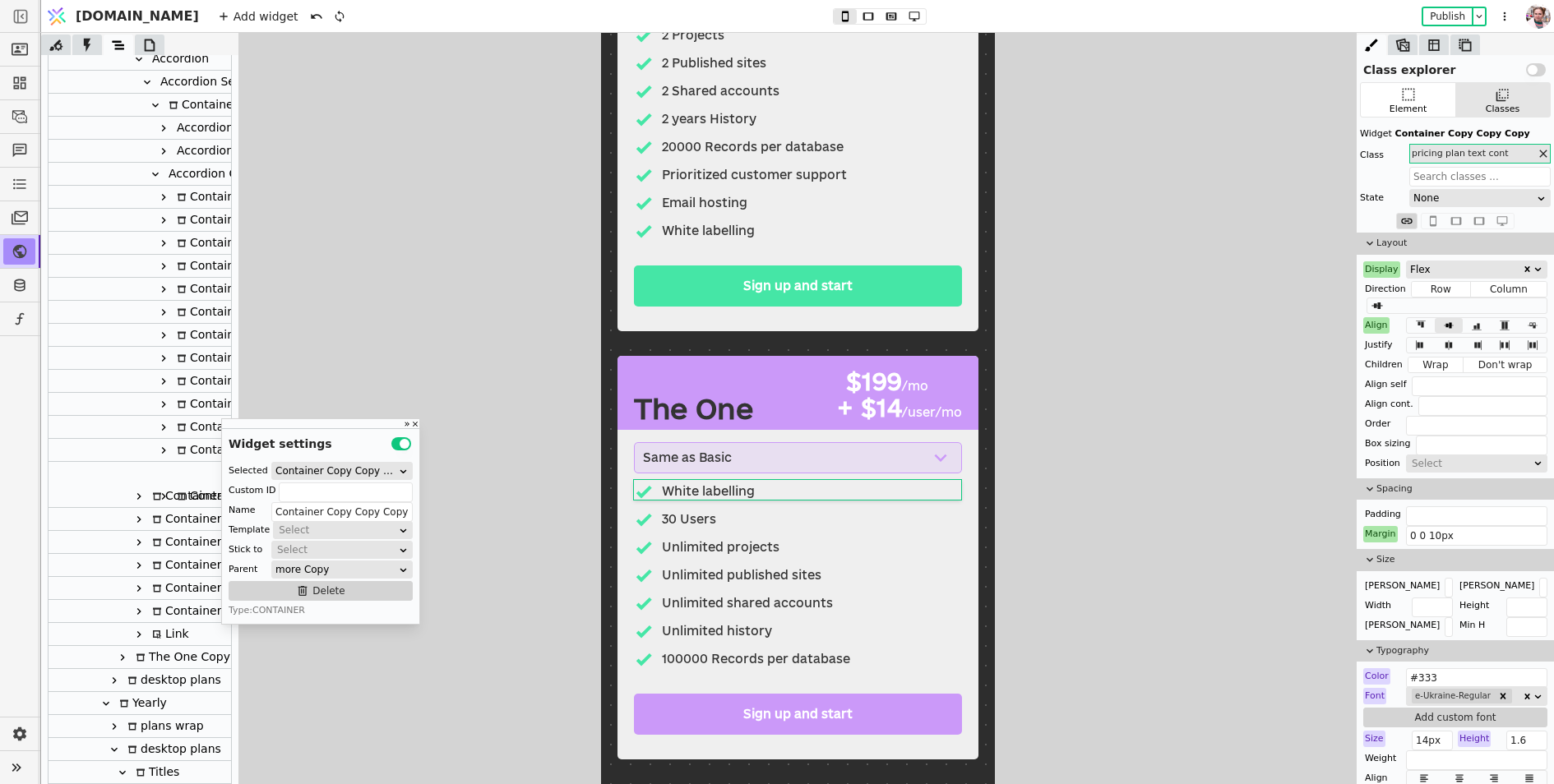
drag, startPoint x: 165, startPoint y: 496, endPoint x: 181, endPoint y: 469, distance: 31.4
click at [181, 469] on div "Body Header Main main wrap Title text Plans Copy Tabs Tabs navigation Tabs item…" at bounding box center [140, 290] width 183 height 3291
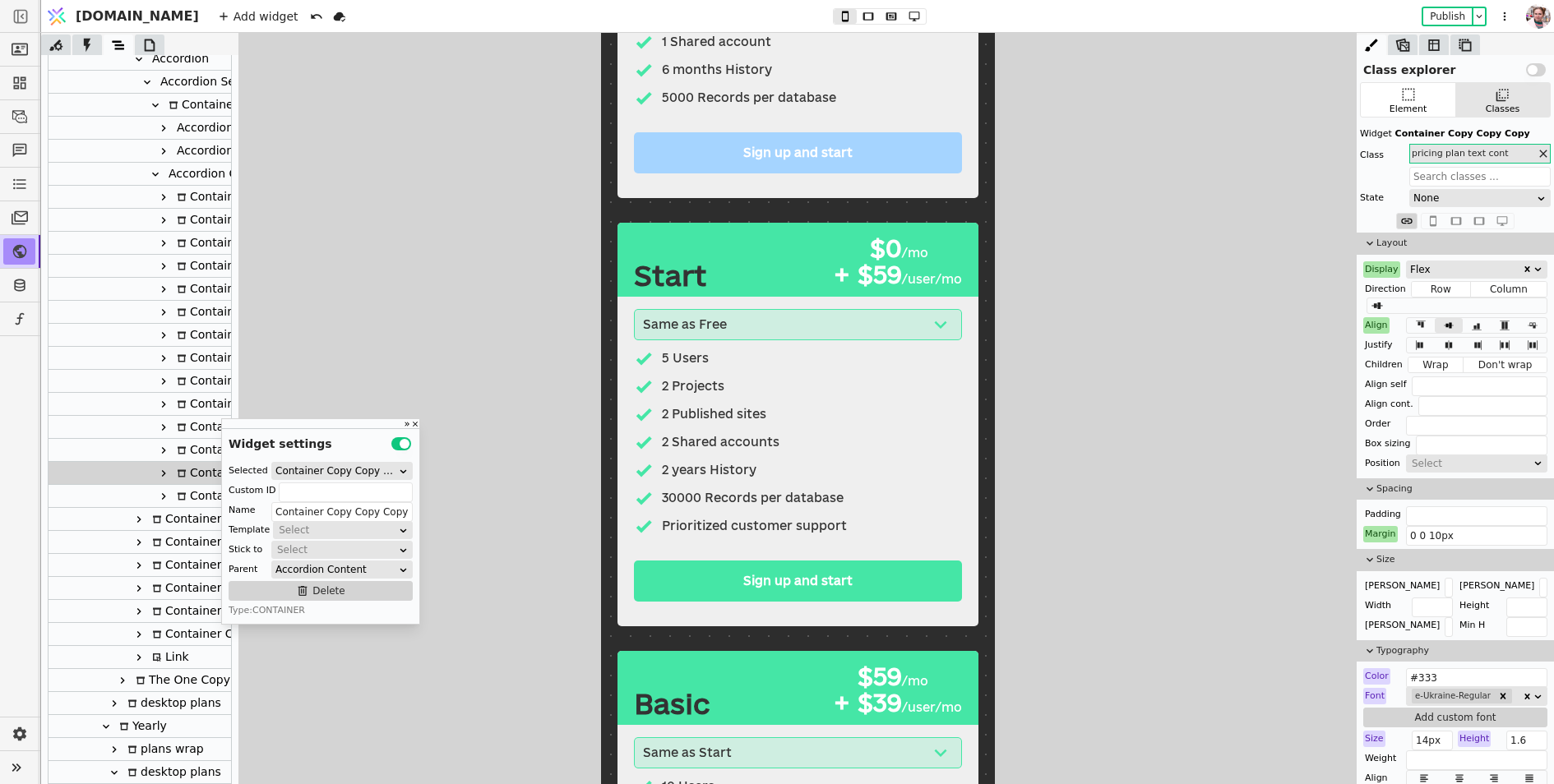
scroll to position [799, 0]
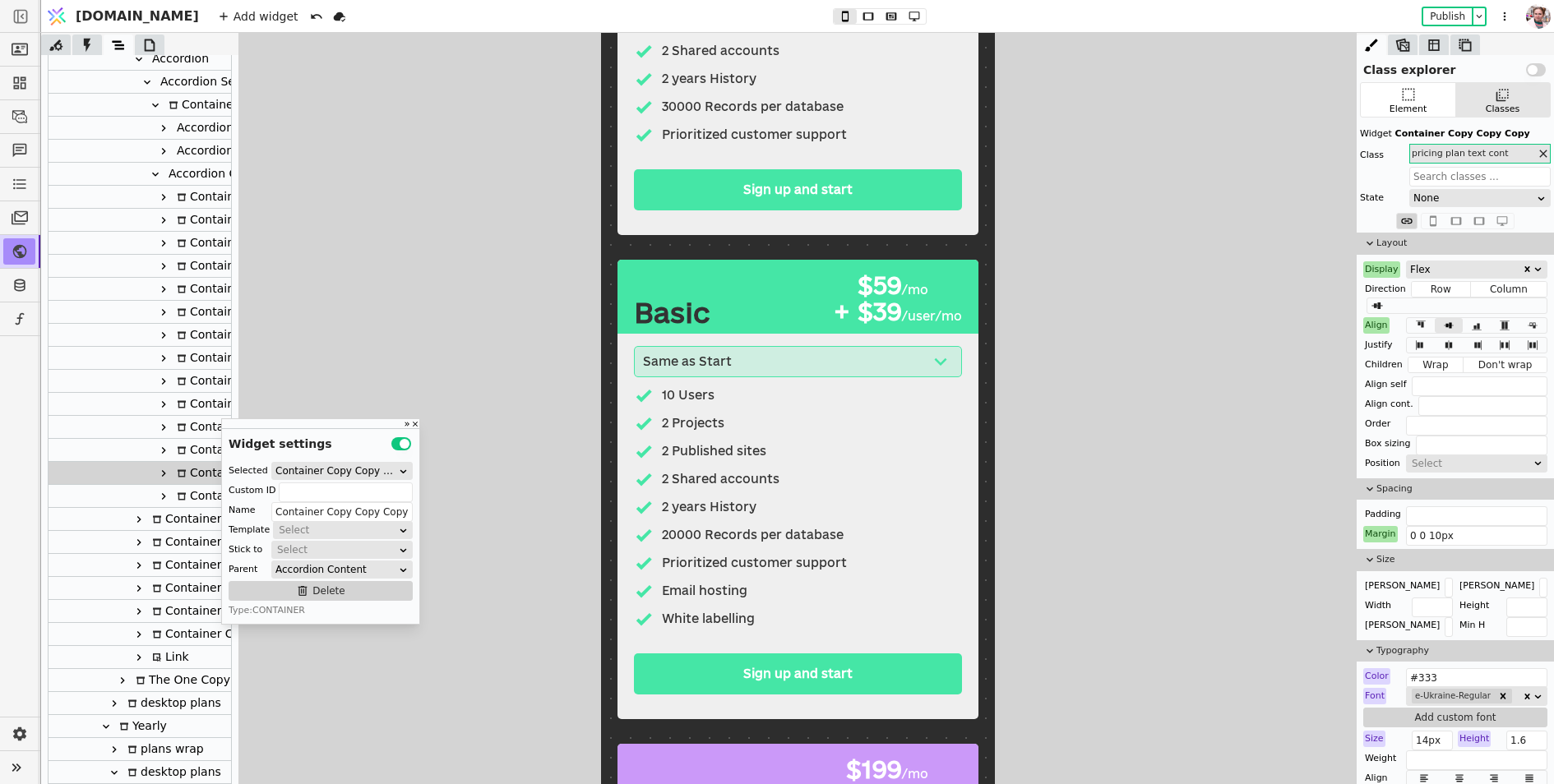
click at [674, 395] on div "10 Users" at bounding box center [687, 395] width 52 height 18
type input "Text"
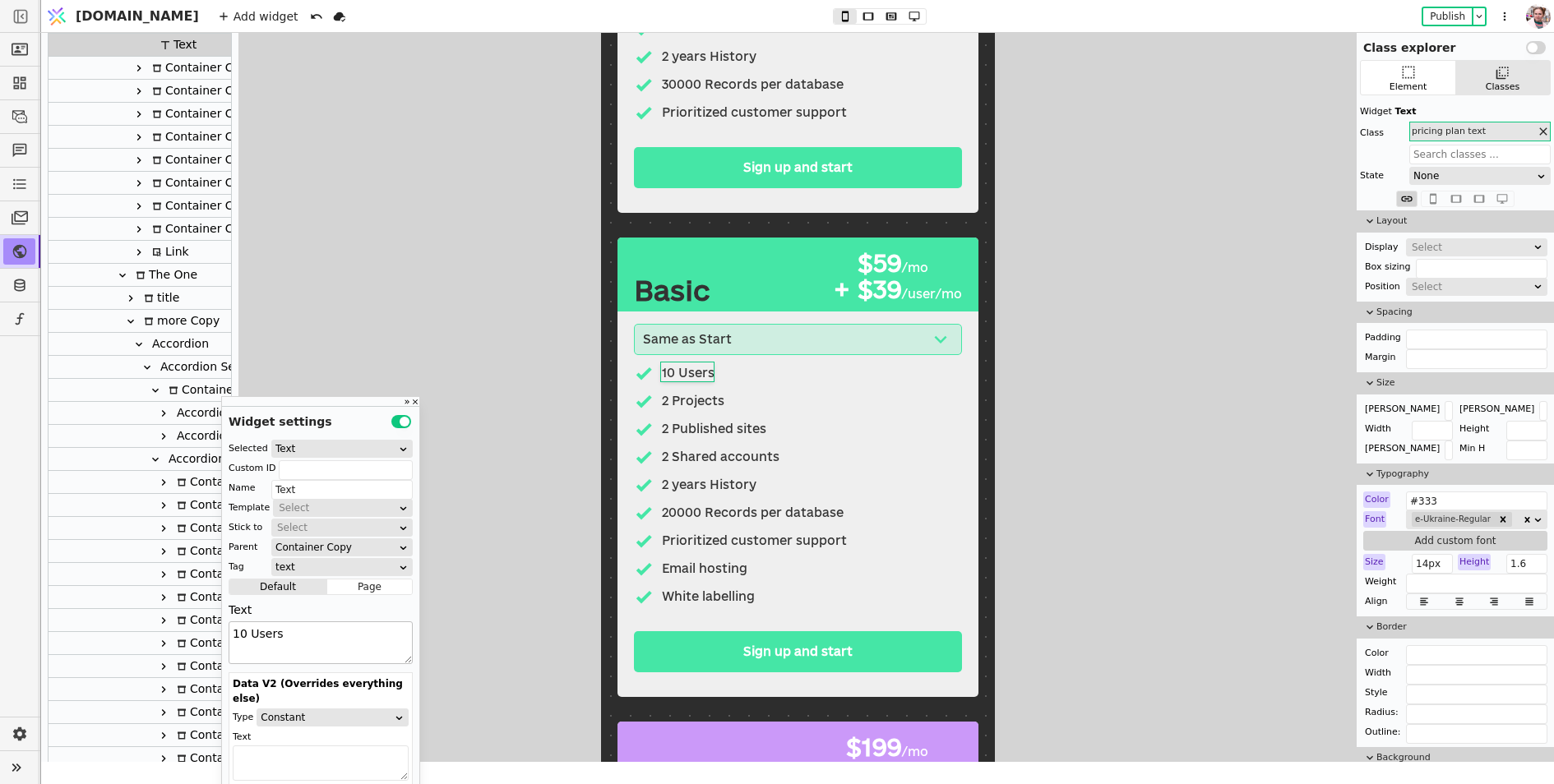
click at [238, 634] on textarea "10 Users" at bounding box center [321, 642] width 185 height 43
type textarea "30 Users"
click at [672, 402] on p "2 Projects" at bounding box center [692, 401] width 63 height 18
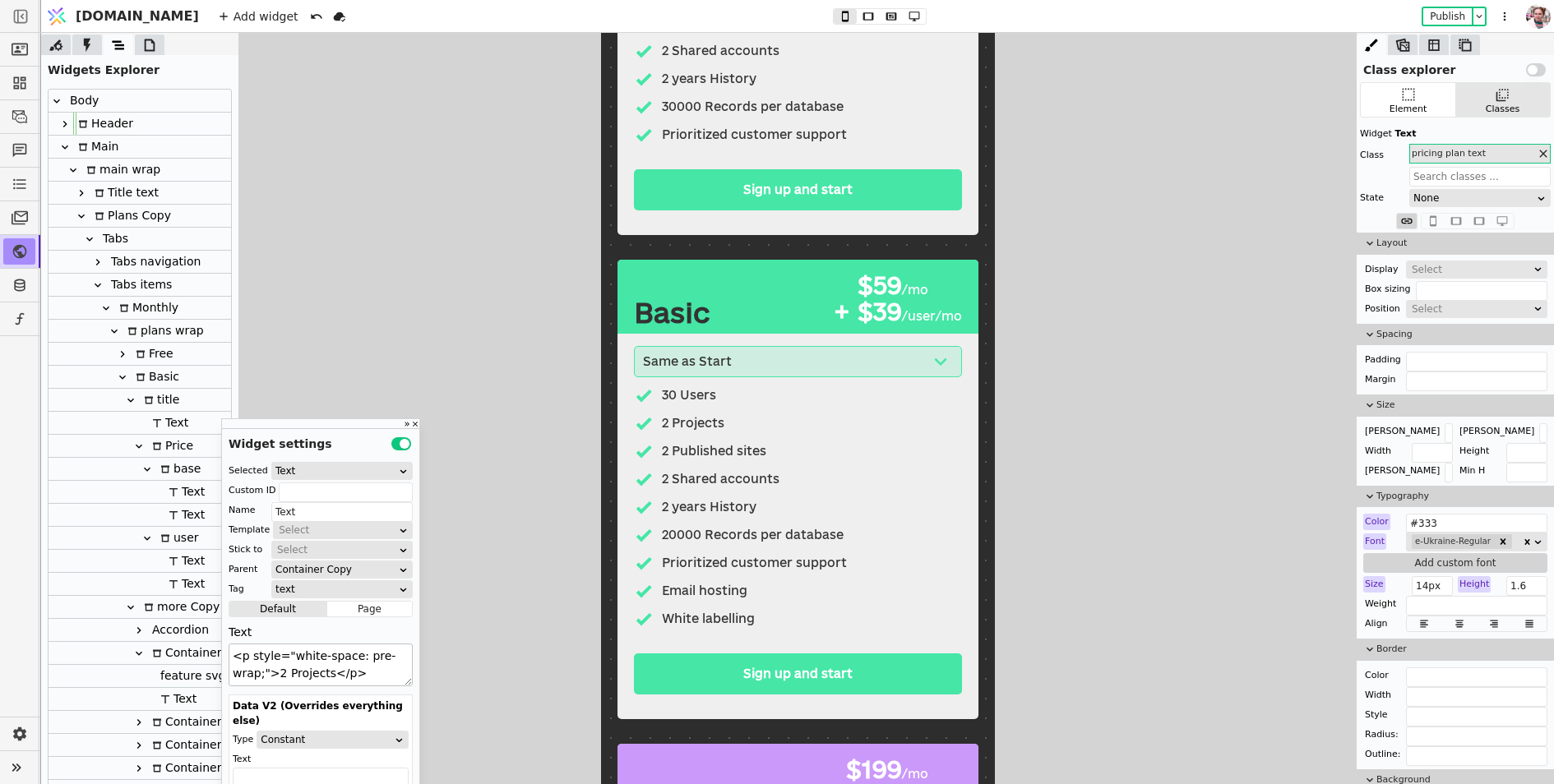
scroll to position [1184, 0]
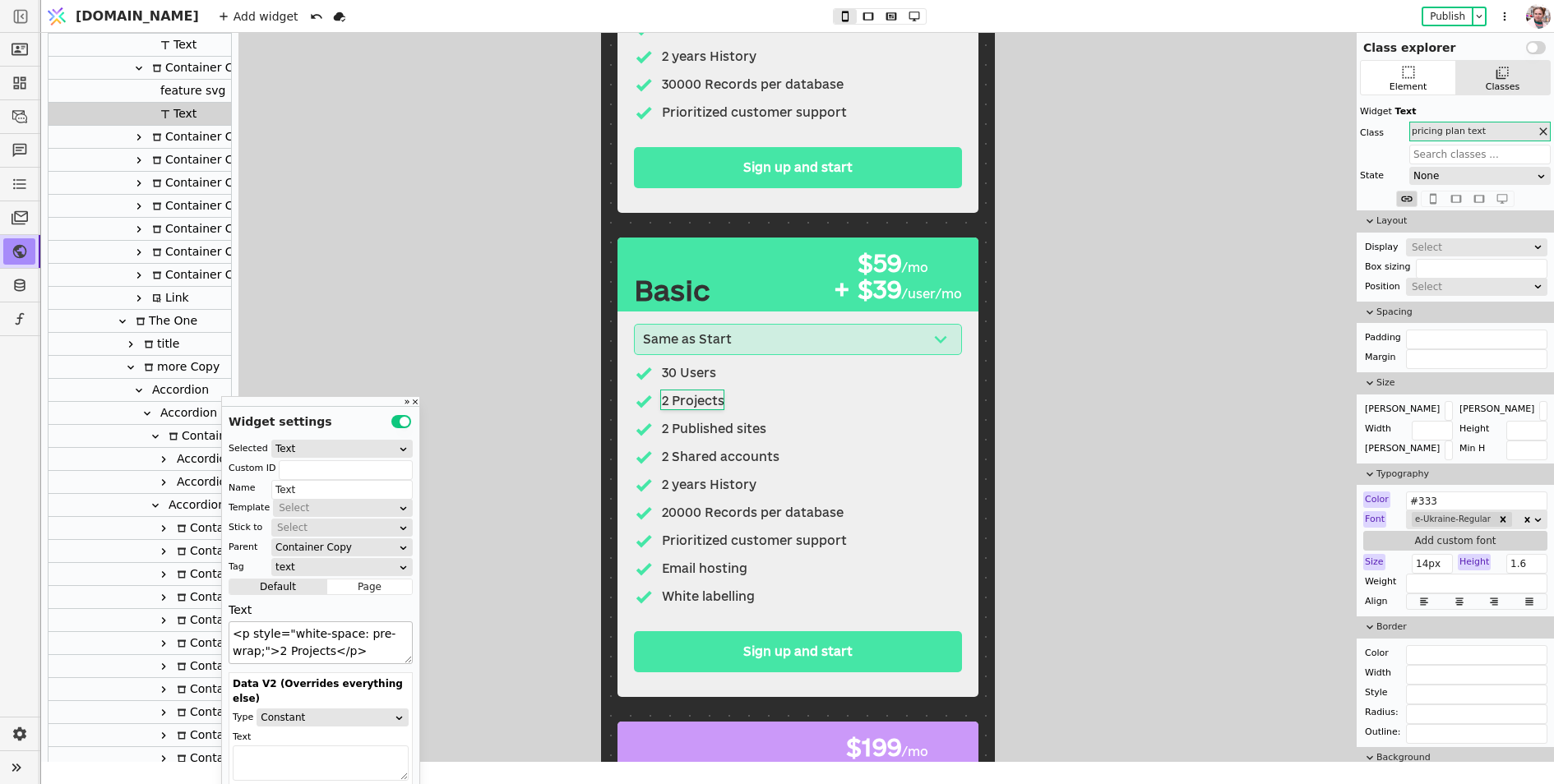
click at [274, 648] on textarea "<p style="white-space: pre-wrap;">2 Projects</p>" at bounding box center [321, 642] width 185 height 43
type textarea "<p style="white-space: pre-wrap;">5 Projects</p>"
